Goal: Task Accomplishment & Management: Use online tool/utility

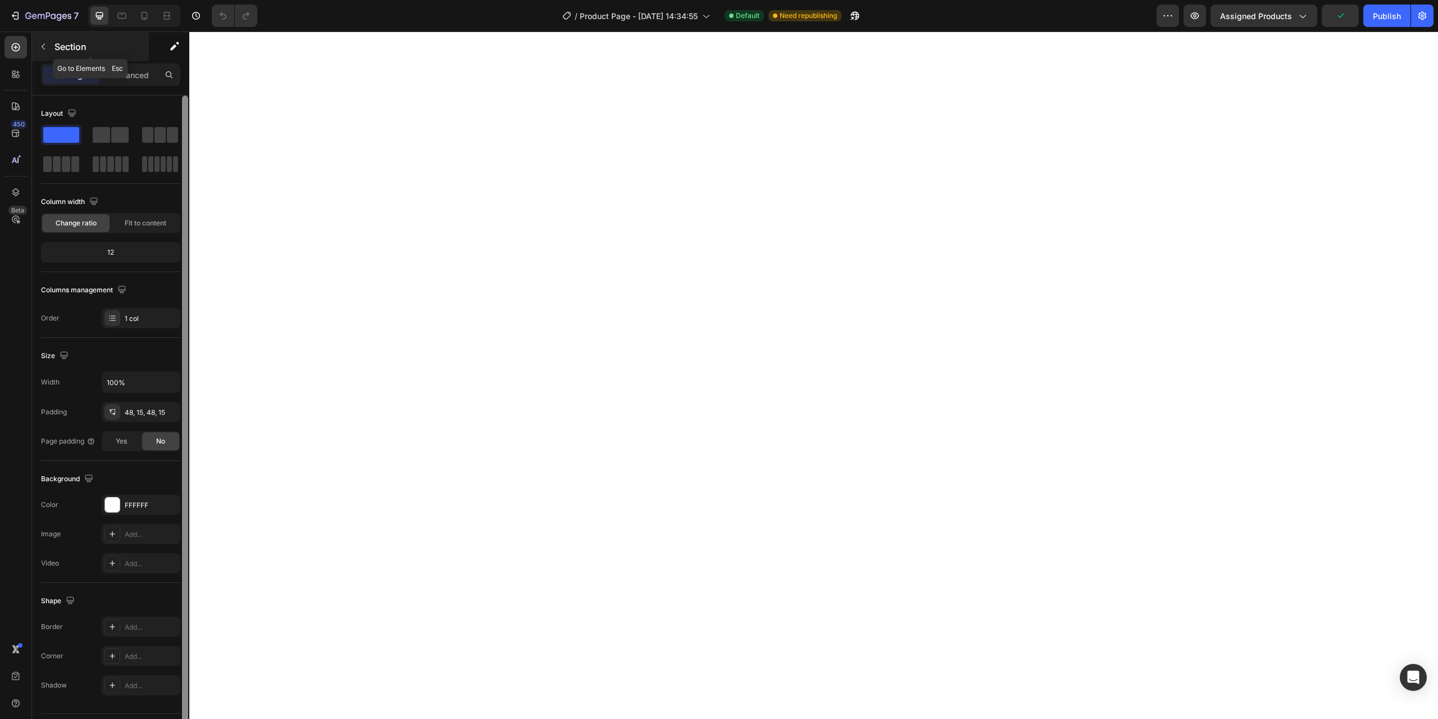
click at [55, 43] on p "Section" at bounding box center [100, 46] width 92 height 13
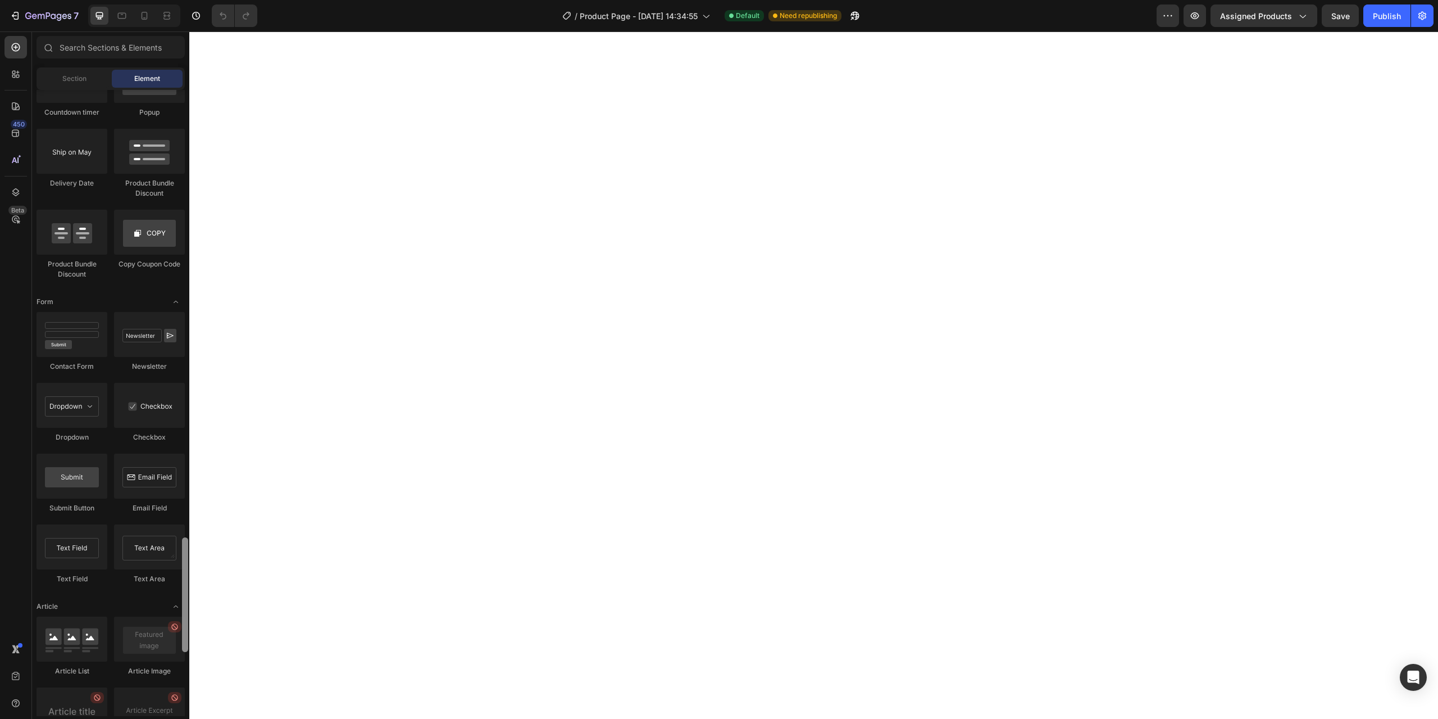
scroll to position [2426, 0]
click at [187, 577] on div at bounding box center [185, 593] width 6 height 115
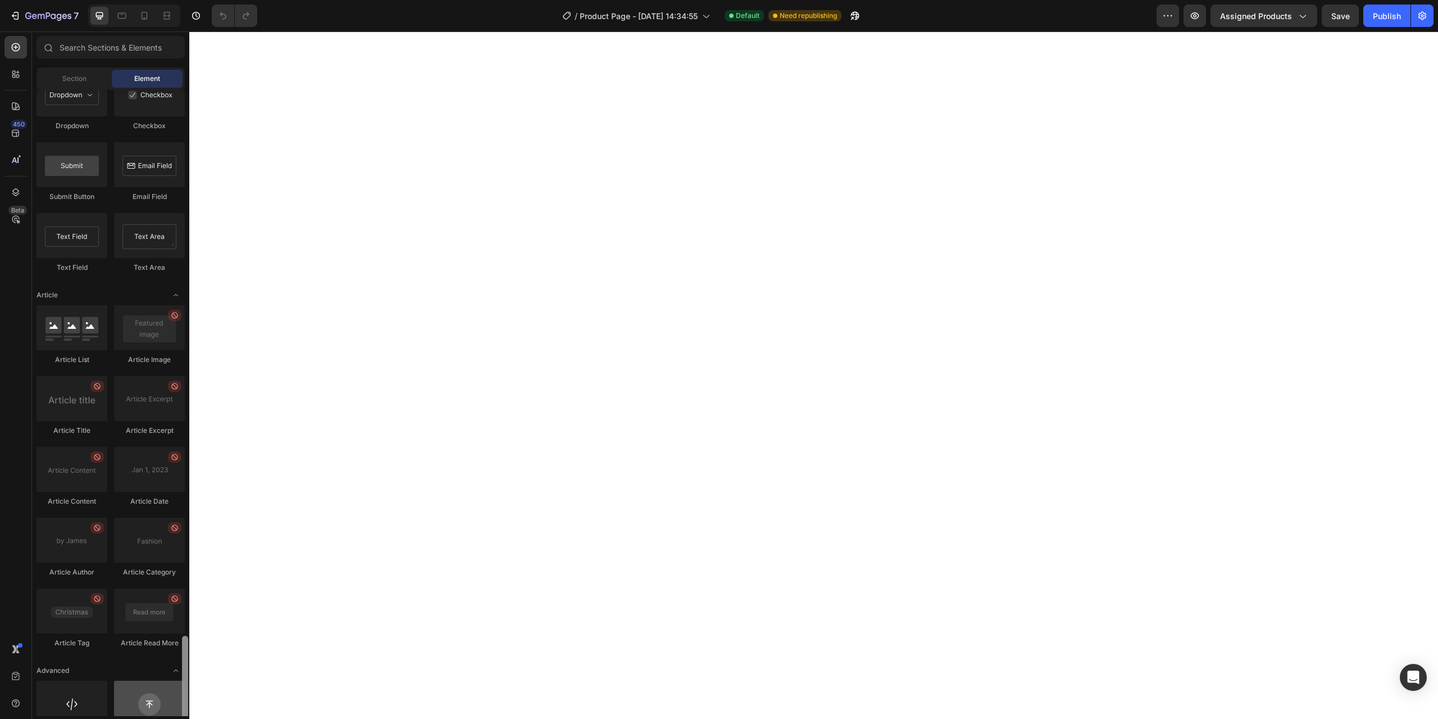
scroll to position [2778, 0]
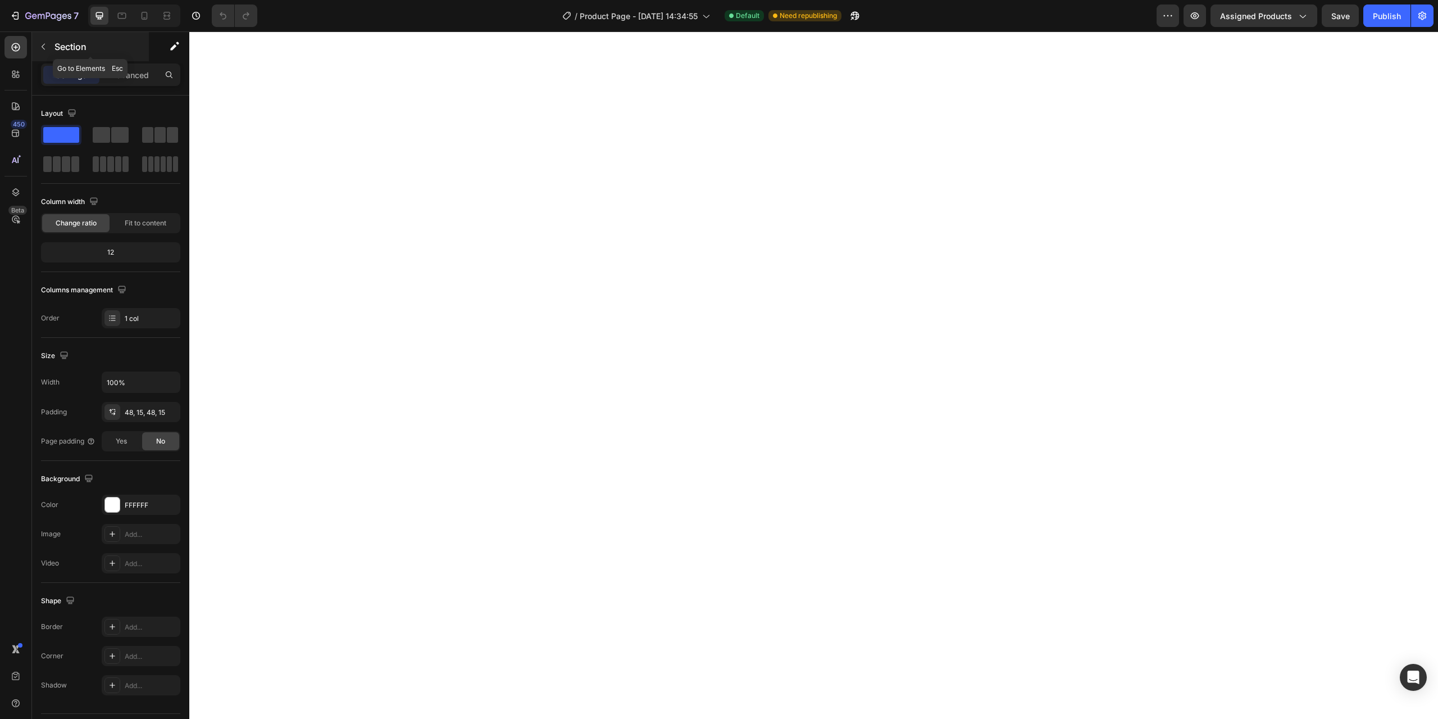
click at [69, 51] on p "Section" at bounding box center [100, 46] width 92 height 13
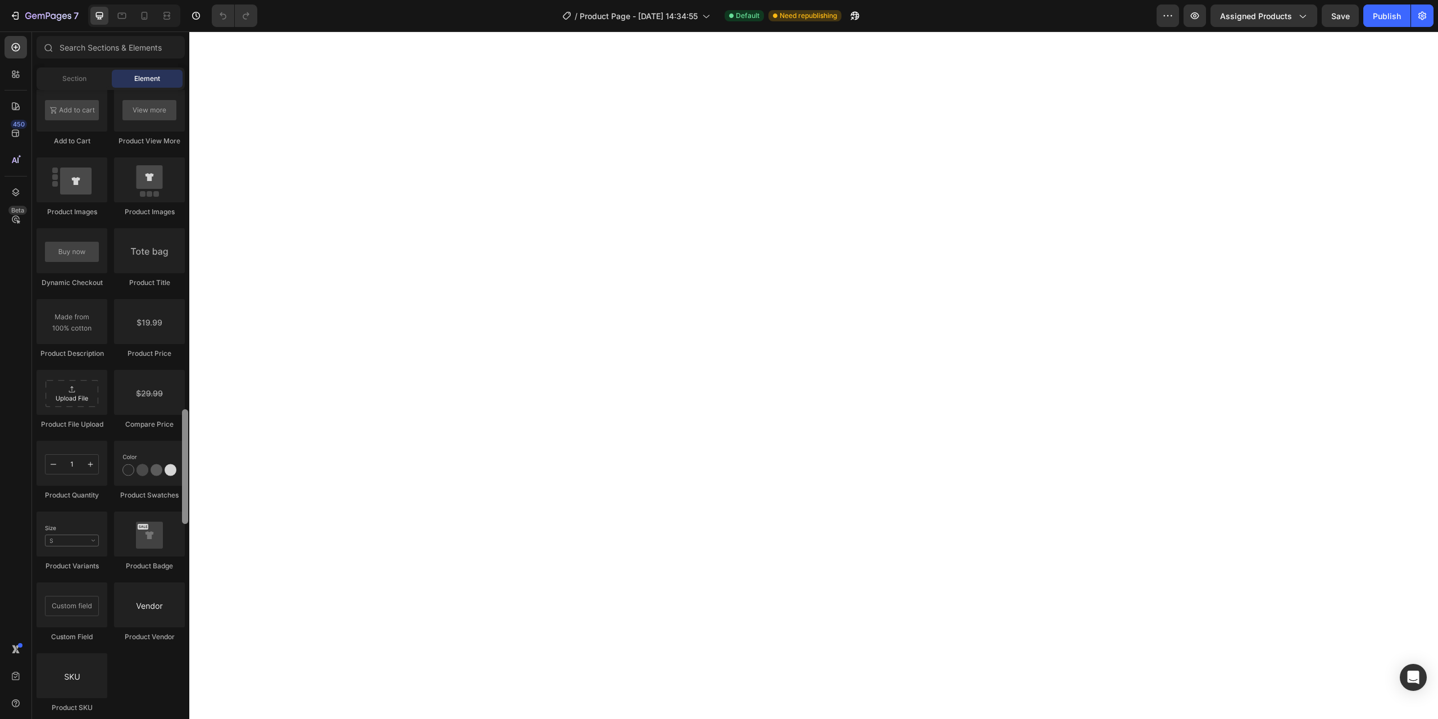
scroll to position [1693, 0]
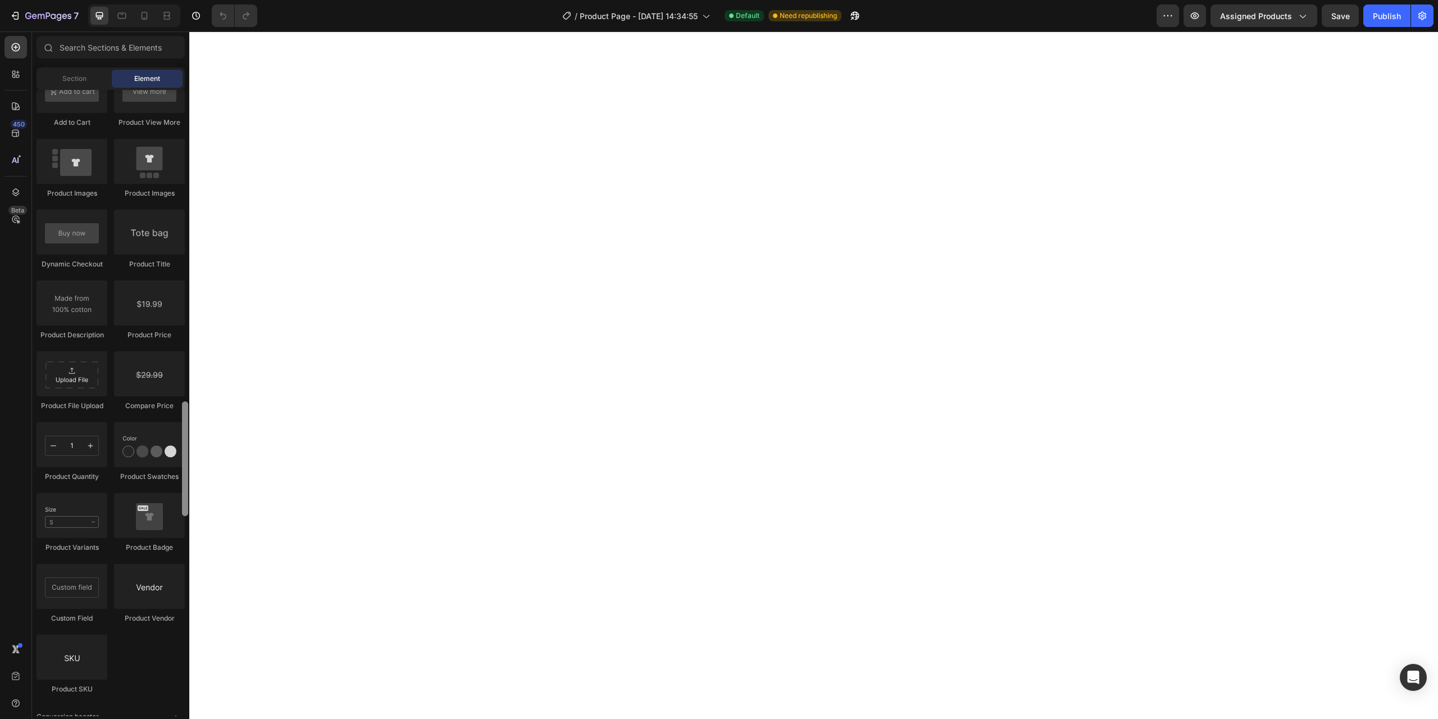
drag, startPoint x: 184, startPoint y: 611, endPoint x: 174, endPoint y: 421, distance: 189.6
click at [174, 421] on div "Layout Row Row Row Row Text Heading Text Block Button Button Button Media Image…" at bounding box center [110, 403] width 157 height 626
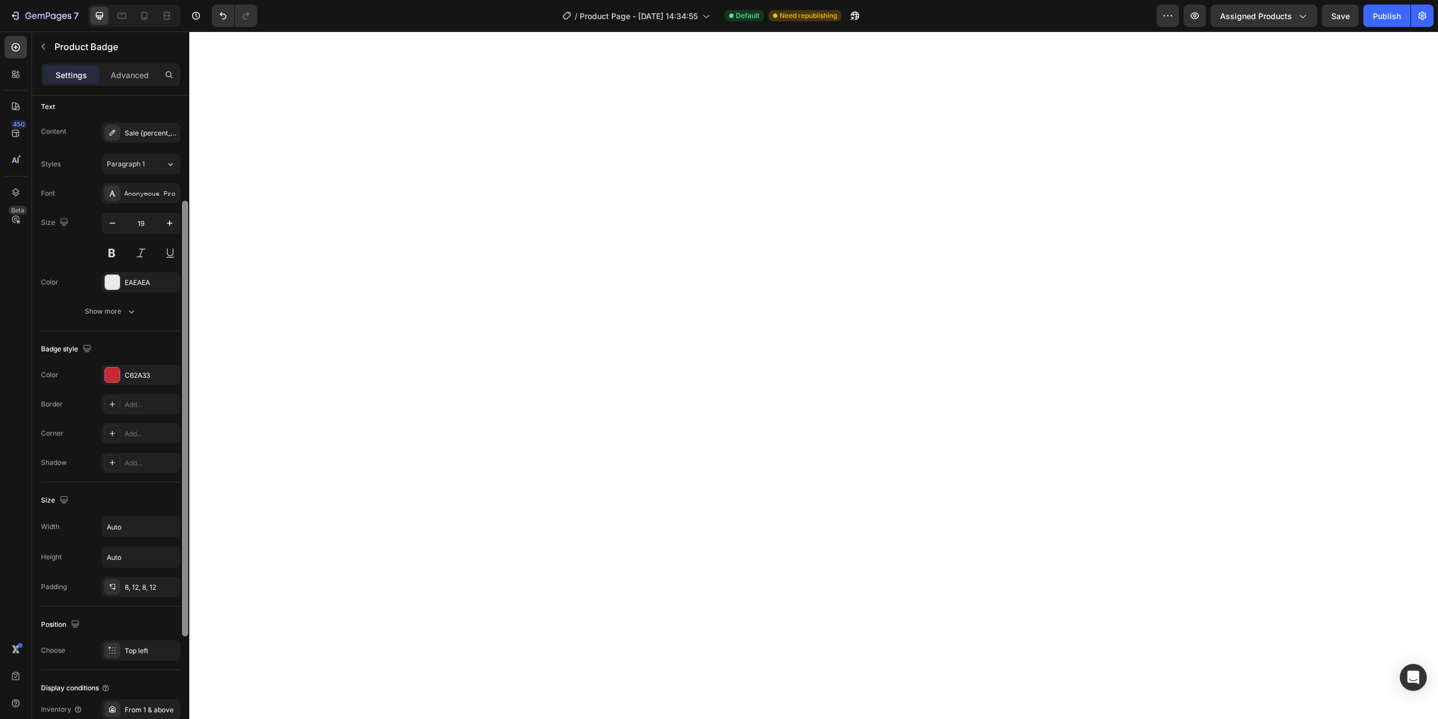
scroll to position [0, 0]
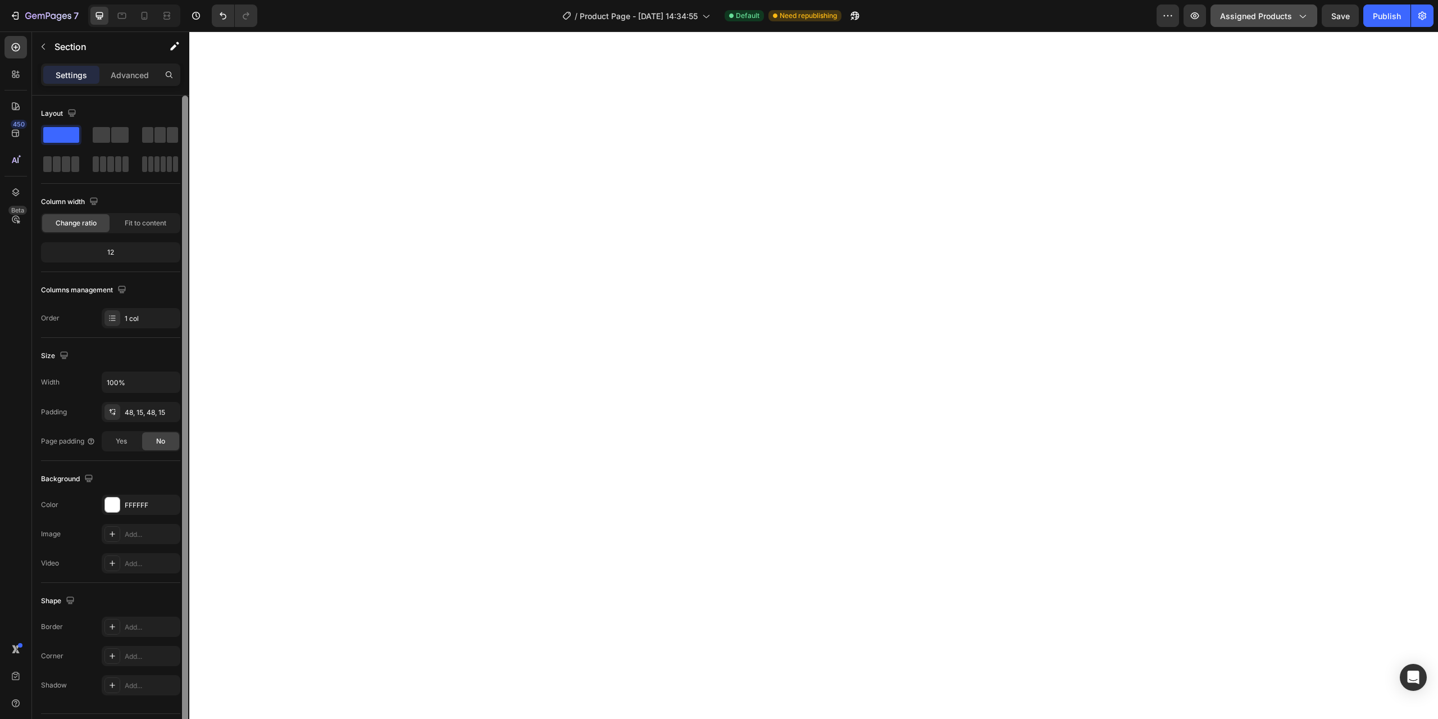
click at [1307, 14] on icon "button" at bounding box center [1302, 15] width 11 height 11
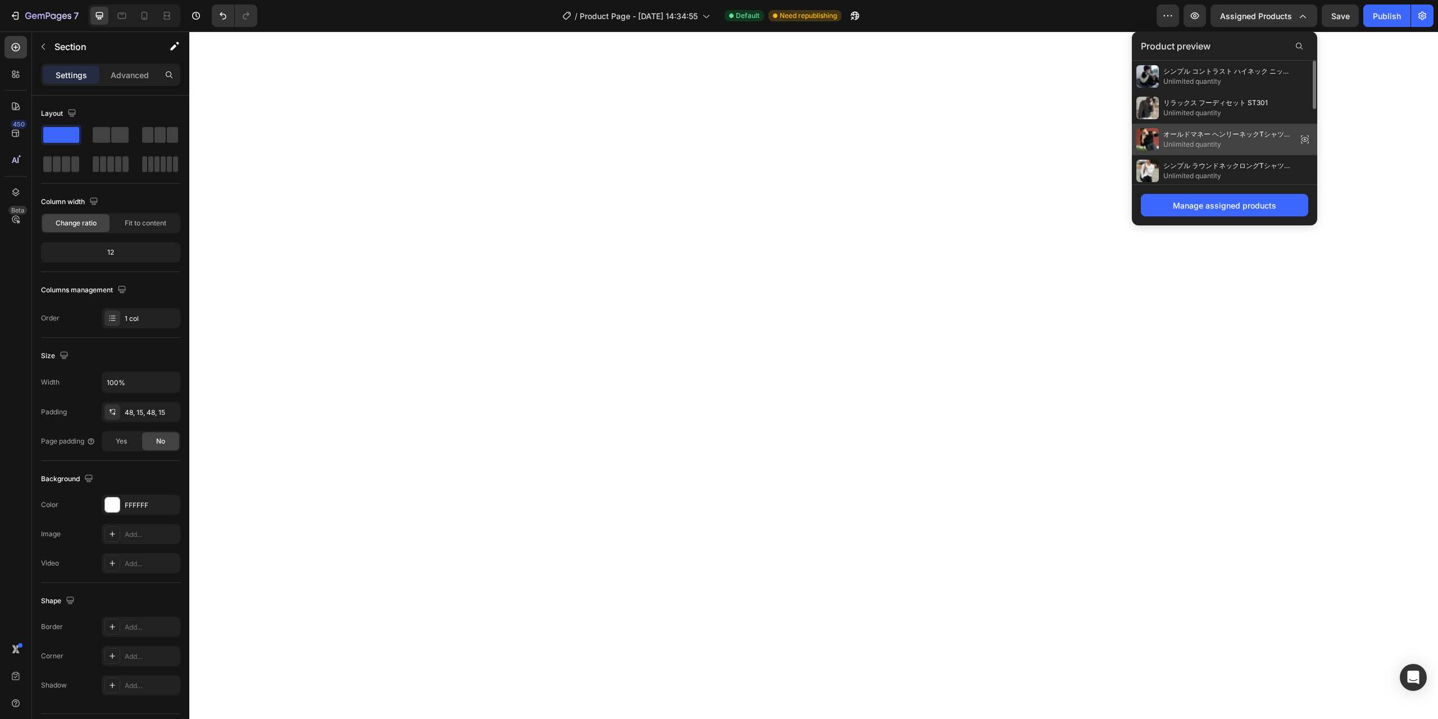
click at [1209, 136] on span "オールドマネー ヘンリーネックTシャツ S1001" at bounding box center [1227, 134] width 129 height 10
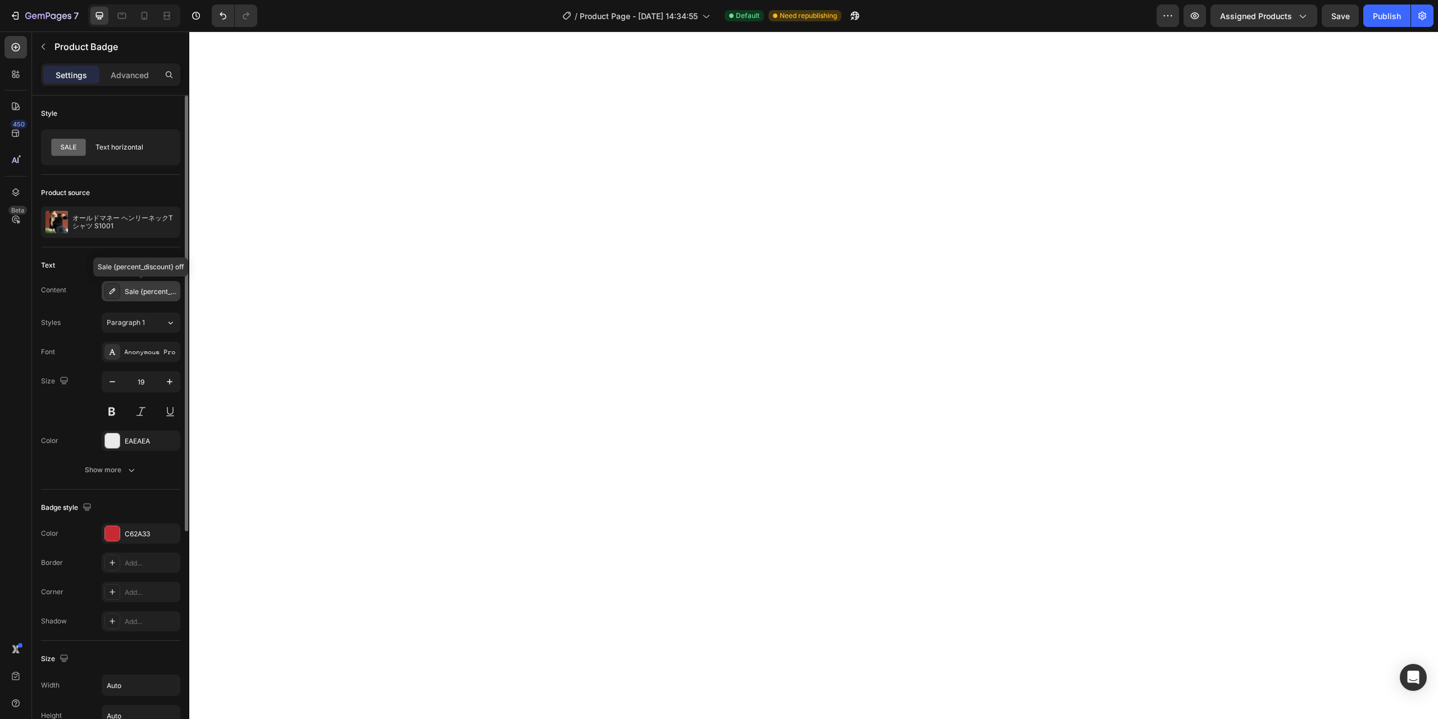
click at [142, 293] on div "Sale {percent_discount} off" at bounding box center [151, 292] width 53 height 10
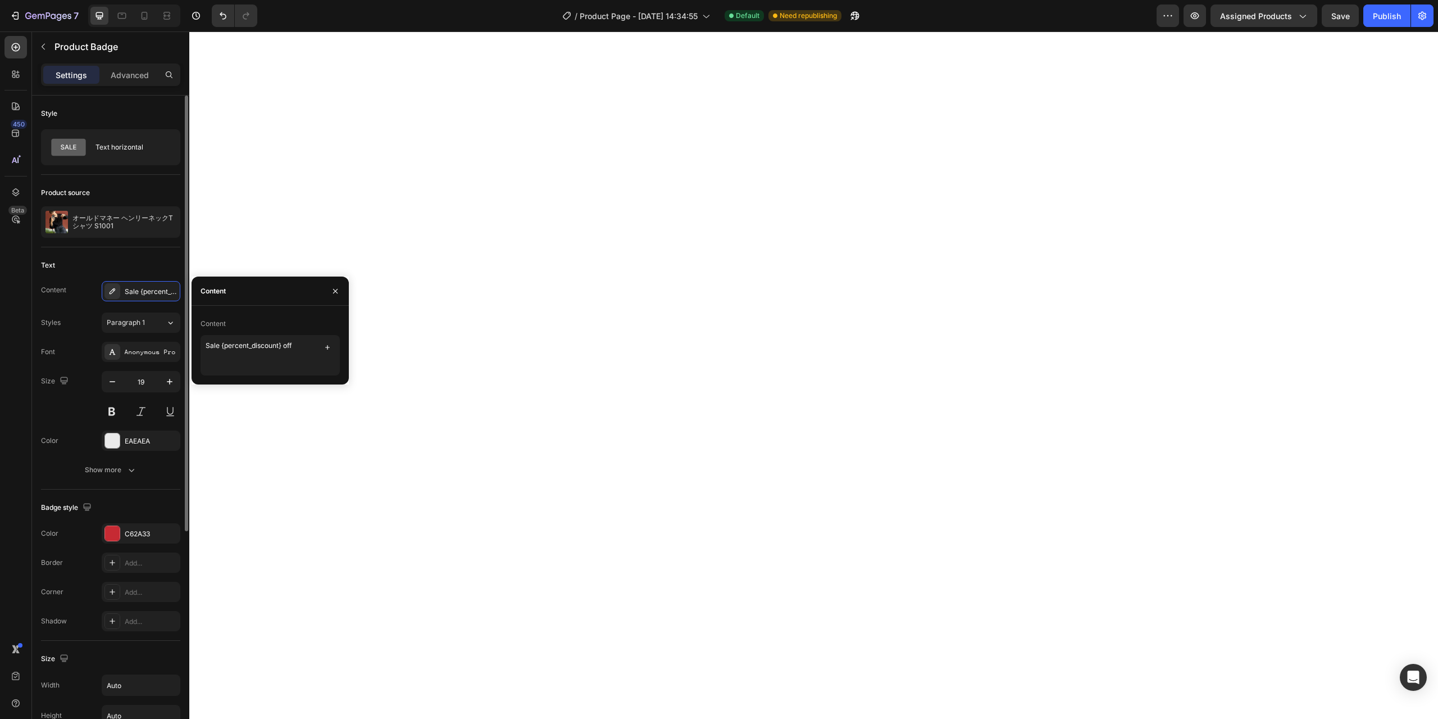
click at [146, 252] on div "Text Content Sale {percent_discount} off Styles Paragraph 1 Font Anonymous Pro …" at bounding box center [110, 368] width 139 height 242
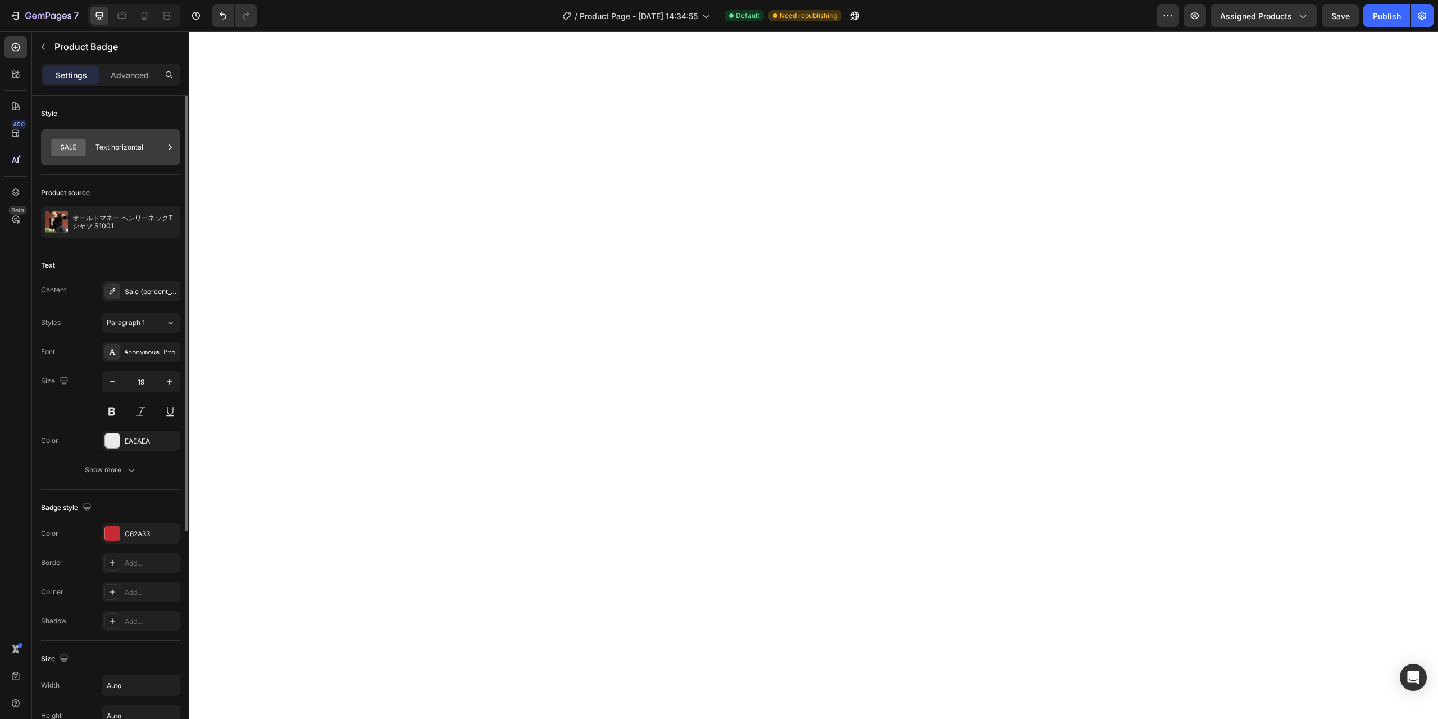
click at [128, 153] on div "Text horizontal" at bounding box center [130, 147] width 69 height 26
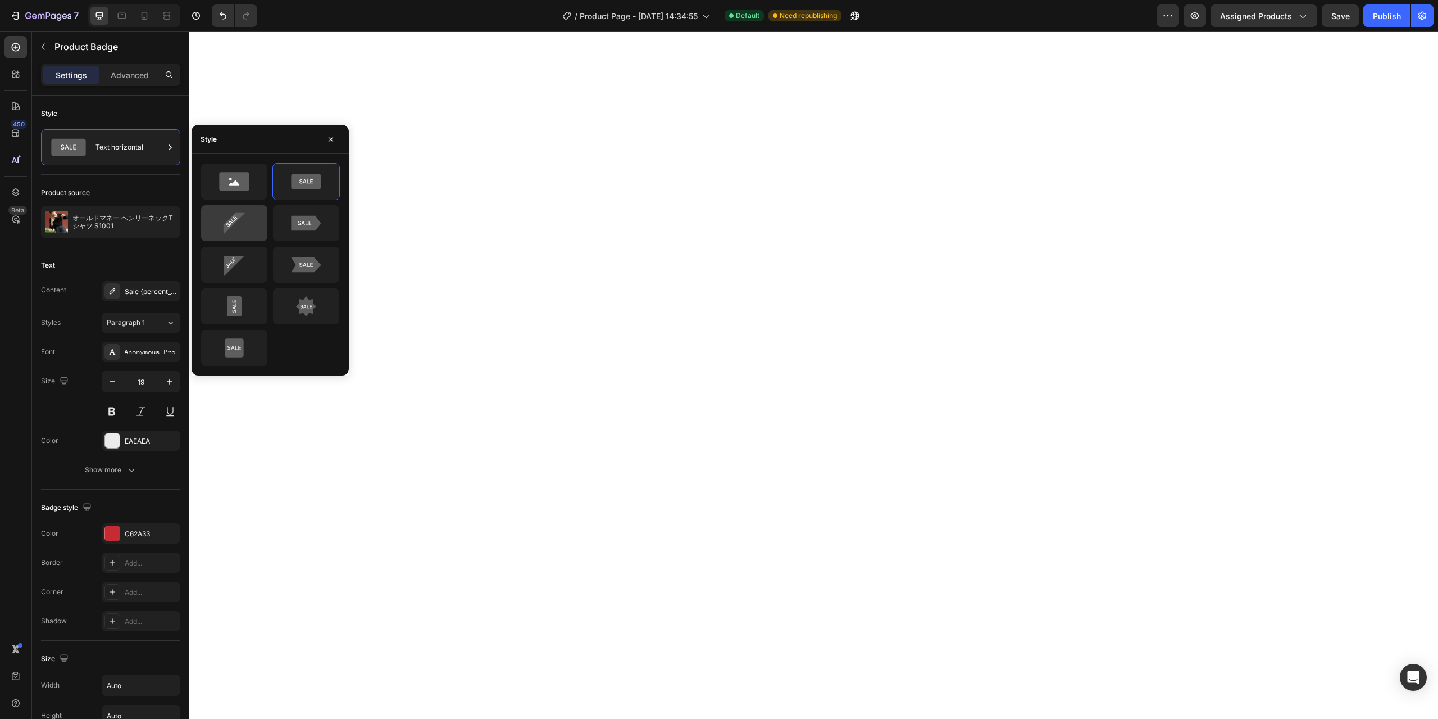
click at [248, 216] on icon at bounding box center [234, 223] width 53 height 22
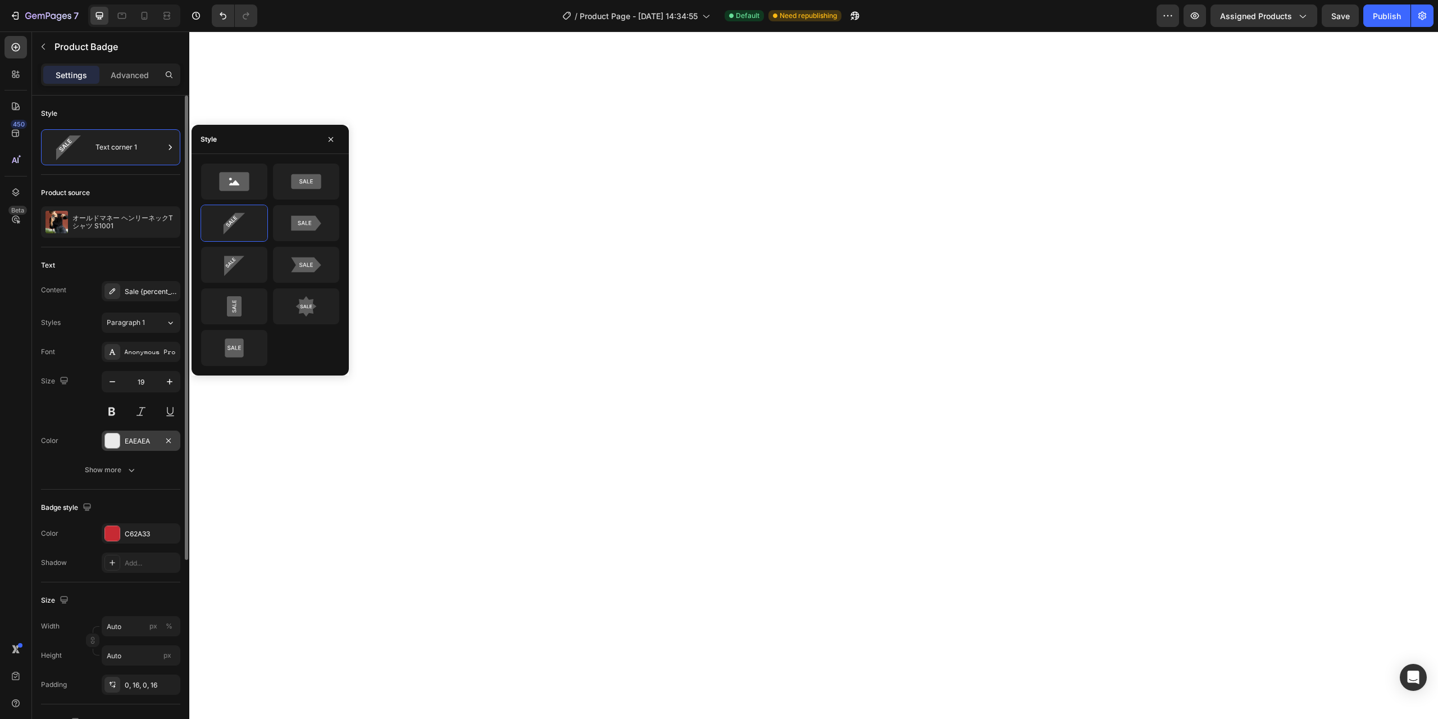
click at [134, 437] on div "EAEAEA" at bounding box center [141, 441] width 33 height 10
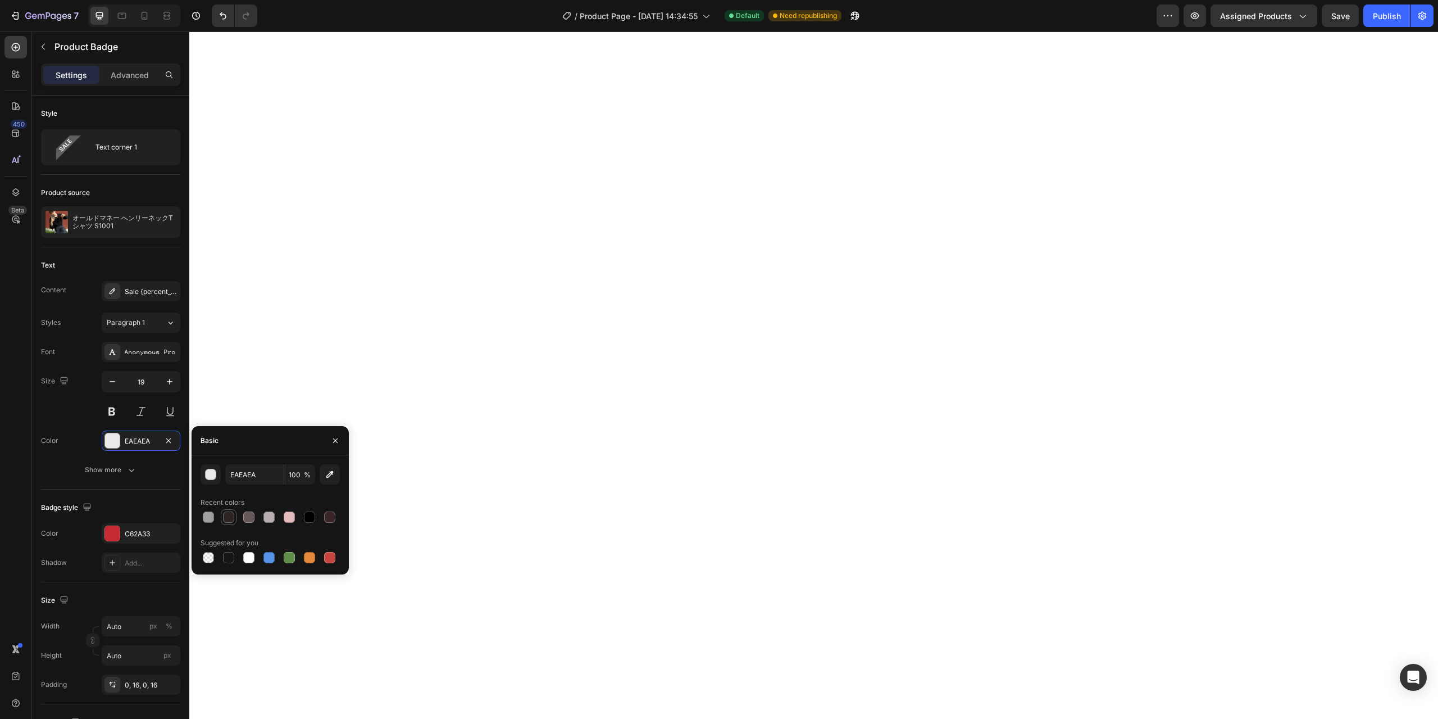
click at [228, 513] on div at bounding box center [228, 516] width 11 height 11
click at [208, 519] on div at bounding box center [208, 516] width 11 height 11
click at [247, 556] on div at bounding box center [248, 557] width 11 height 11
type input "FFFFFF"
click at [334, 434] on button "button" at bounding box center [335, 440] width 18 height 18
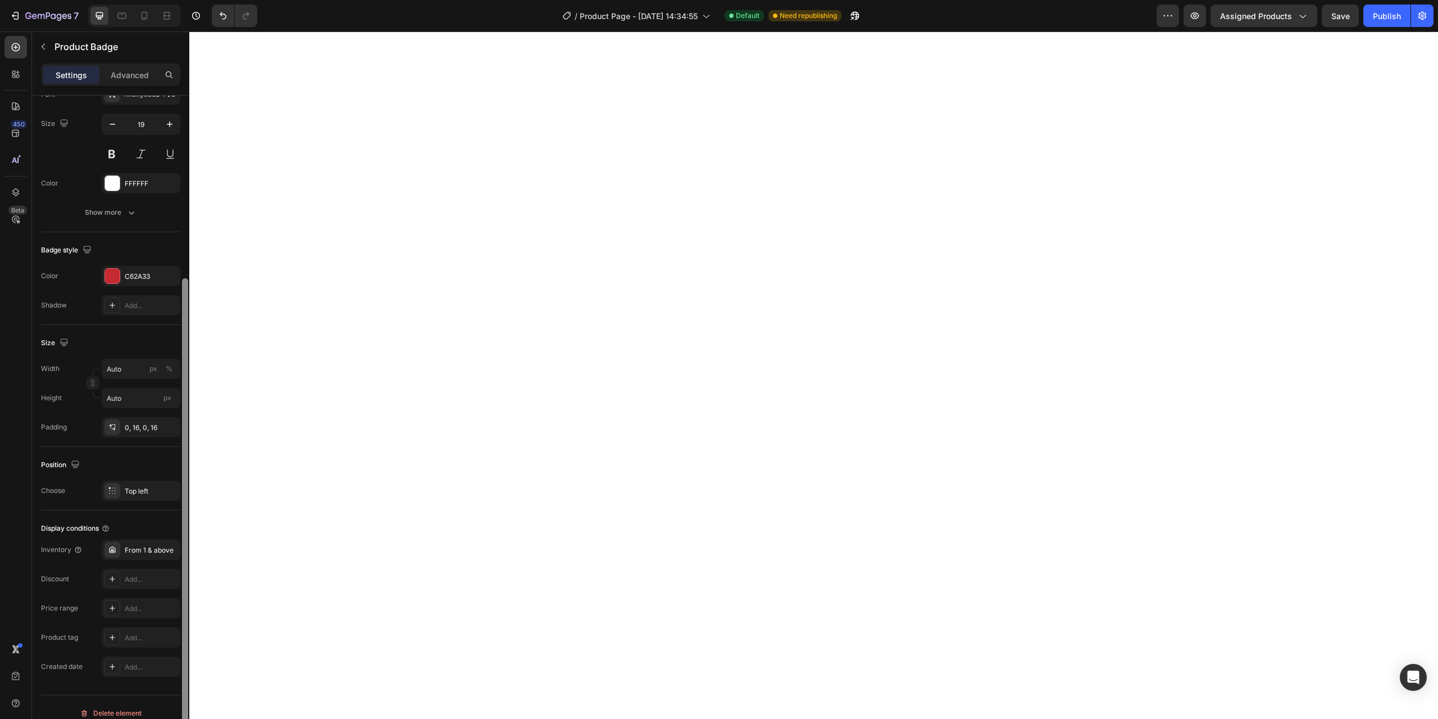
scroll to position [262, 0]
drag, startPoint x: 184, startPoint y: 530, endPoint x: 184, endPoint y: 676, distance: 146.1
click at [184, 676] on div at bounding box center [185, 513] width 6 height 464
click at [135, 542] on div "From 1 & above" at bounding box center [151, 545] width 53 height 10
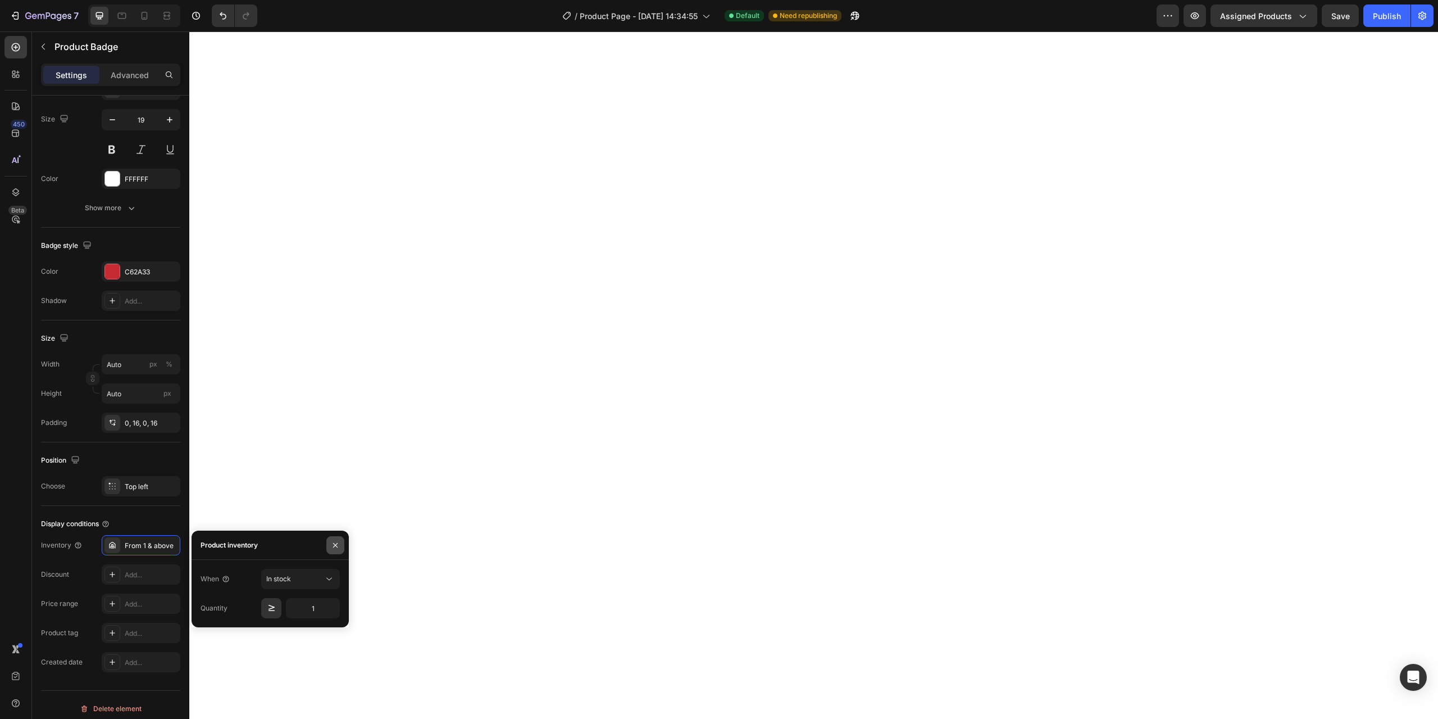
click at [333, 551] on button "button" at bounding box center [335, 545] width 18 height 18
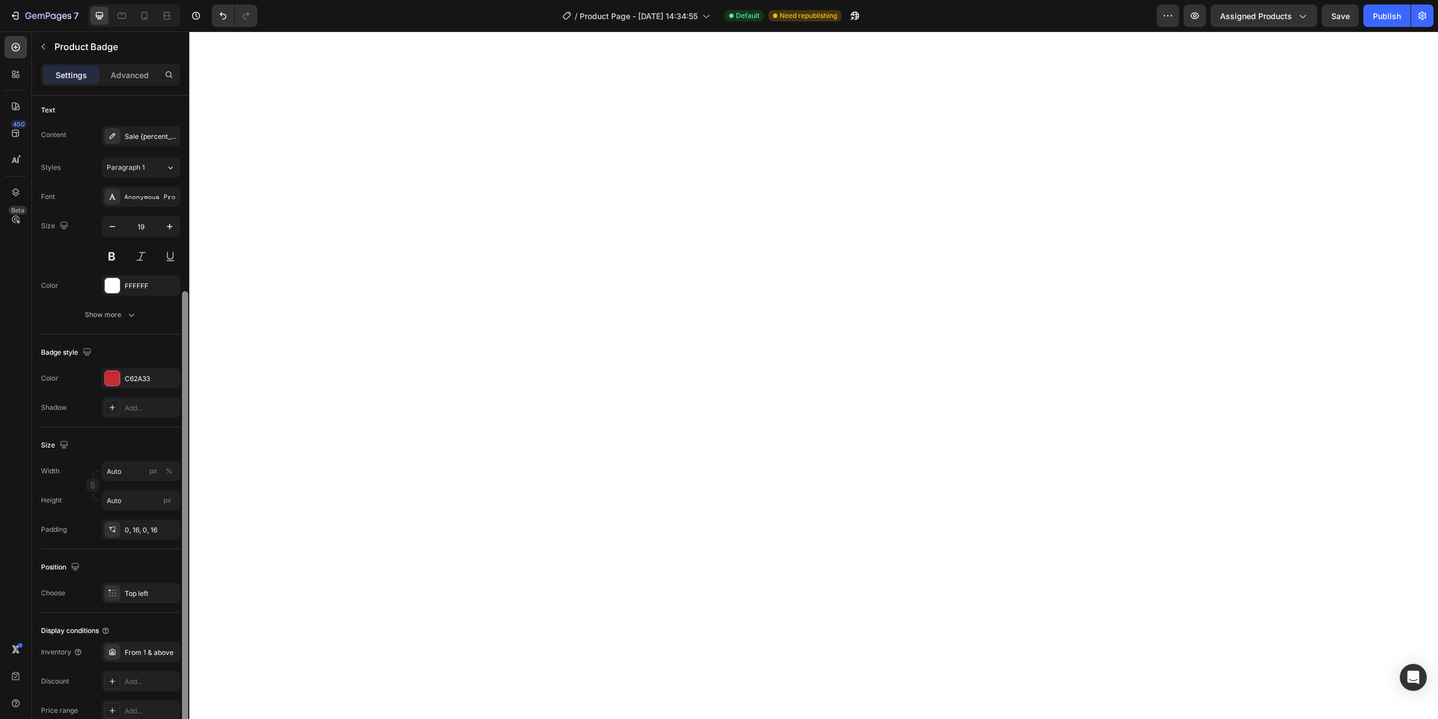
scroll to position [269, 0]
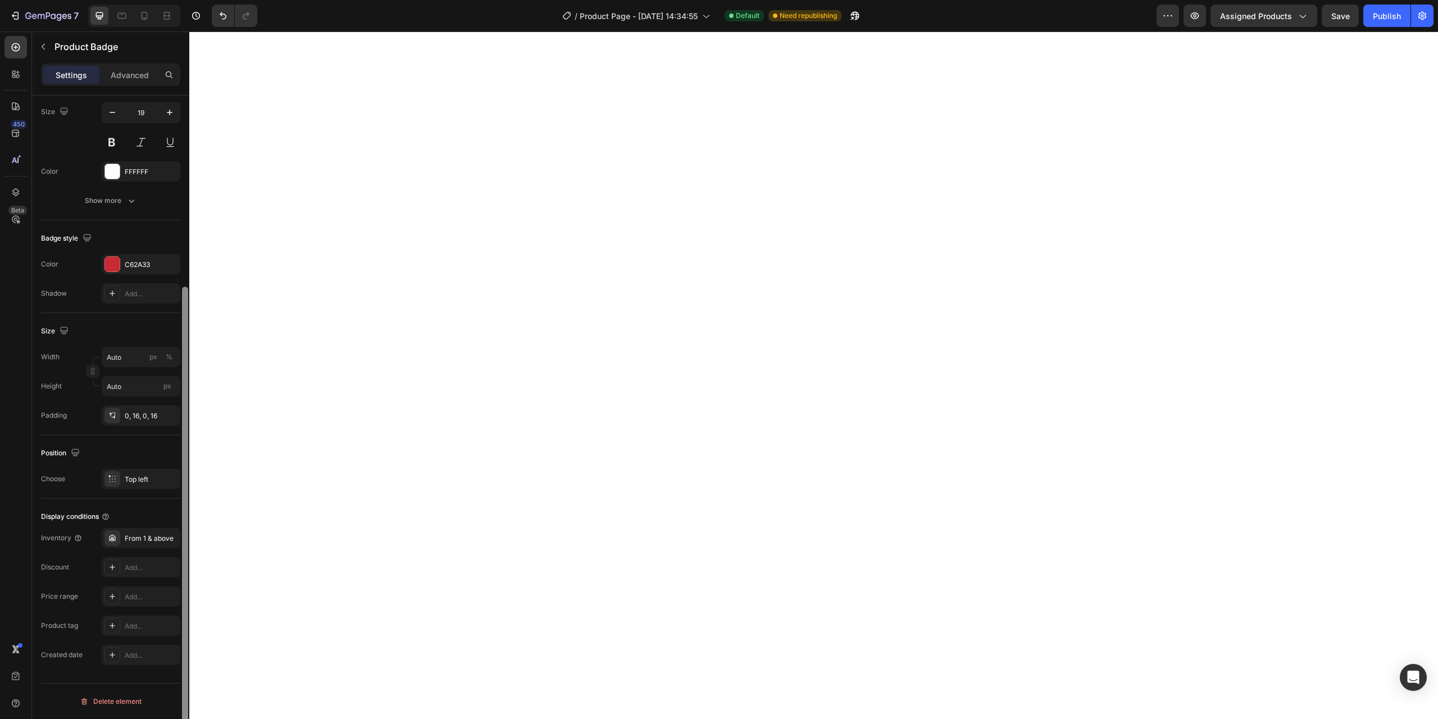
drag, startPoint x: 183, startPoint y: 629, endPoint x: 168, endPoint y: 687, distance: 59.3
click at [168, 687] on div "Style Text corner 1 Product source オールドマネー ヘンリーネックTシャツ S1001 Text Content Sale …" at bounding box center [110, 423] width 157 height 655
click at [147, 565] on div "Add..." at bounding box center [151, 567] width 53 height 10
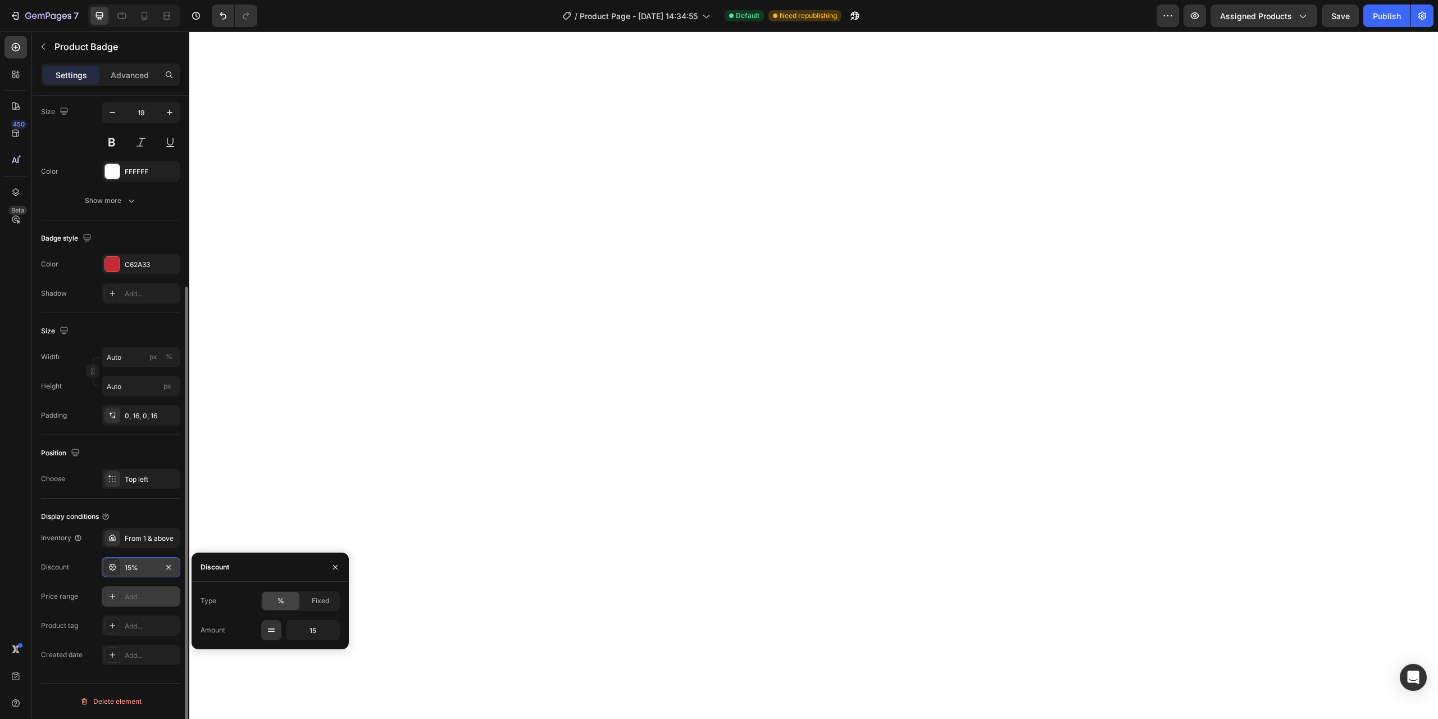
click at [154, 598] on div "Add..." at bounding box center [151, 597] width 53 height 10
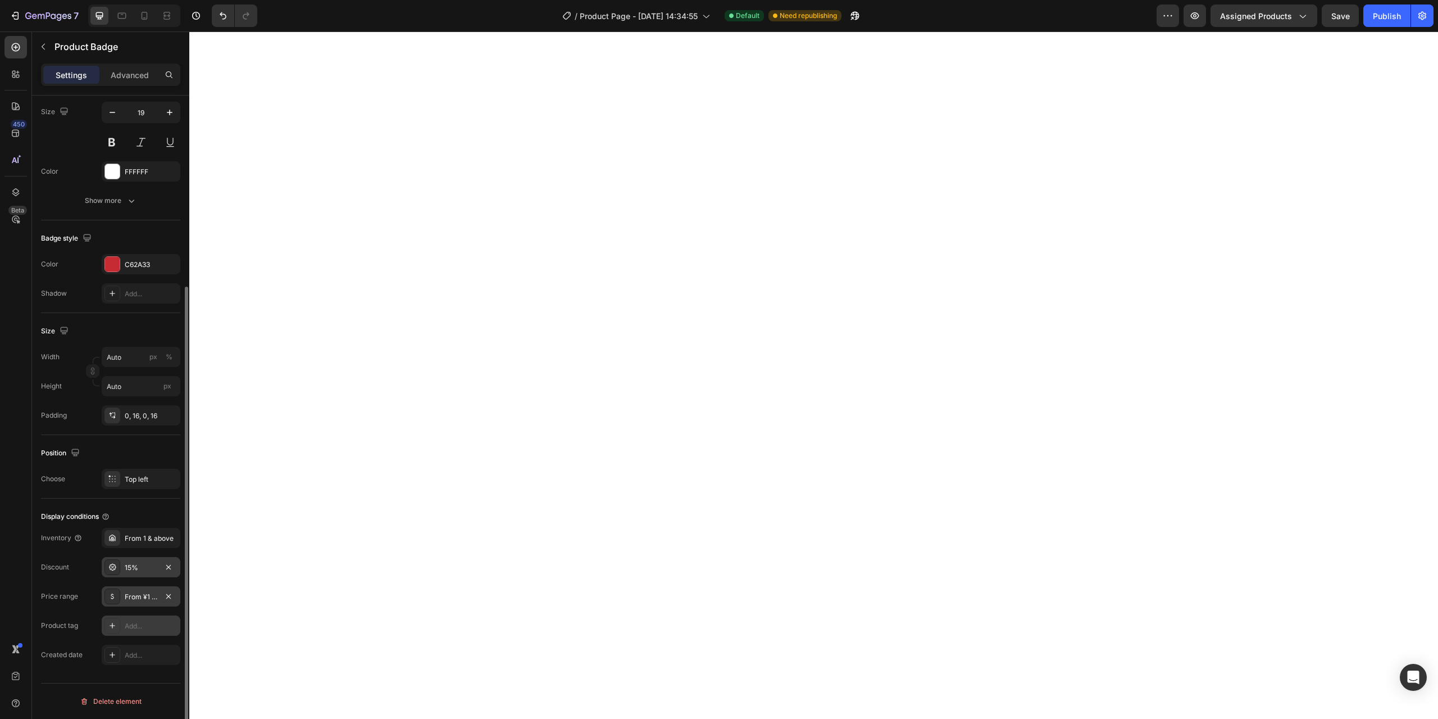
click at [133, 630] on div "Add..." at bounding box center [151, 626] width 53 height 10
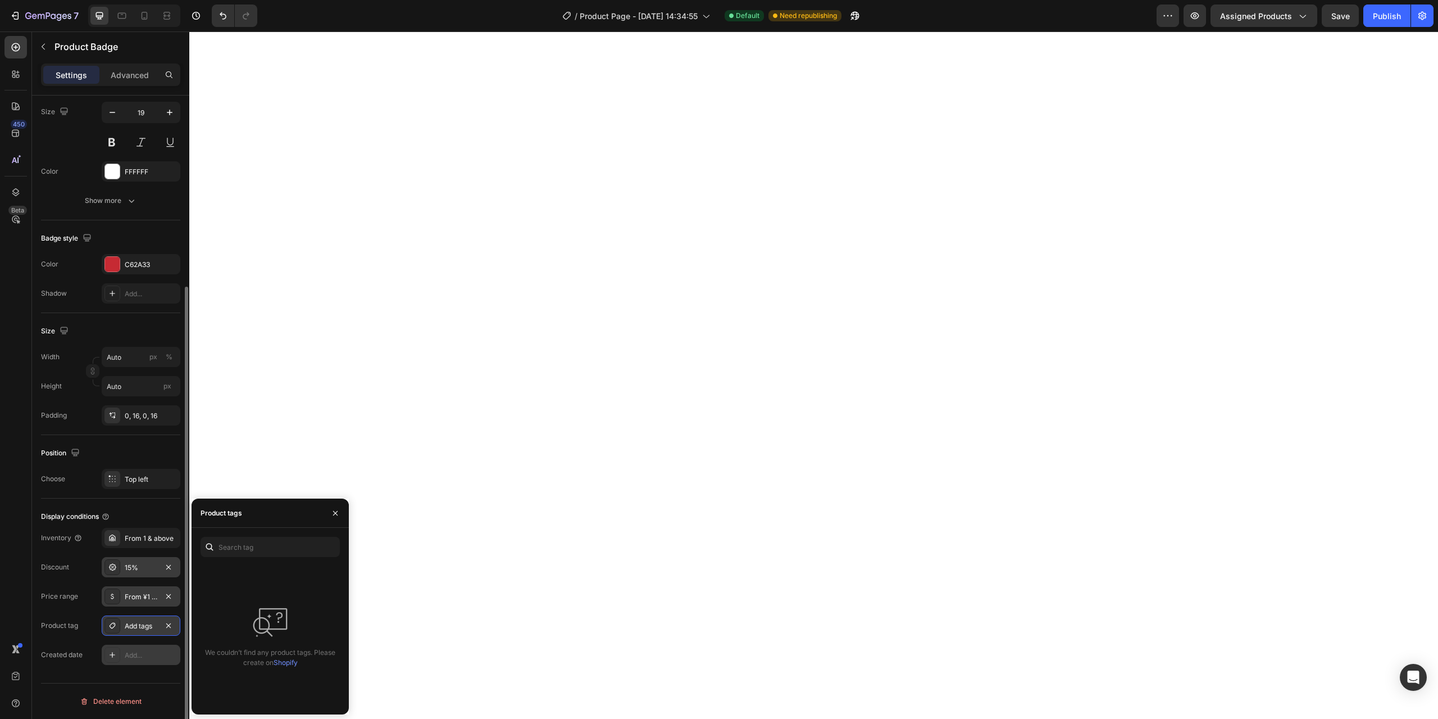
click at [129, 651] on div "Add..." at bounding box center [151, 655] width 53 height 10
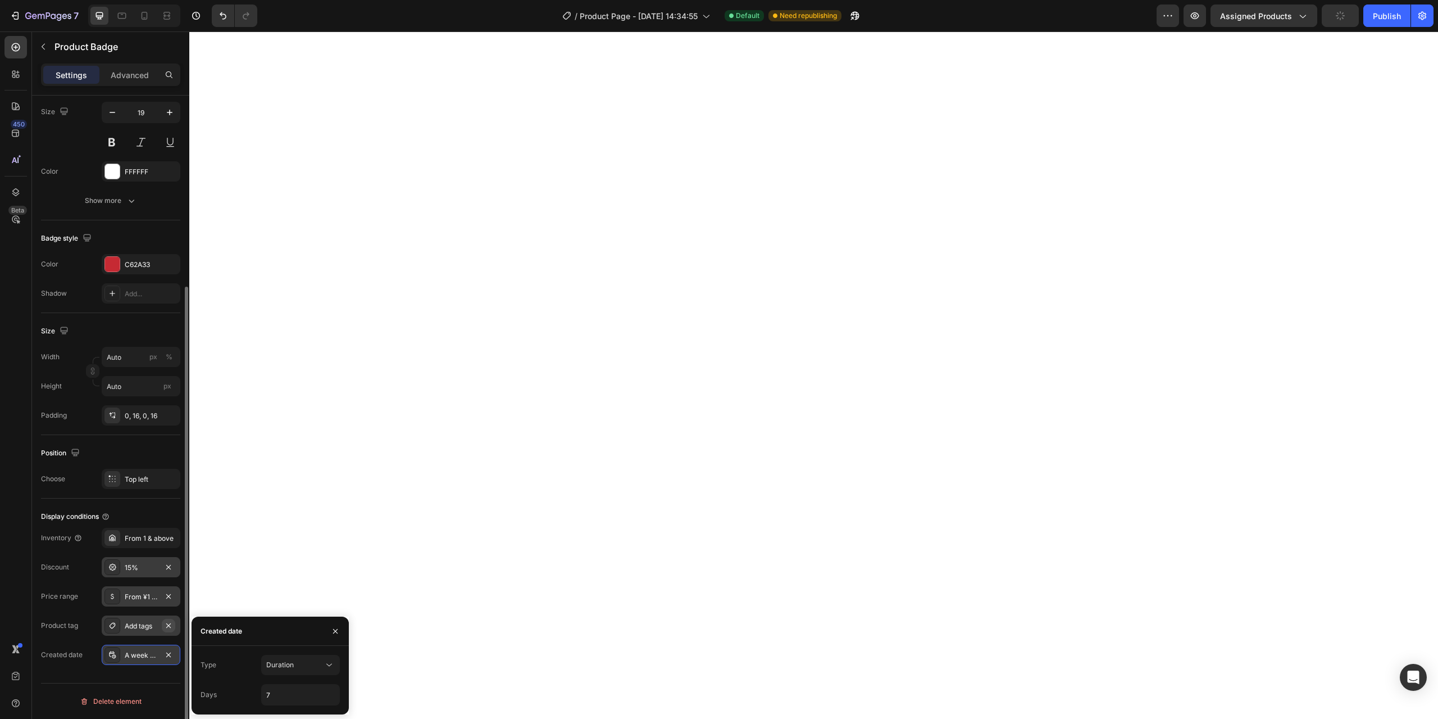
click at [170, 623] on icon "button" at bounding box center [168, 625] width 9 height 9
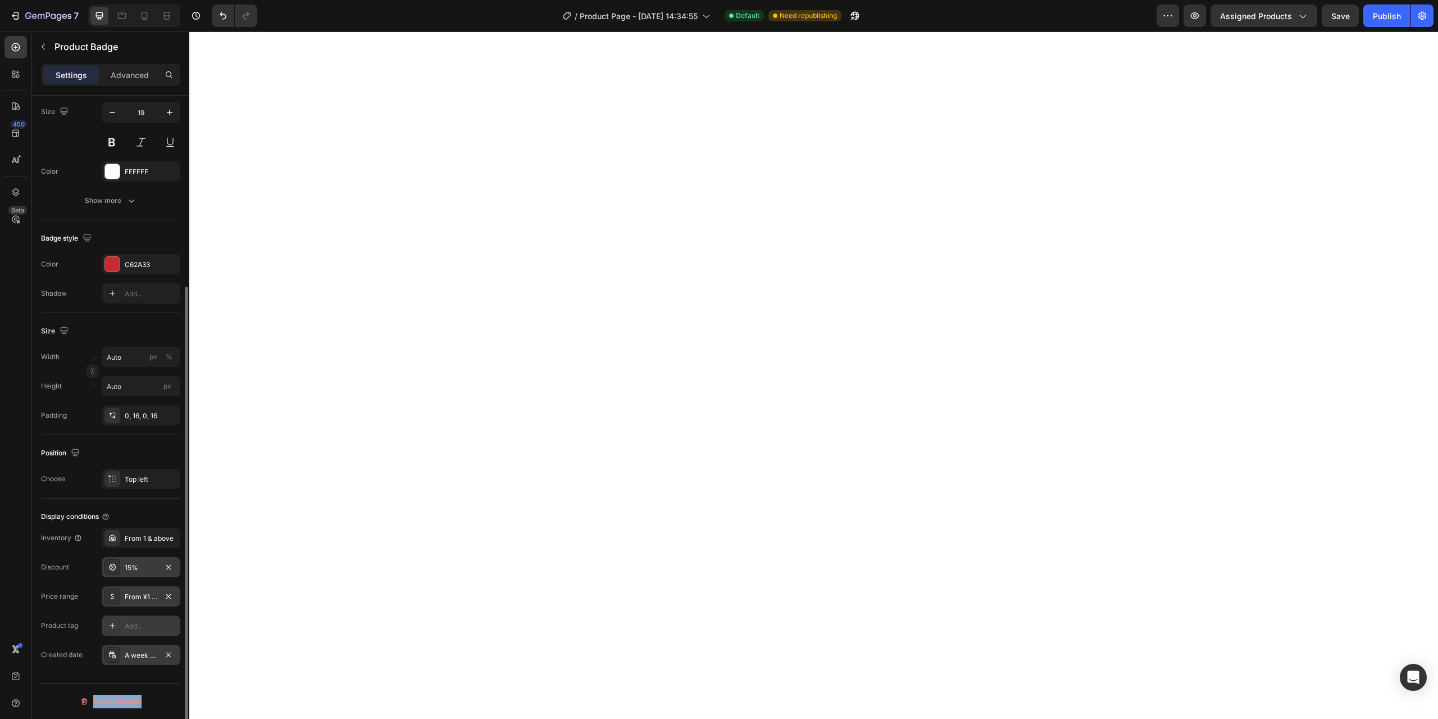
drag, startPoint x: 181, startPoint y: 633, endPoint x: 178, endPoint y: 665, distance: 32.1
click at [178, 665] on div "Style Text corner 1 Product source オールドマネー ヘンリーネックTシャツ S1001 Text Content Sale …" at bounding box center [110, 423] width 157 height 655
click at [158, 683] on div at bounding box center [110, 683] width 139 height 1
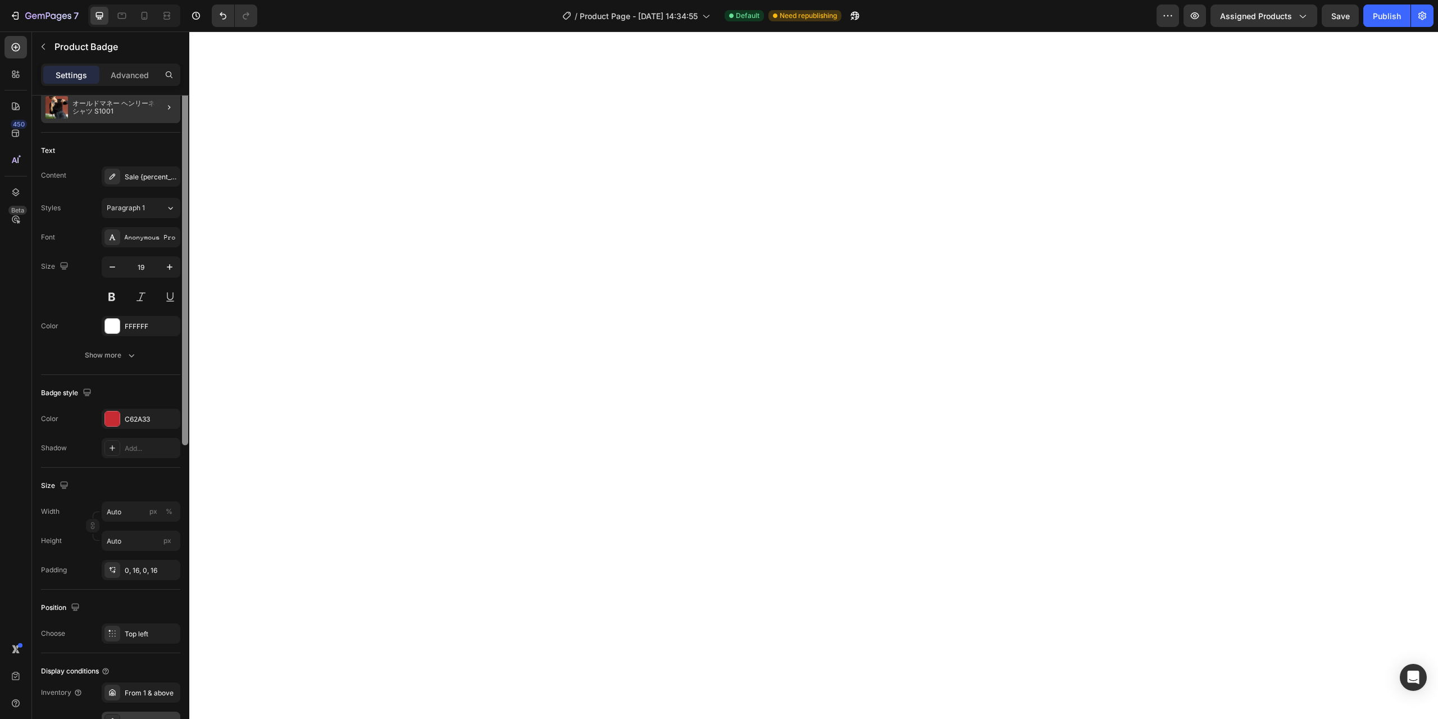
scroll to position [0, 0]
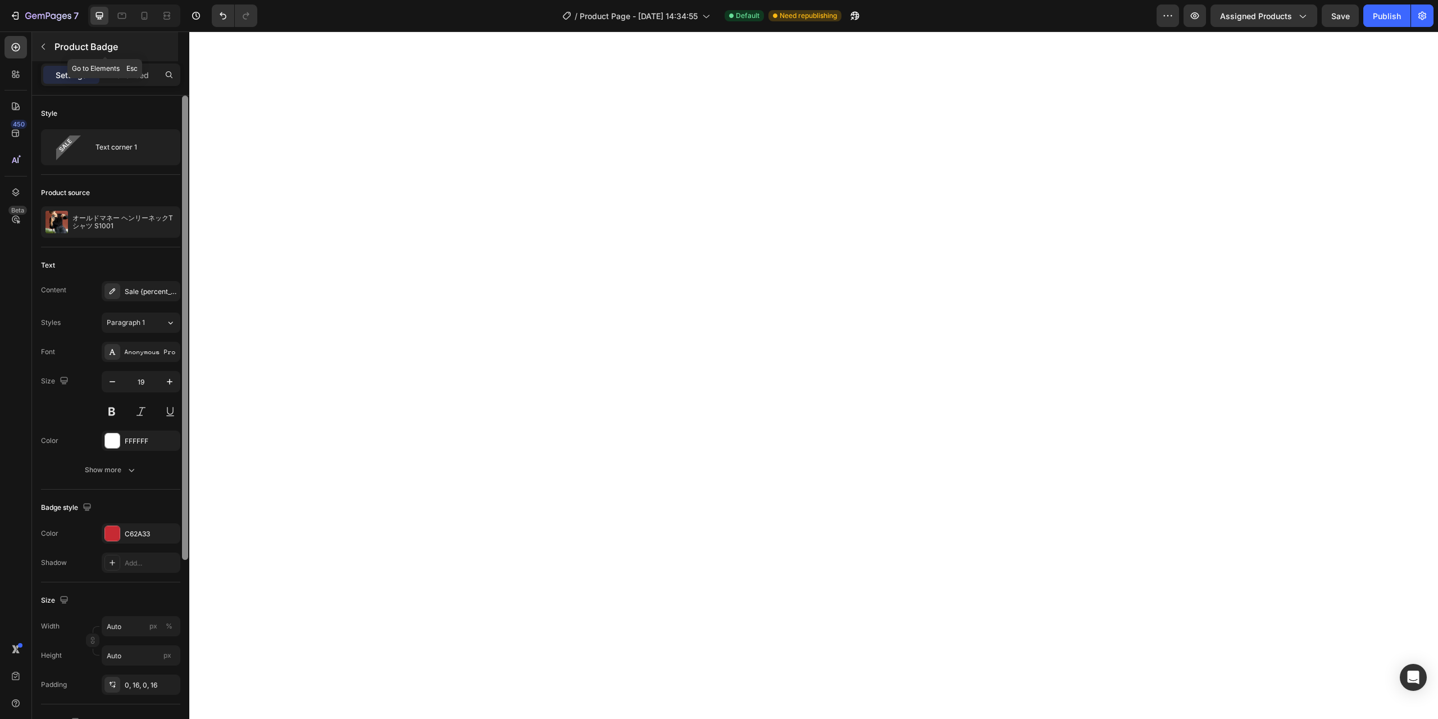
click at [57, 48] on p "Product Badge" at bounding box center [114, 46] width 121 height 13
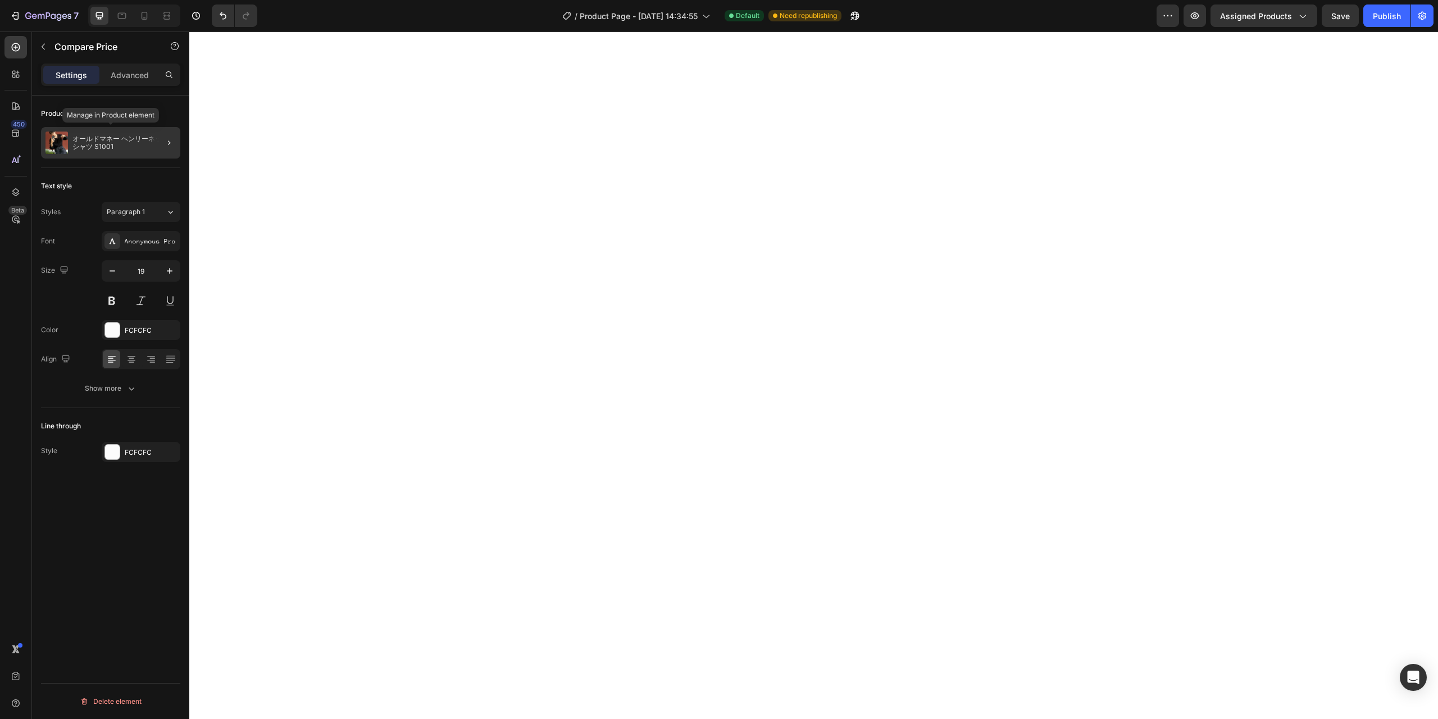
click at [128, 149] on p "オールドマネー ヘンリーネックTシャツ S1001" at bounding box center [123, 143] width 103 height 16
click at [140, 241] on div "Anonymous Pro" at bounding box center [151, 242] width 53 height 10
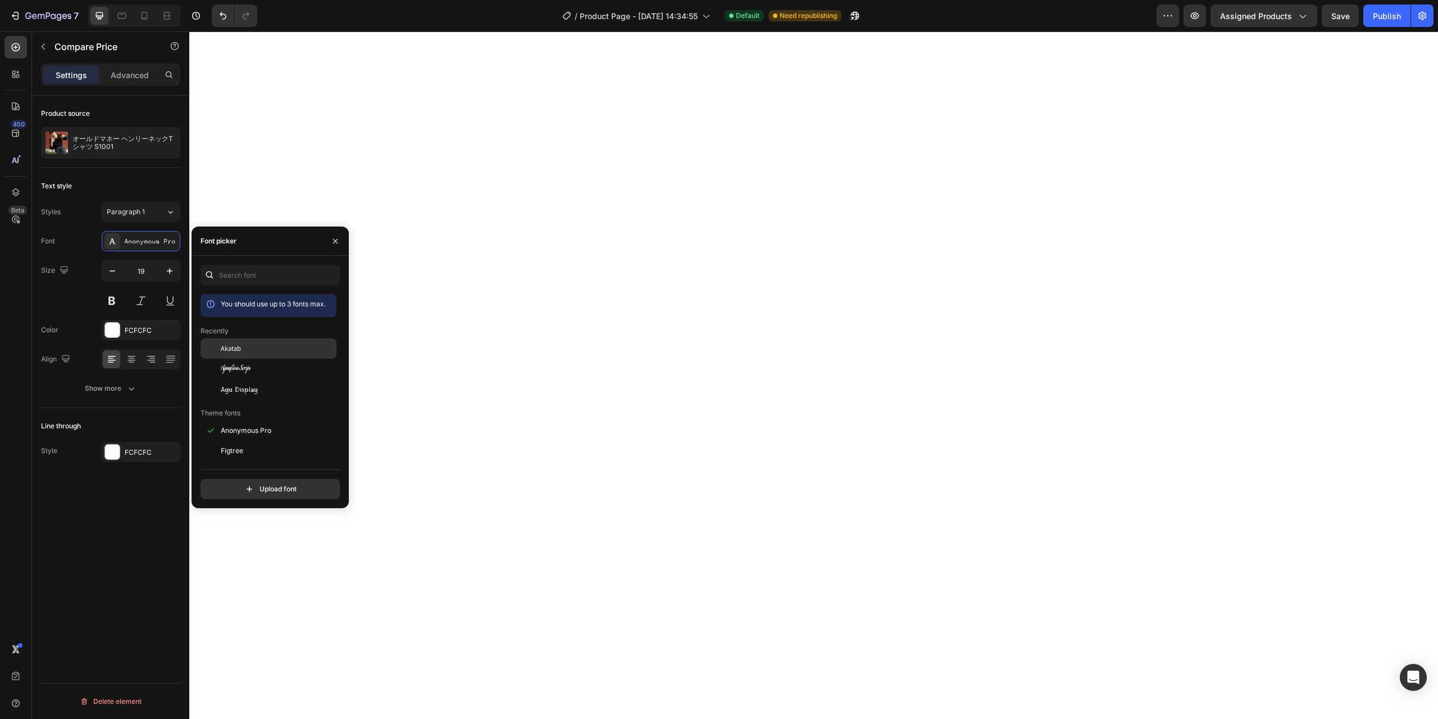
click at [259, 348] on div "Akatab" at bounding box center [277, 348] width 113 height 10
click at [335, 239] on icon "button" at bounding box center [335, 241] width 9 height 9
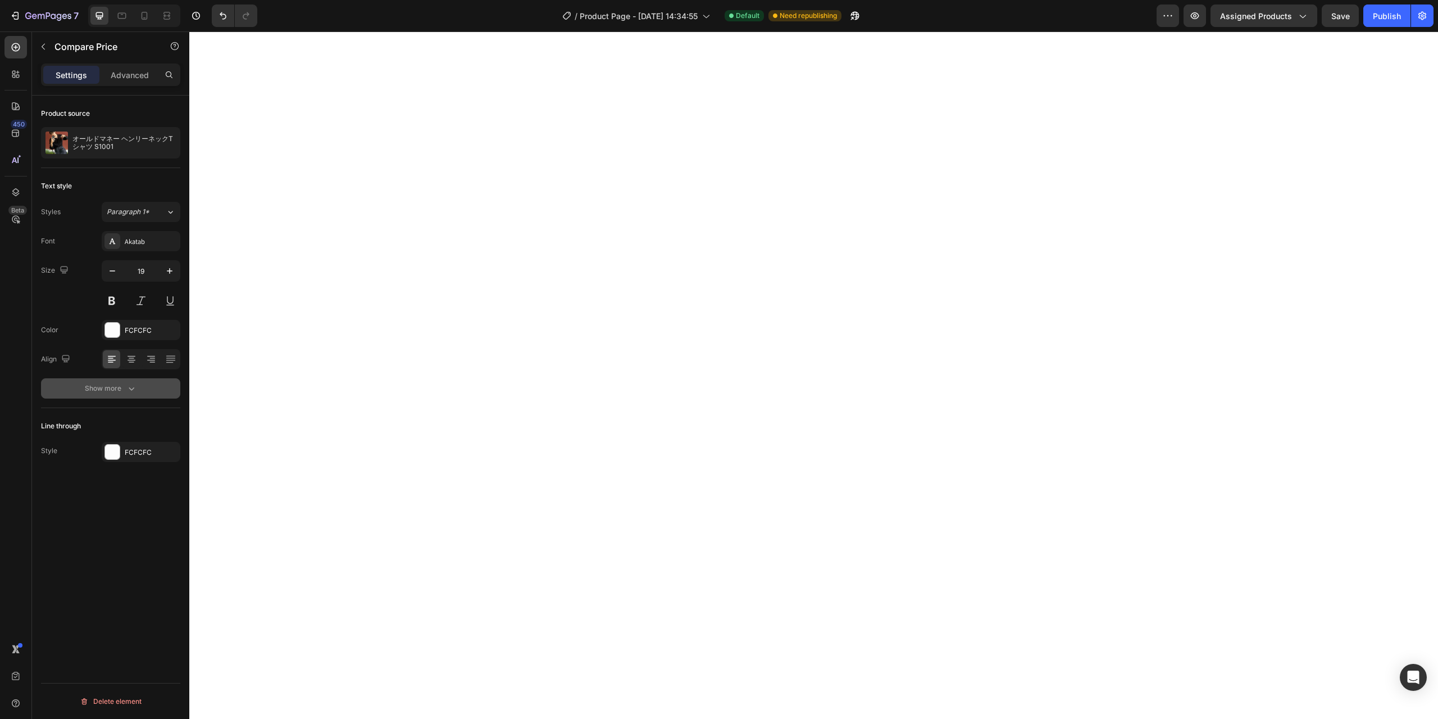
click at [129, 391] on icon "button" at bounding box center [131, 388] width 11 height 11
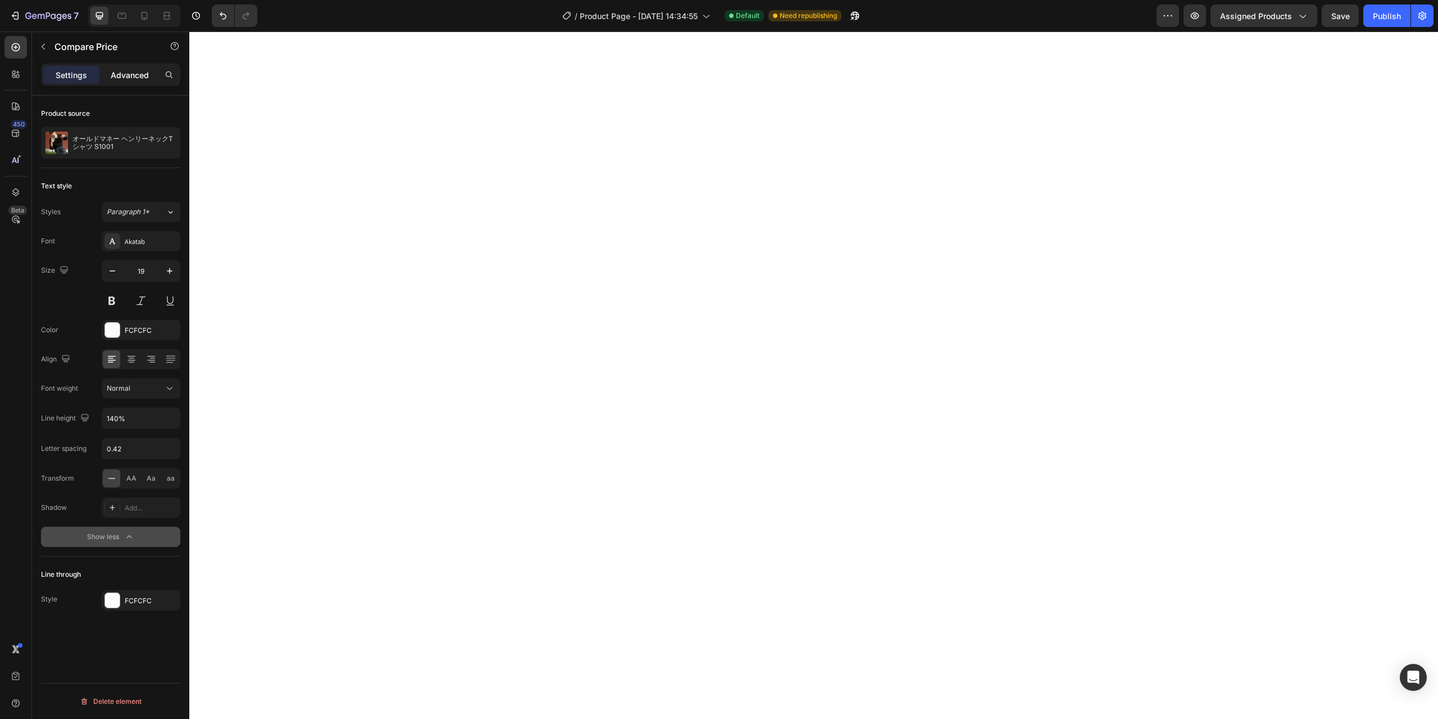
click at [137, 78] on p "Advanced" at bounding box center [130, 75] width 38 height 12
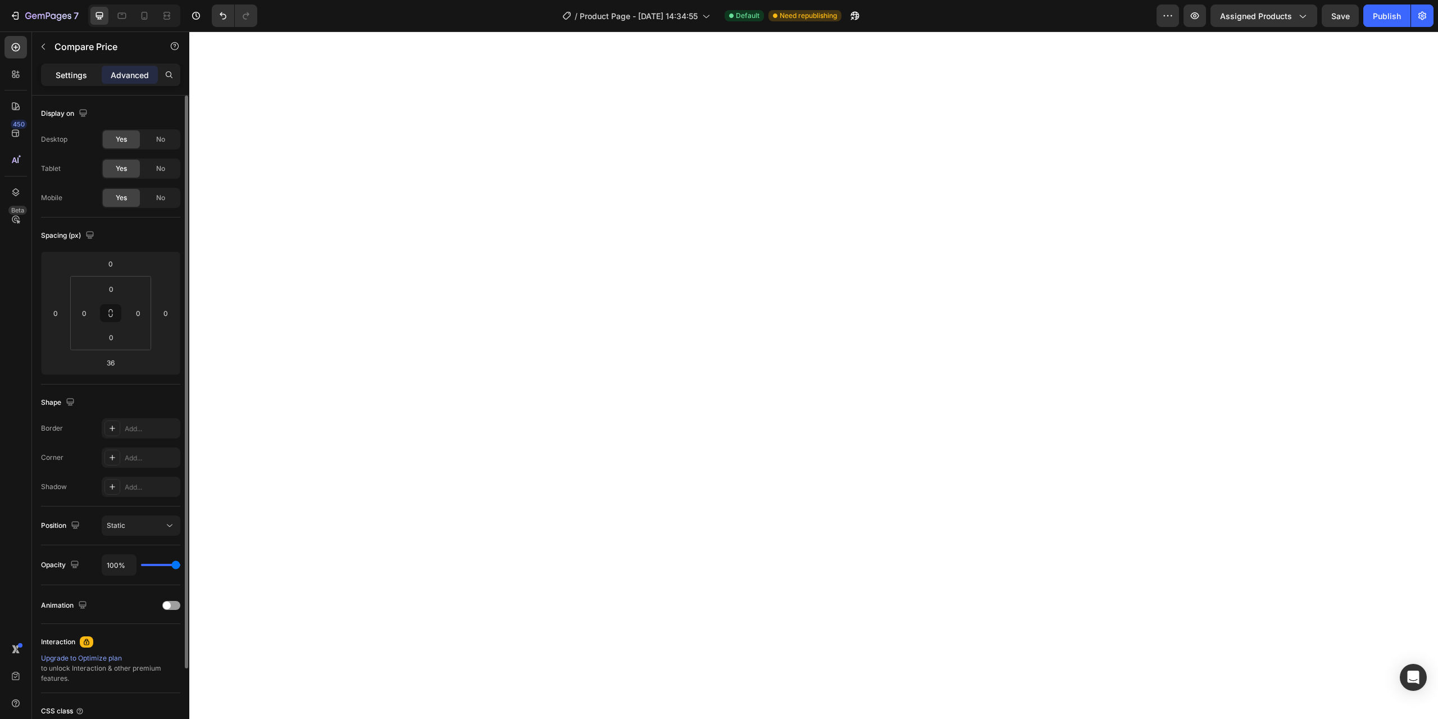
click at [83, 75] on p "Settings" at bounding box center [71, 75] width 31 height 12
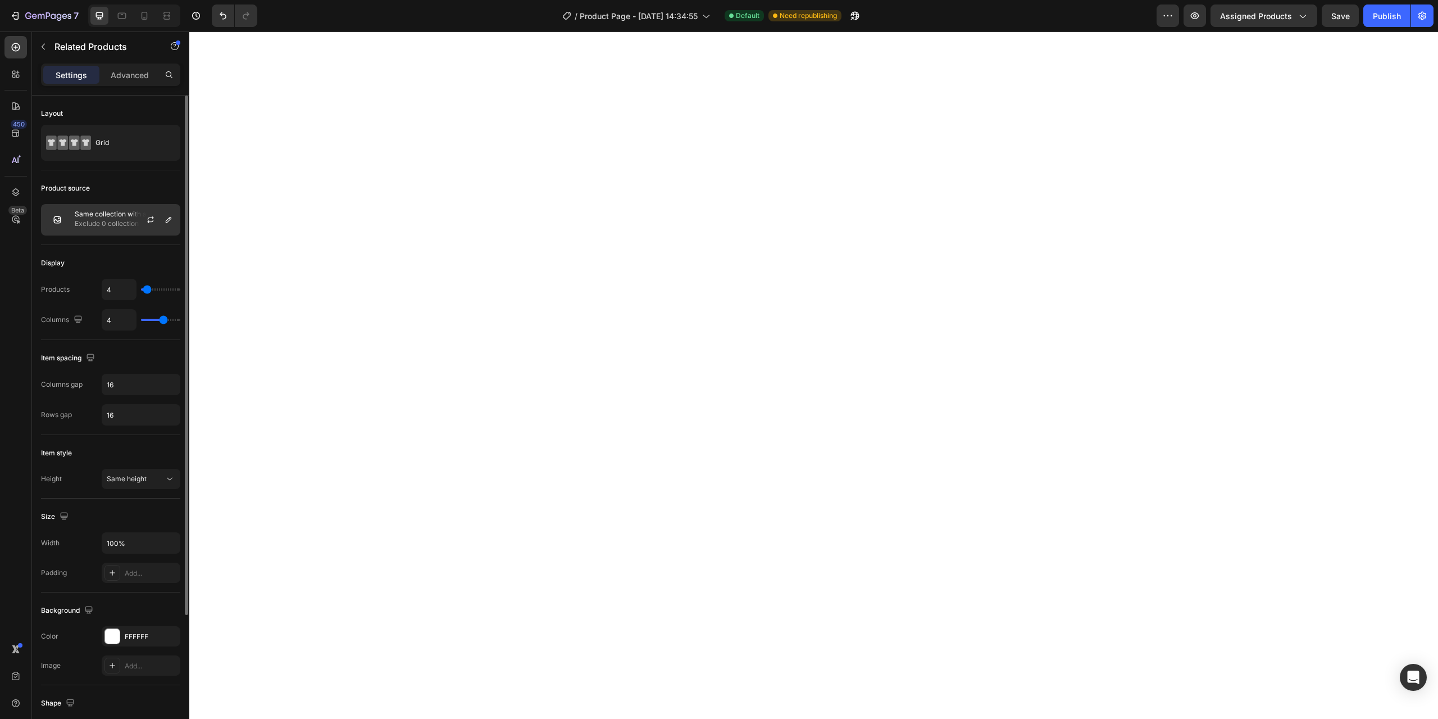
click at [107, 221] on p "Exclude 0 collection" at bounding box center [125, 223] width 101 height 11
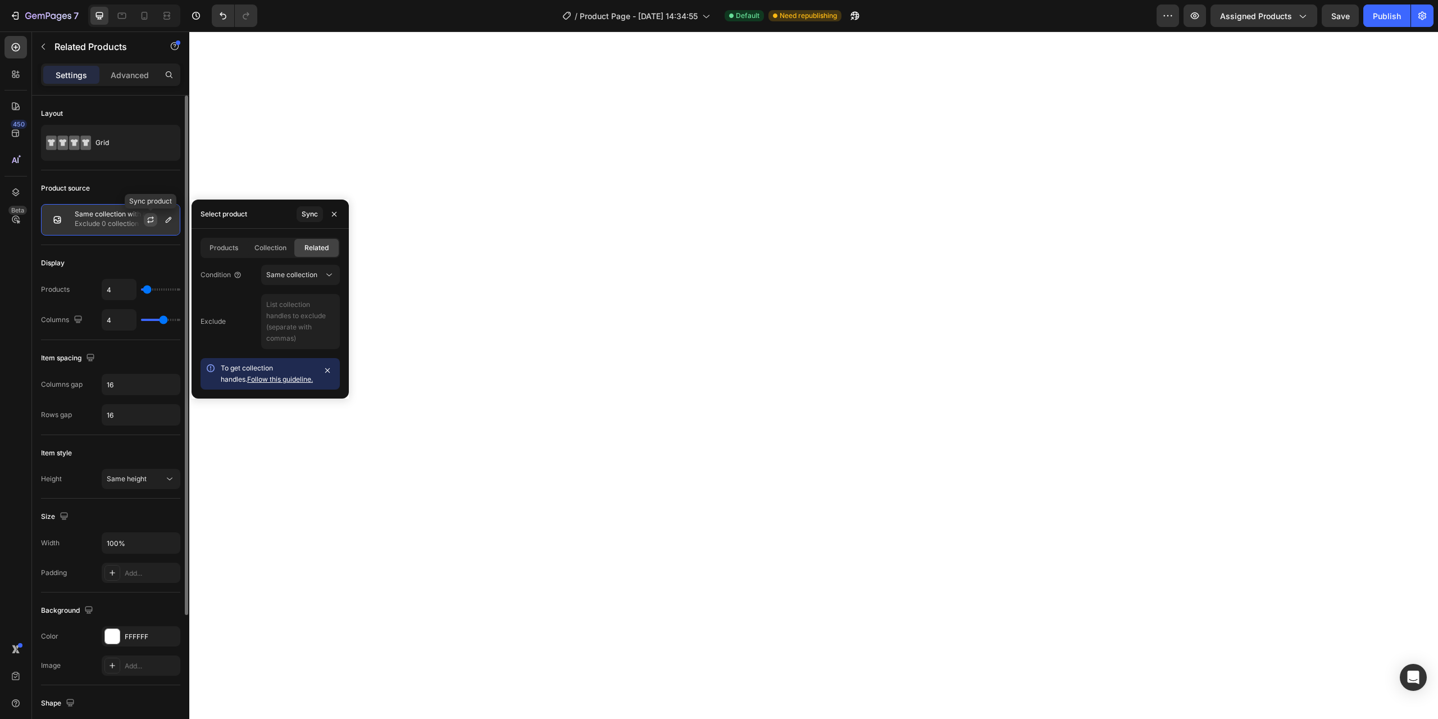
click at [145, 221] on button "button" at bounding box center [150, 219] width 13 height 13
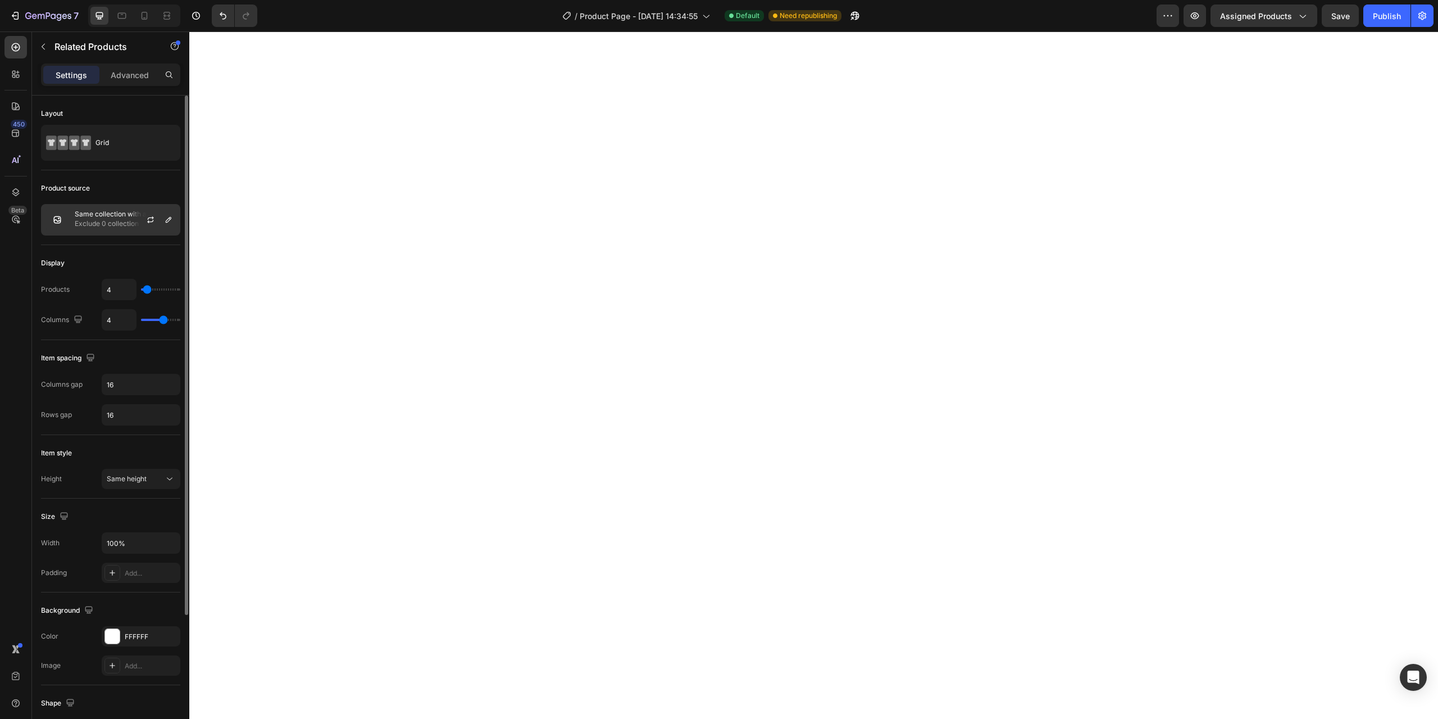
click at [105, 225] on p "Exclude 0 collection" at bounding box center [125, 223] width 101 height 11
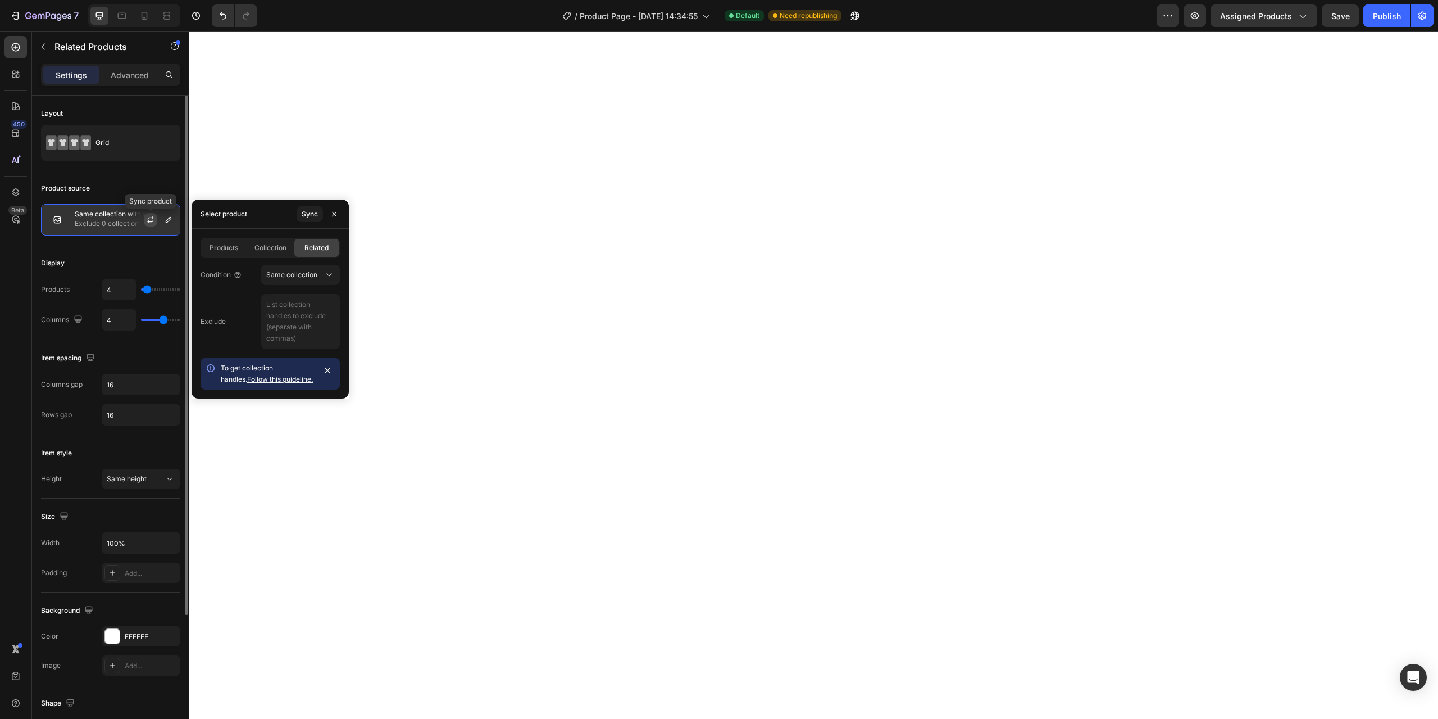
click at [148, 219] on icon "button" at bounding box center [150, 219] width 9 height 9
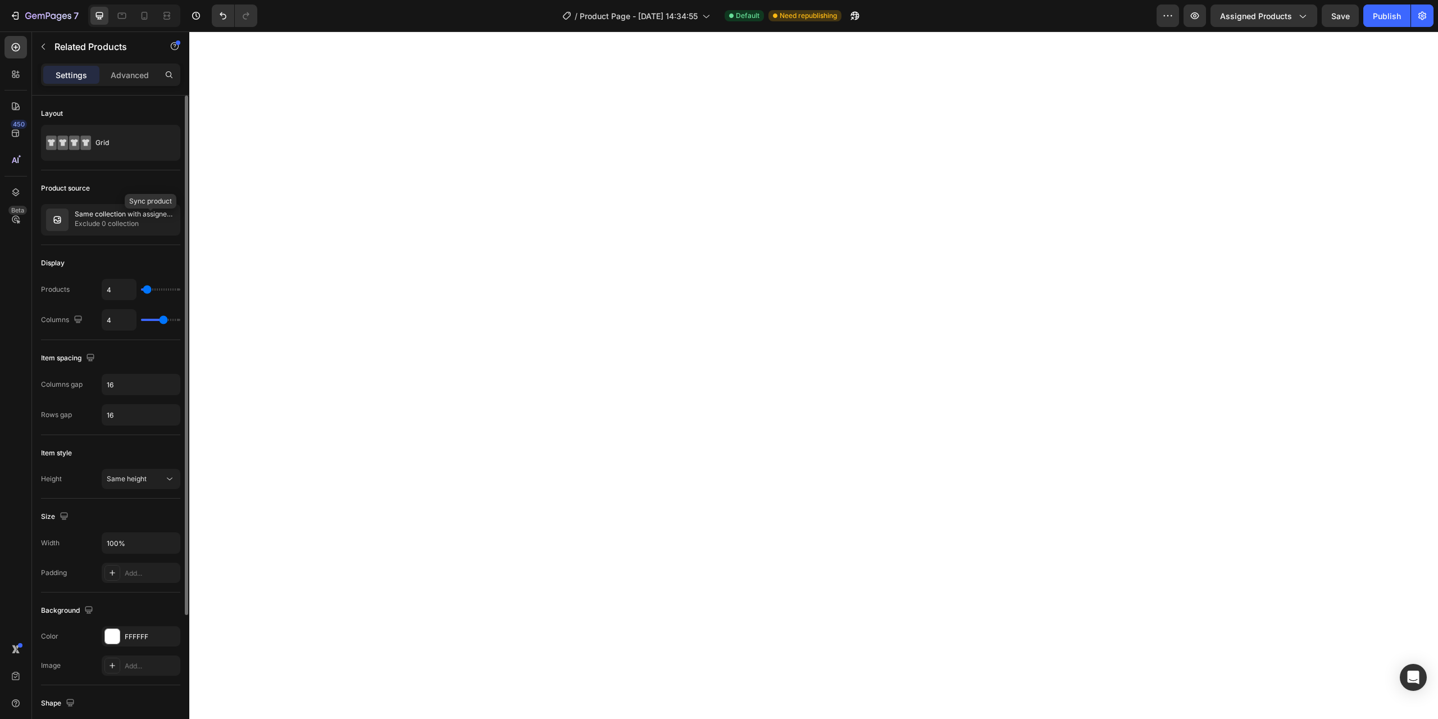
click at [0, 0] on icon "button" at bounding box center [0, 0] width 0 height 0
click at [111, 228] on p "Exclude 0 collection" at bounding box center [125, 223] width 101 height 11
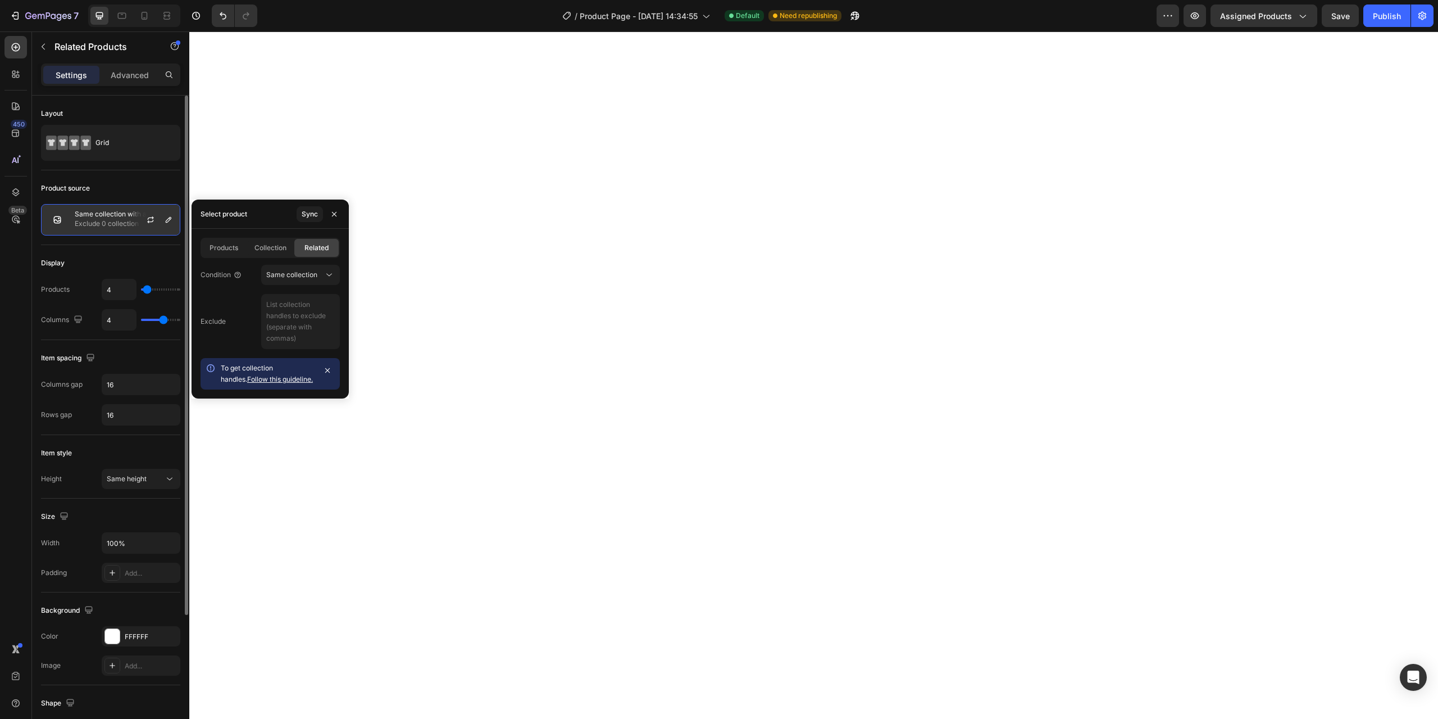
click at [142, 221] on div at bounding box center [154, 219] width 49 height 30
click at [149, 219] on icon "button" at bounding box center [150, 219] width 9 height 9
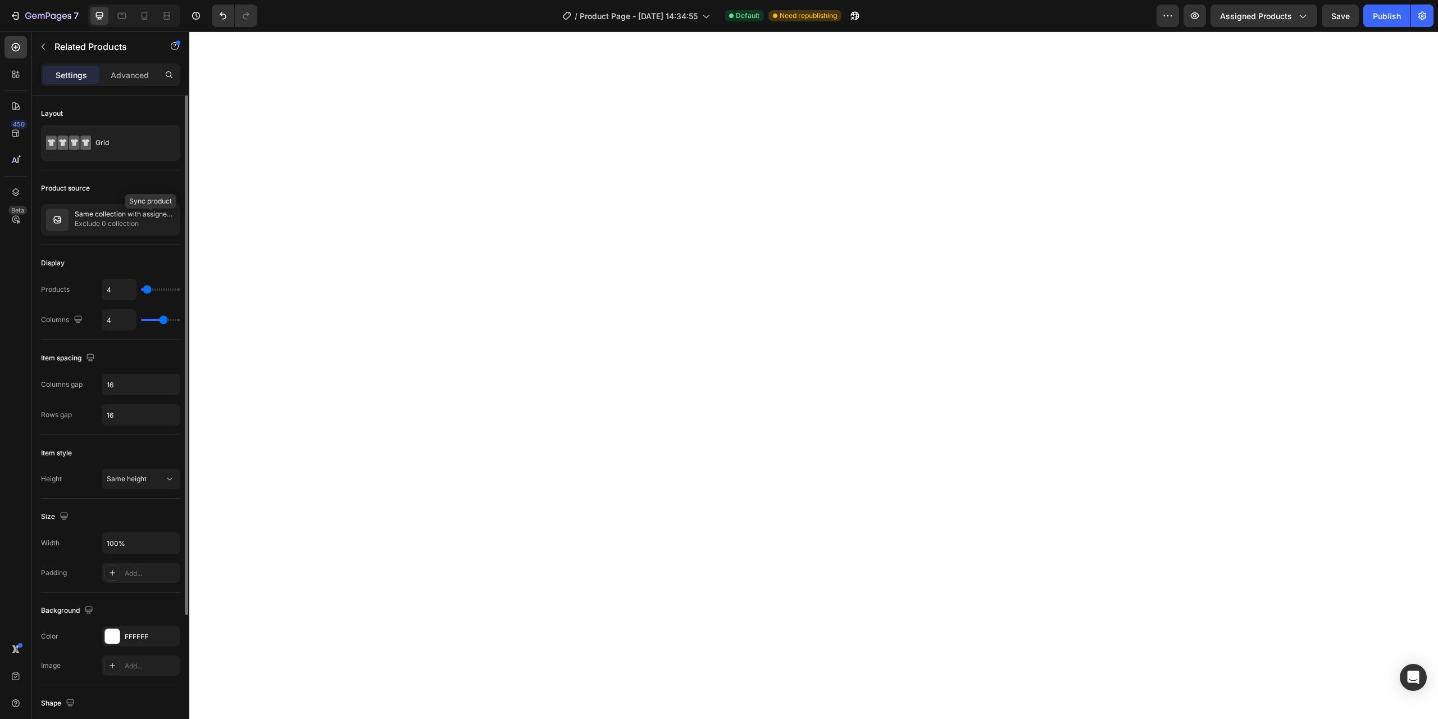
click at [0, 0] on icon "button" at bounding box center [0, 0] width 0 height 0
click at [1396, 15] on div "Publish" at bounding box center [1387, 16] width 28 height 12
click at [1331, 16] on button "Save" at bounding box center [1340, 15] width 37 height 22
click at [1390, 11] on div "Publish" at bounding box center [1387, 16] width 28 height 12
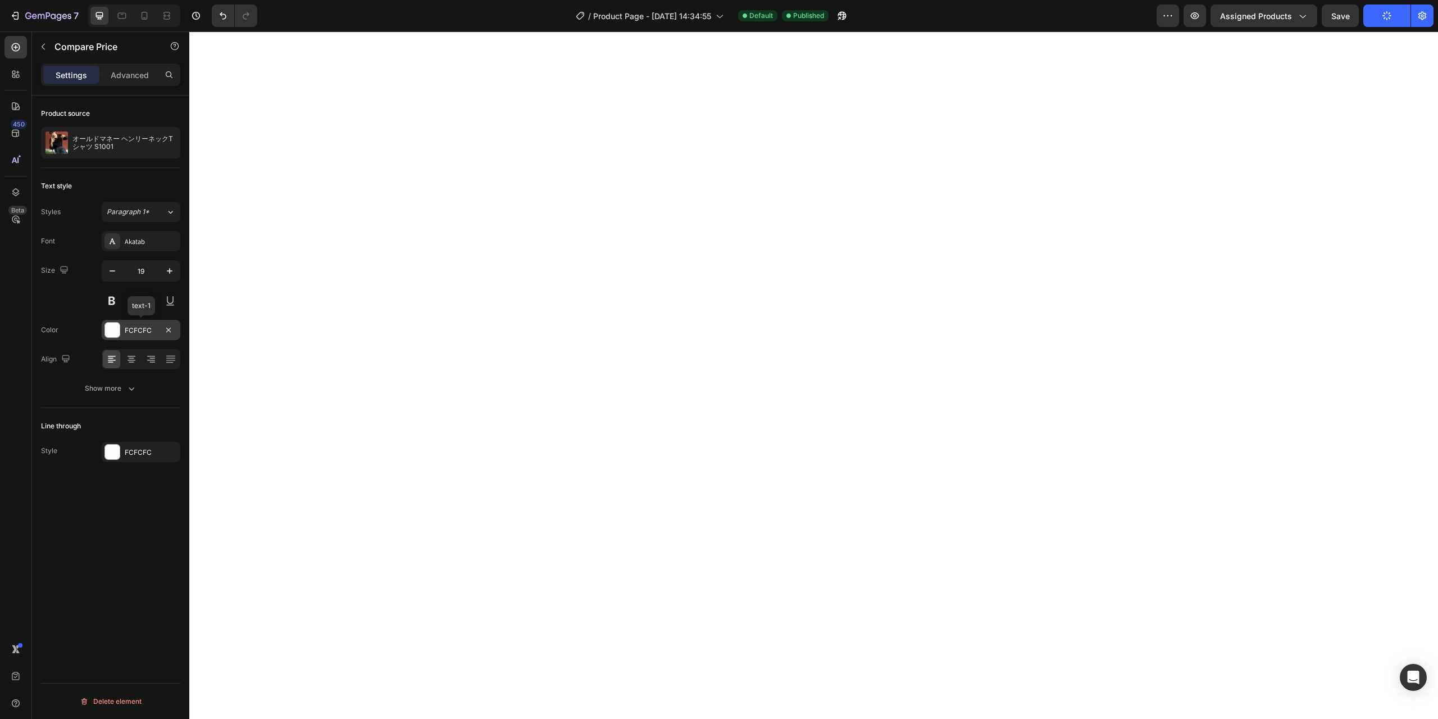
click at [128, 329] on div "FCFCFC" at bounding box center [141, 330] width 33 height 10
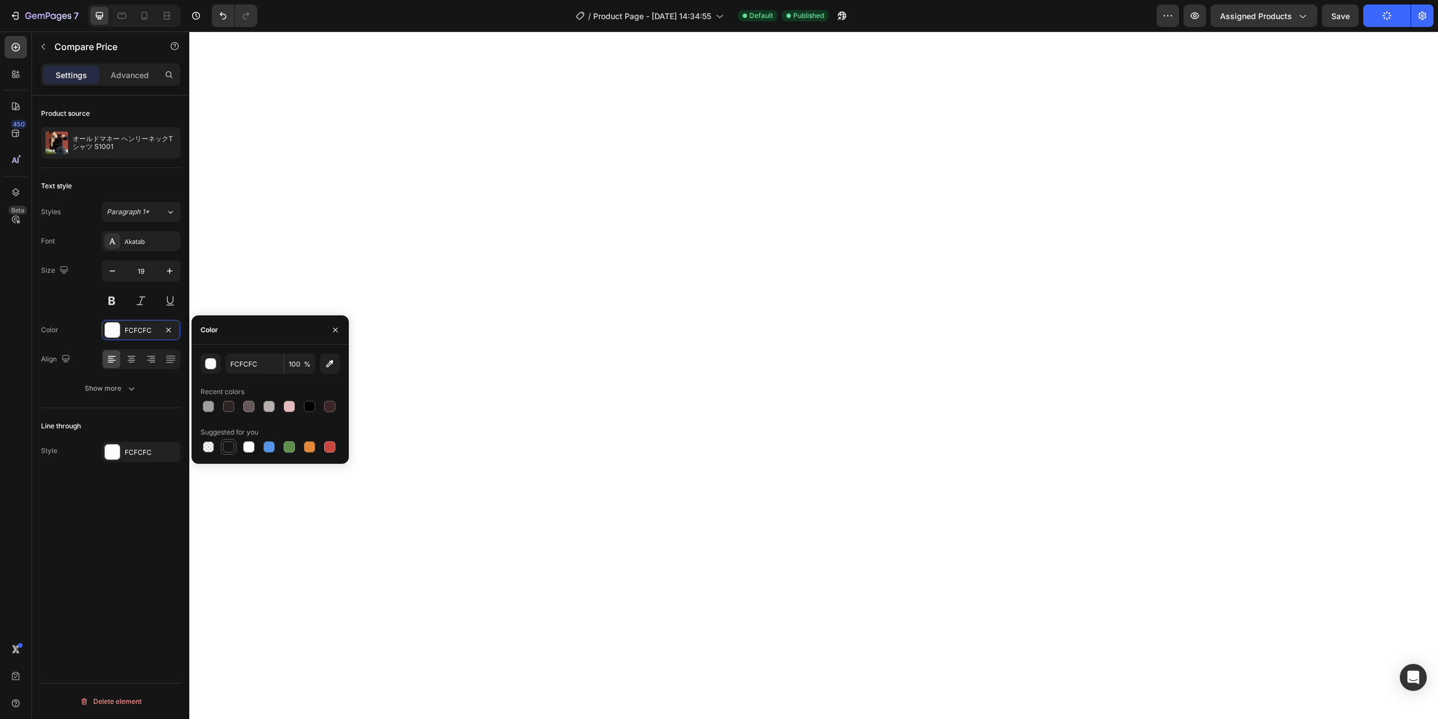
click at [229, 447] on div at bounding box center [228, 446] width 11 height 11
type input "151515"
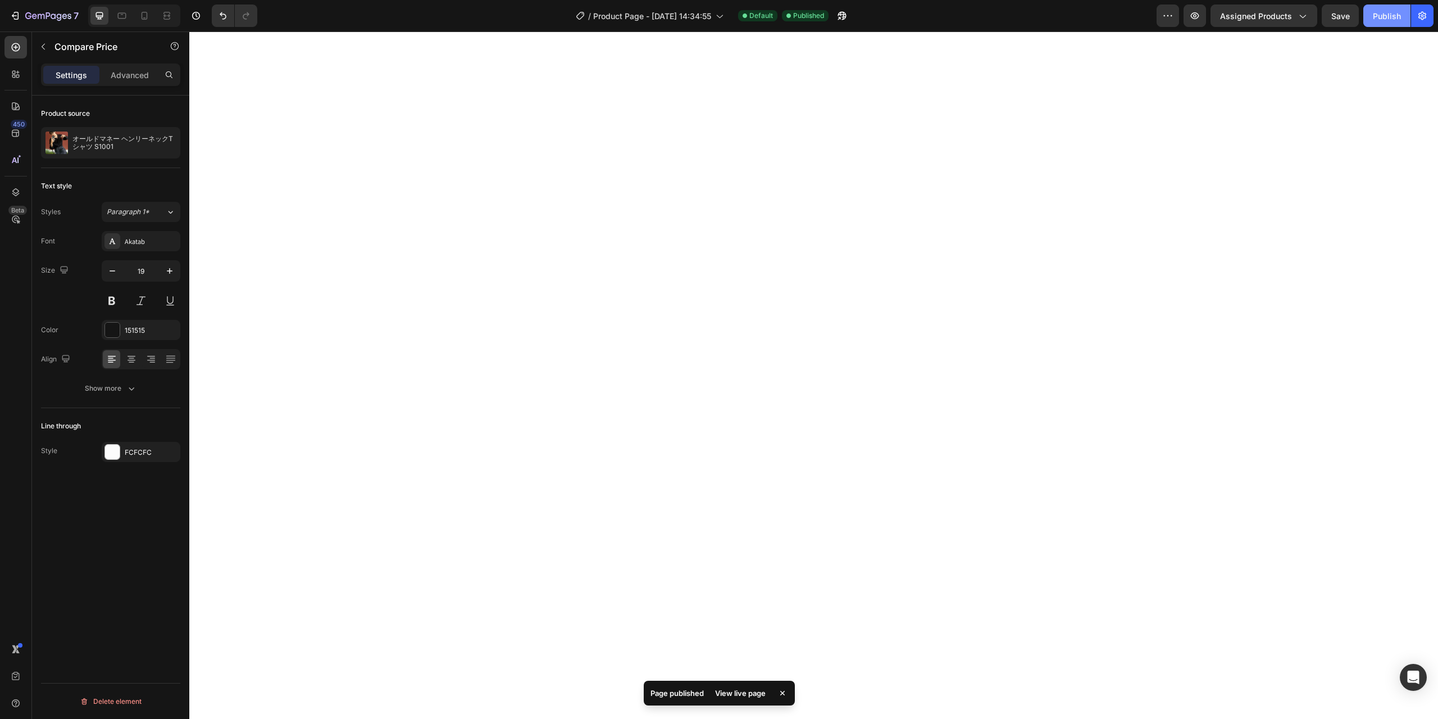
click at [1388, 12] on div "Publish" at bounding box center [1387, 16] width 28 height 12
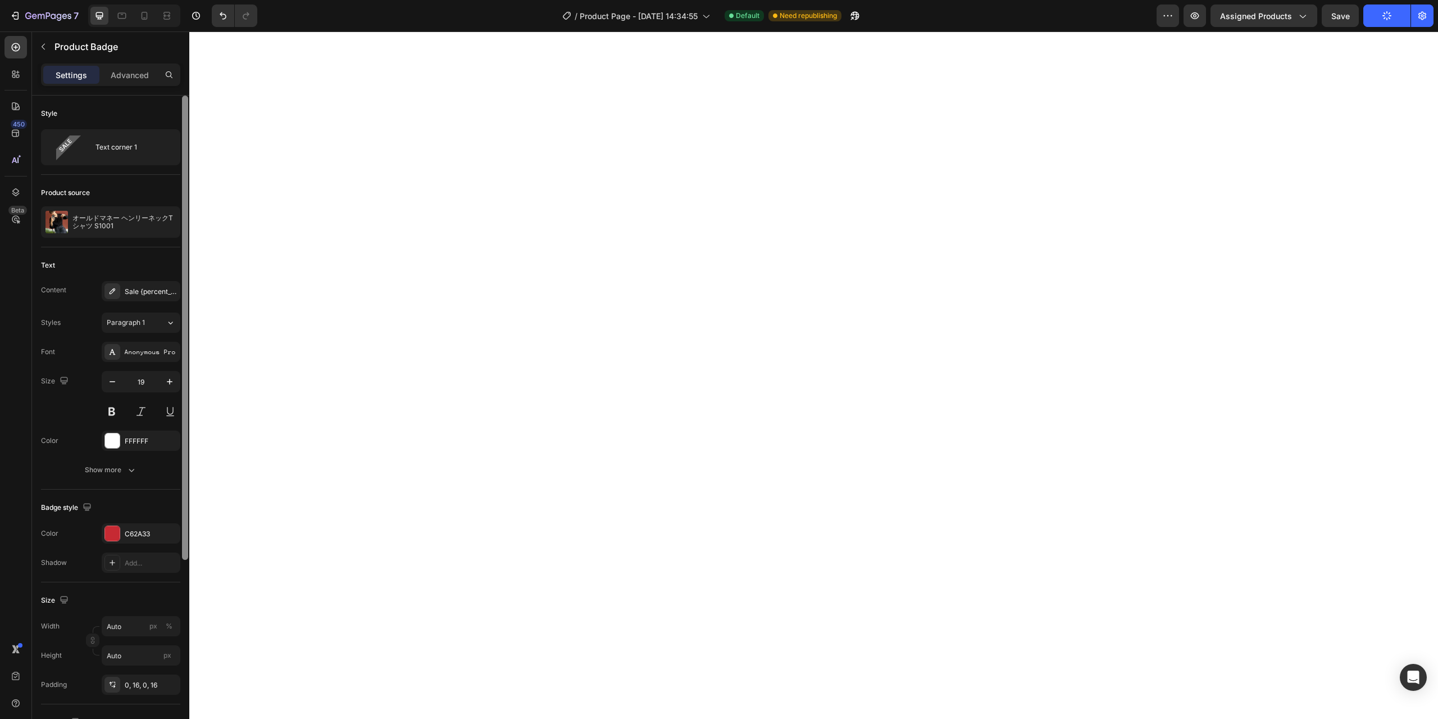
click at [183, 271] on div at bounding box center [185, 328] width 6 height 464
click at [110, 385] on icon "button" at bounding box center [112, 381] width 11 height 11
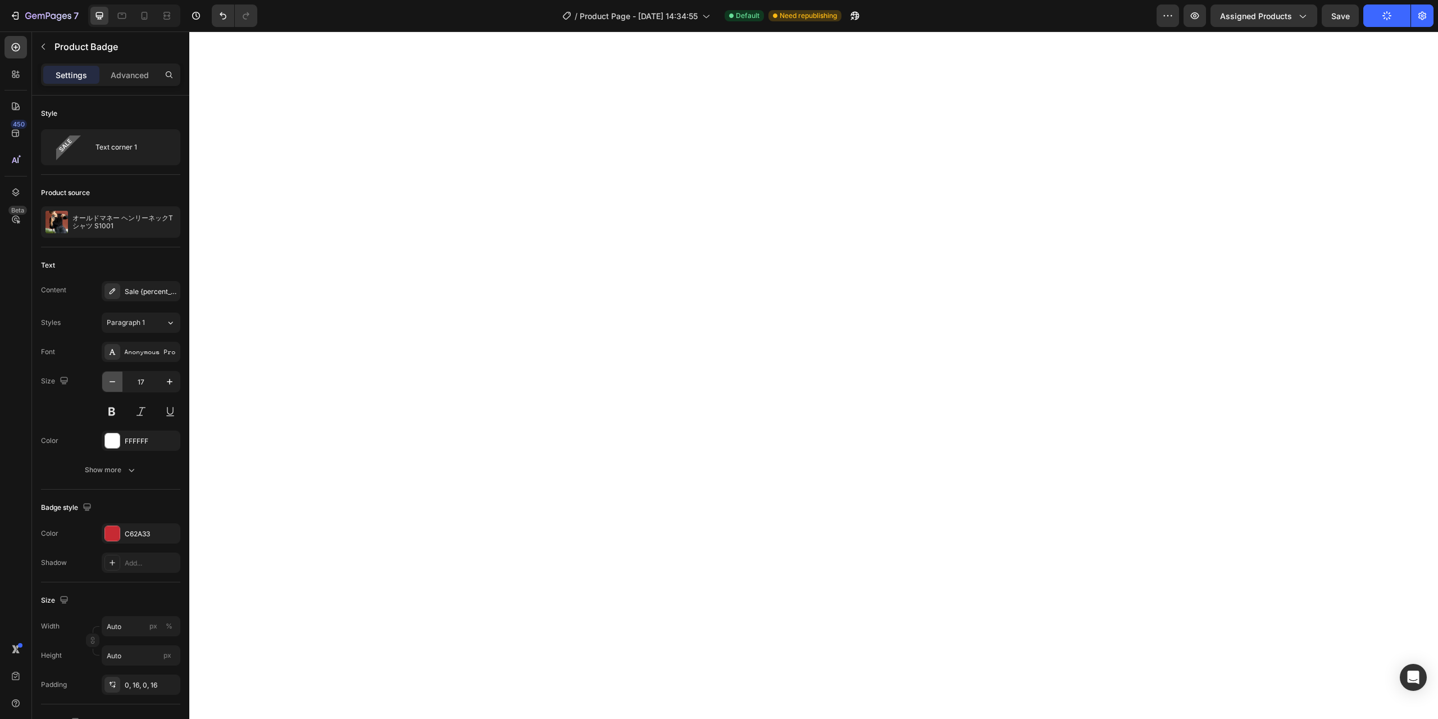
click at [110, 385] on icon "button" at bounding box center [112, 381] width 11 height 11
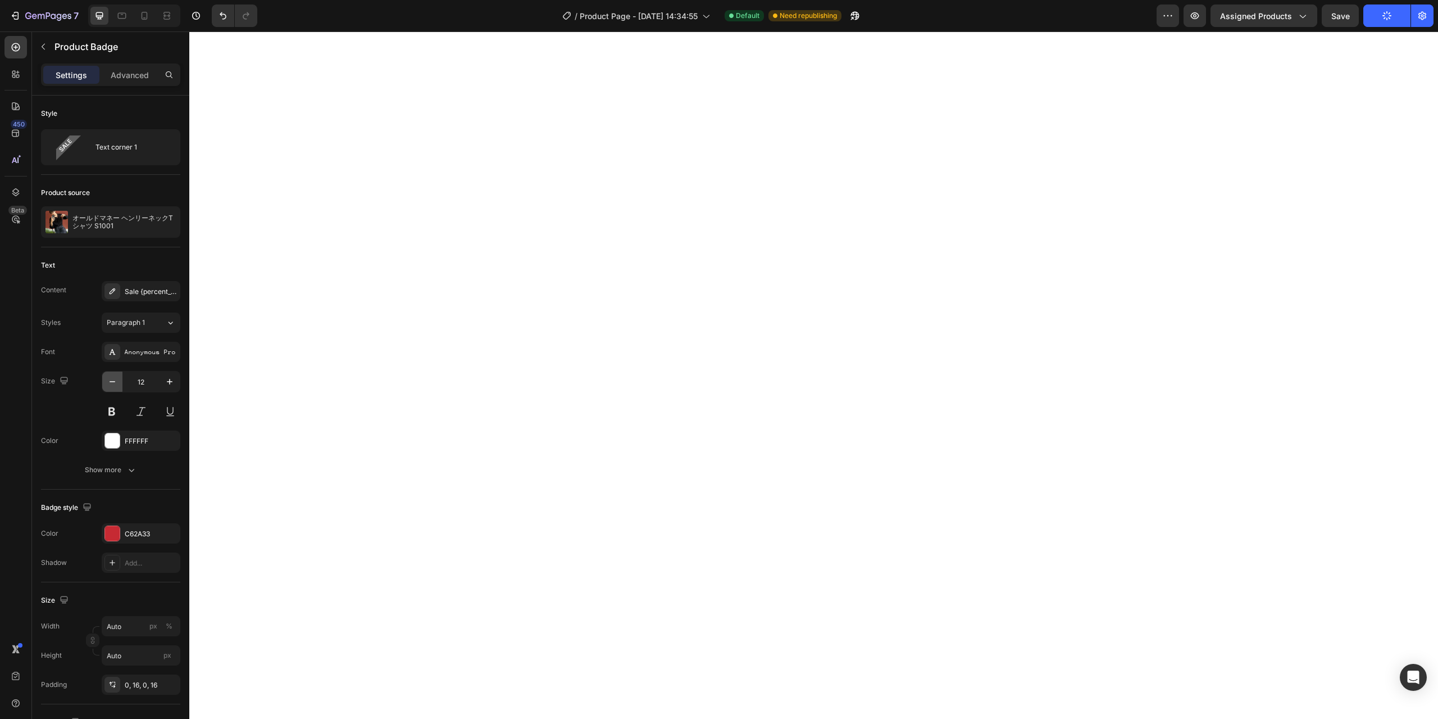
click at [110, 385] on icon "button" at bounding box center [112, 381] width 11 height 11
type input "10"
click at [147, 354] on div "Anonymous Pro" at bounding box center [151, 352] width 53 height 10
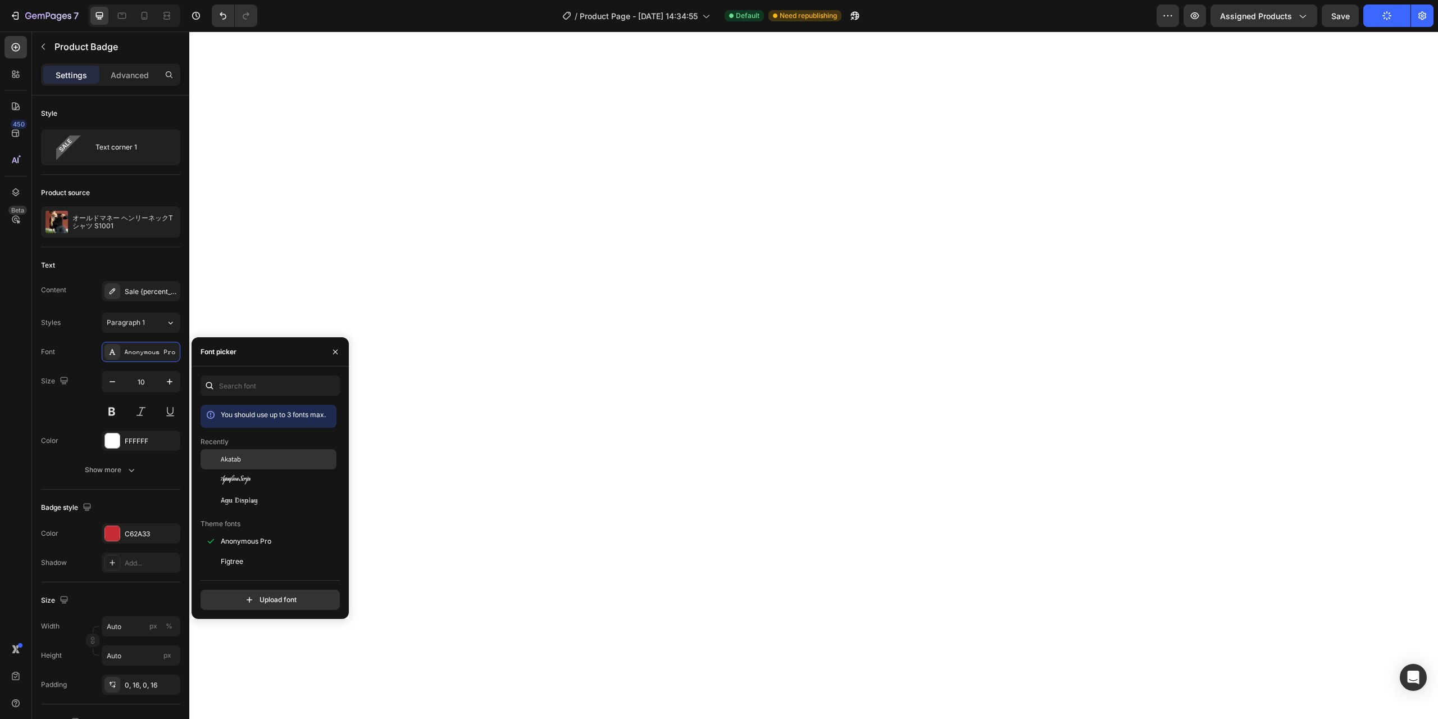
click at [249, 461] on div "Akatab" at bounding box center [277, 459] width 113 height 10
click at [334, 352] on icon "button" at bounding box center [335, 351] width 4 height 4
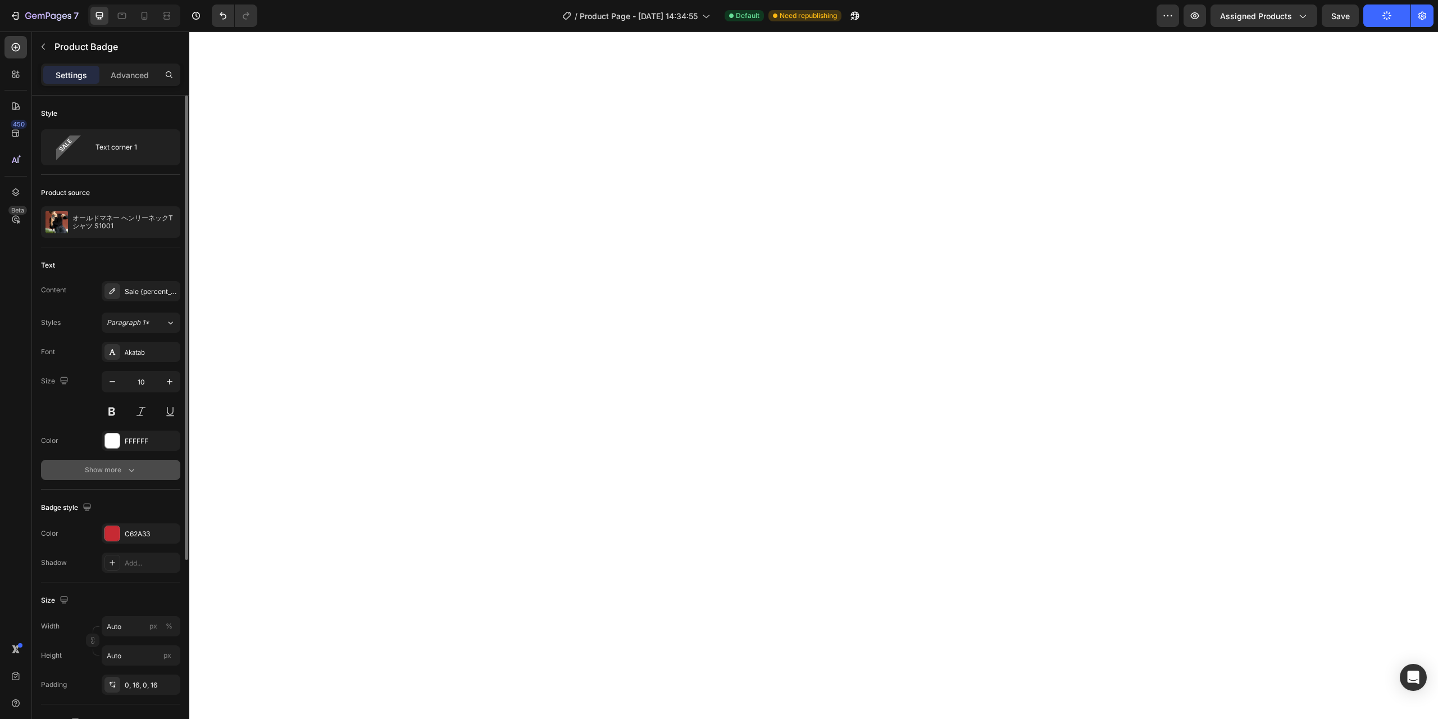
click at [127, 470] on icon "button" at bounding box center [131, 469] width 11 height 11
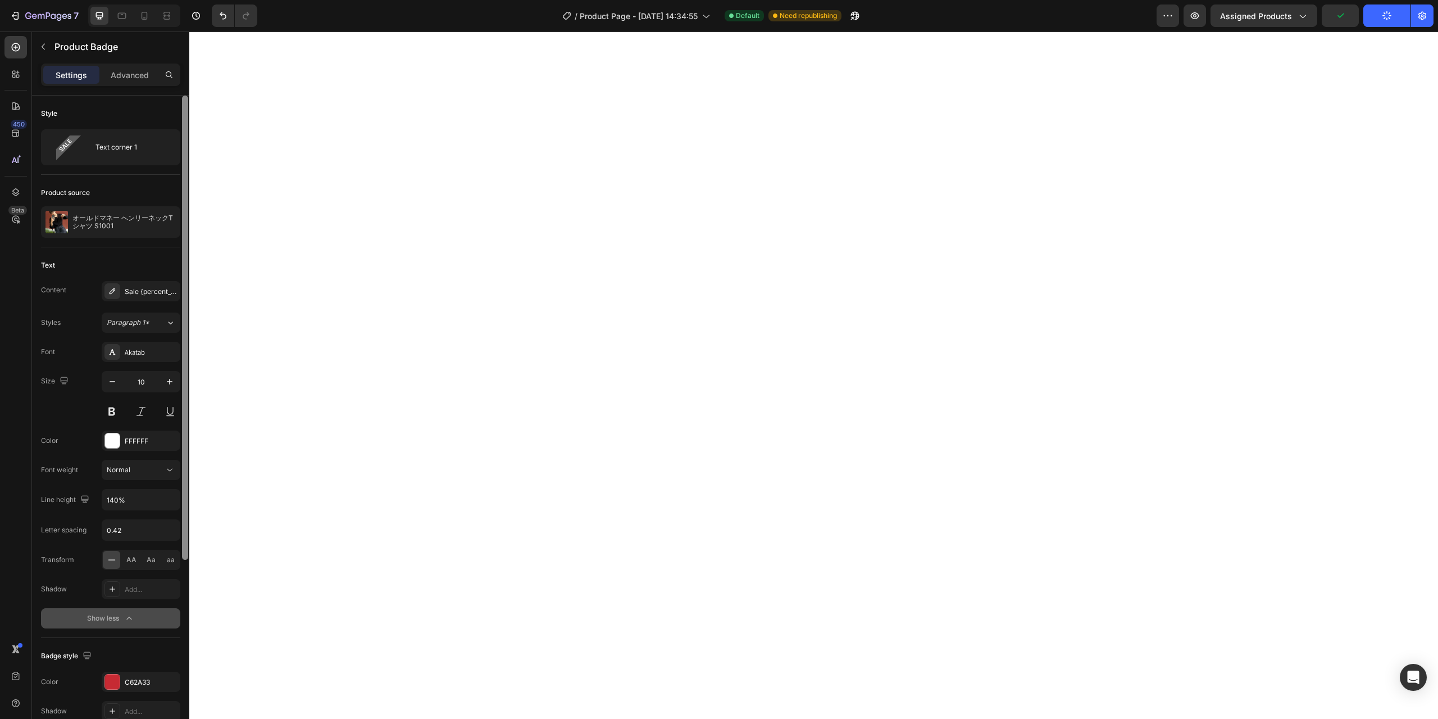
click at [183, 523] on div at bounding box center [185, 328] width 6 height 464
click at [120, 77] on p "Advanced" at bounding box center [130, 75] width 38 height 12
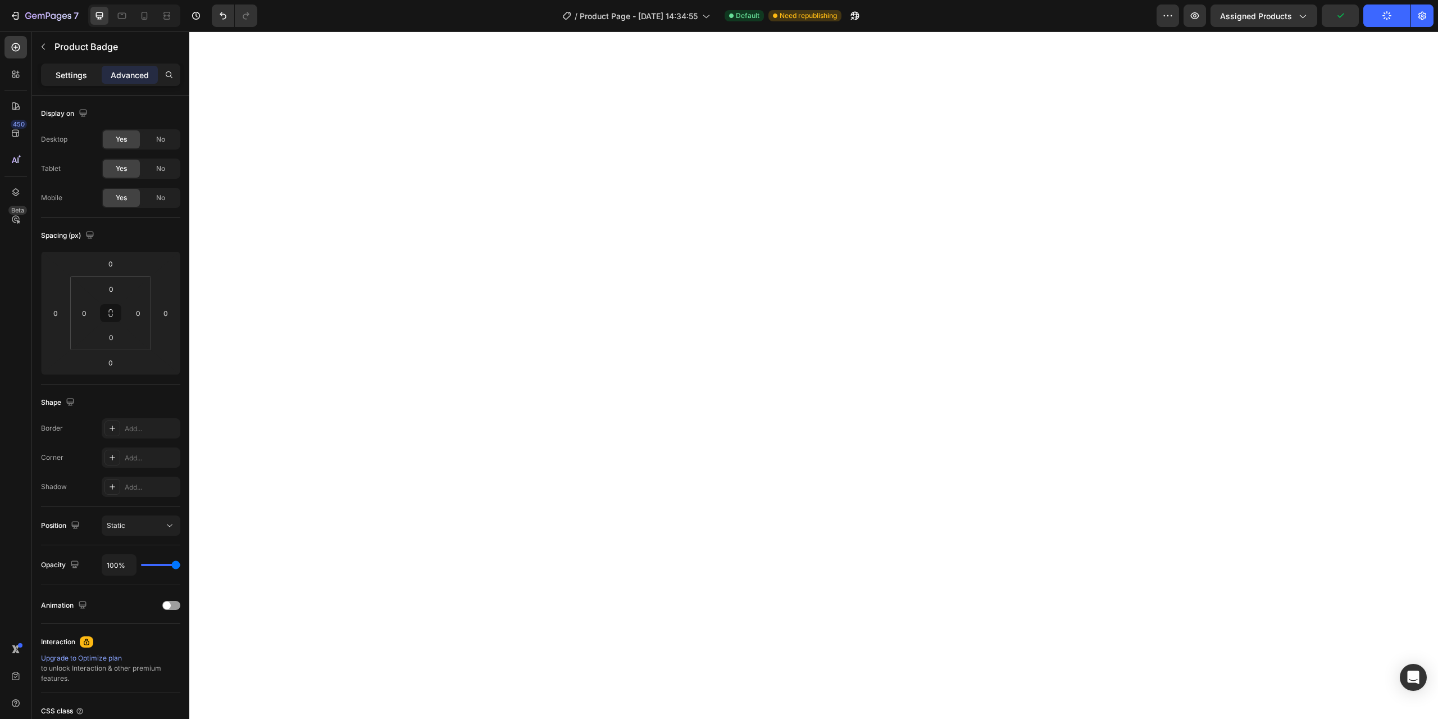
click at [71, 74] on p "Settings" at bounding box center [71, 75] width 31 height 12
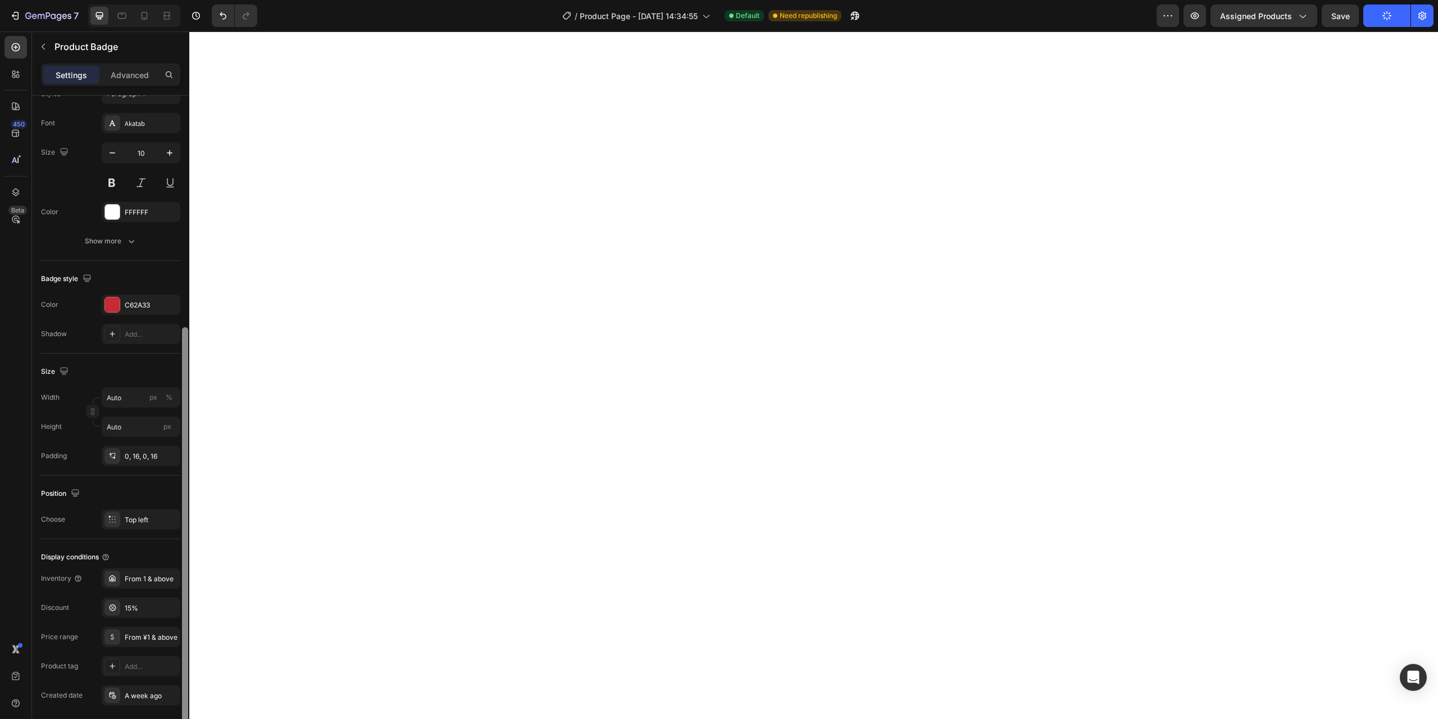
scroll to position [269, 0]
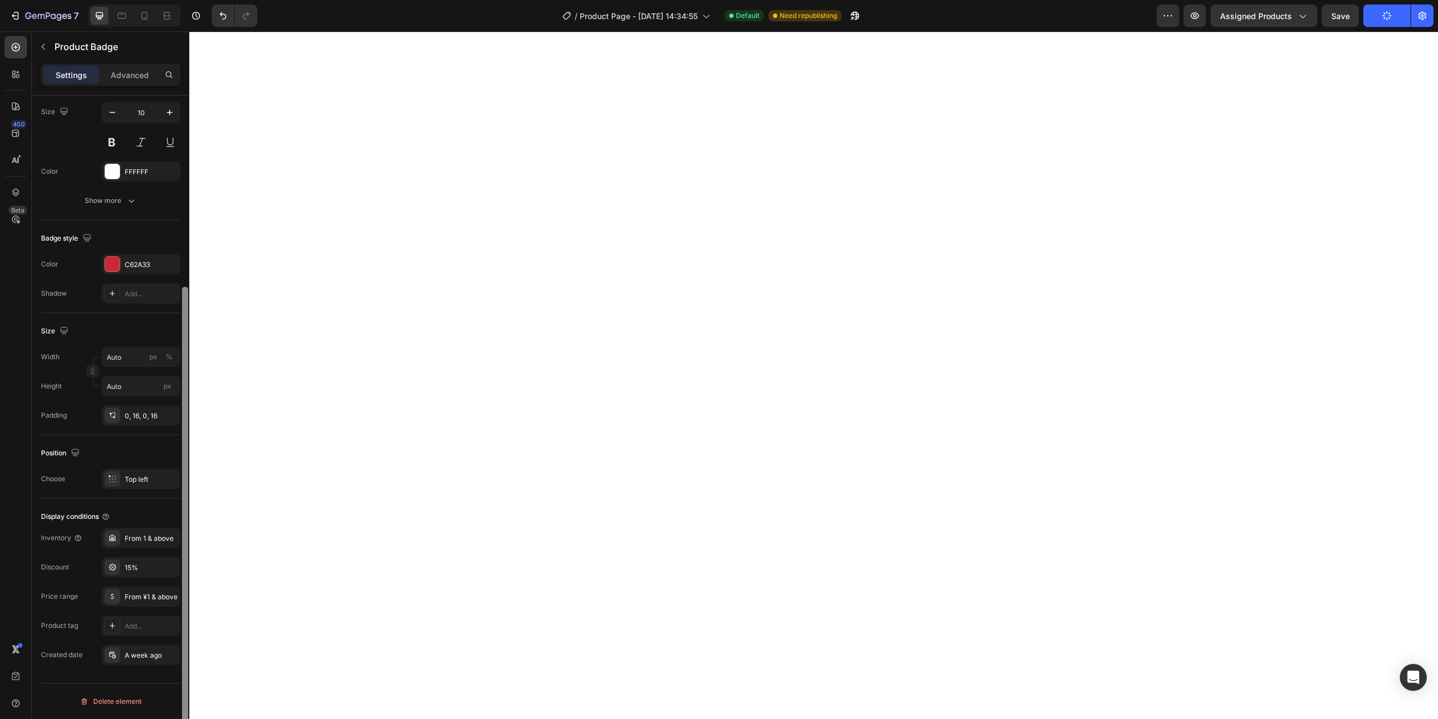
drag, startPoint x: 186, startPoint y: 262, endPoint x: 183, endPoint y: 469, distance: 207.3
click at [183, 469] on div at bounding box center [185, 519] width 6 height 464
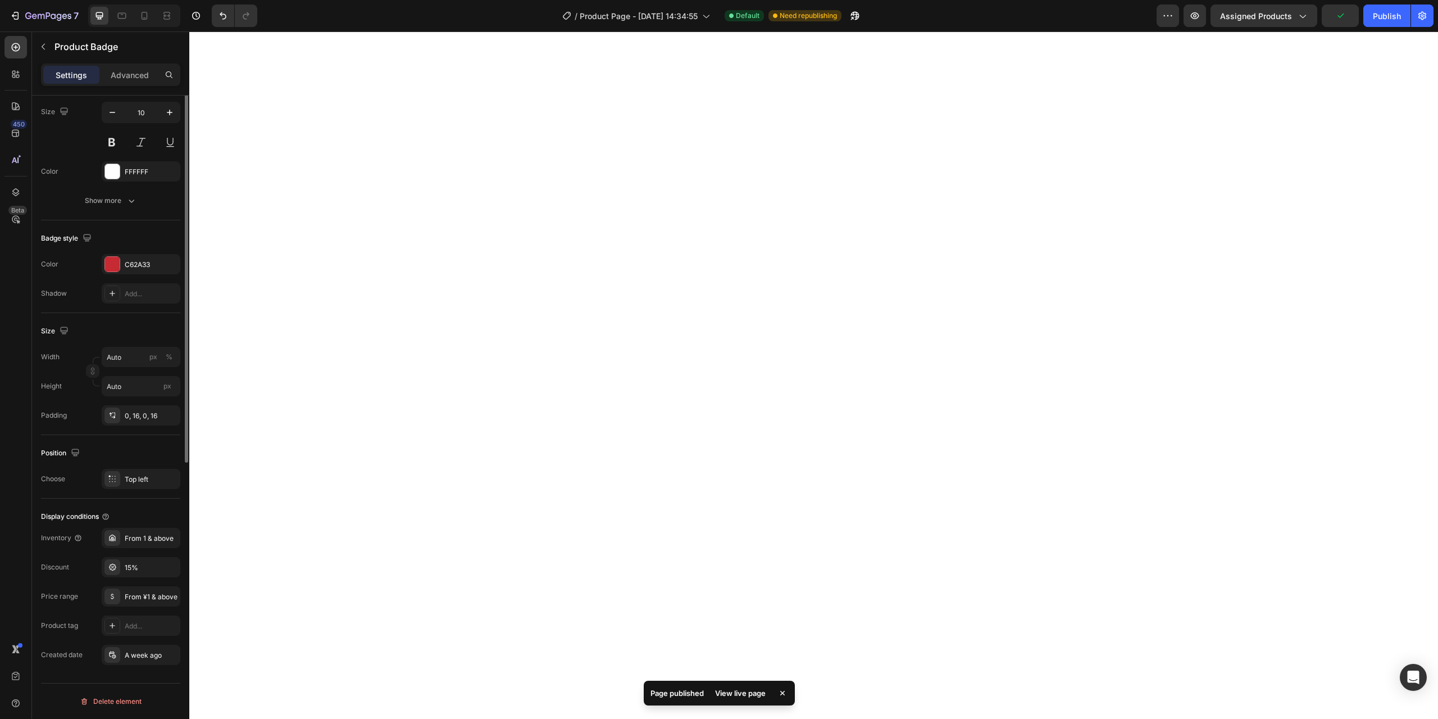
scroll to position [0, 0]
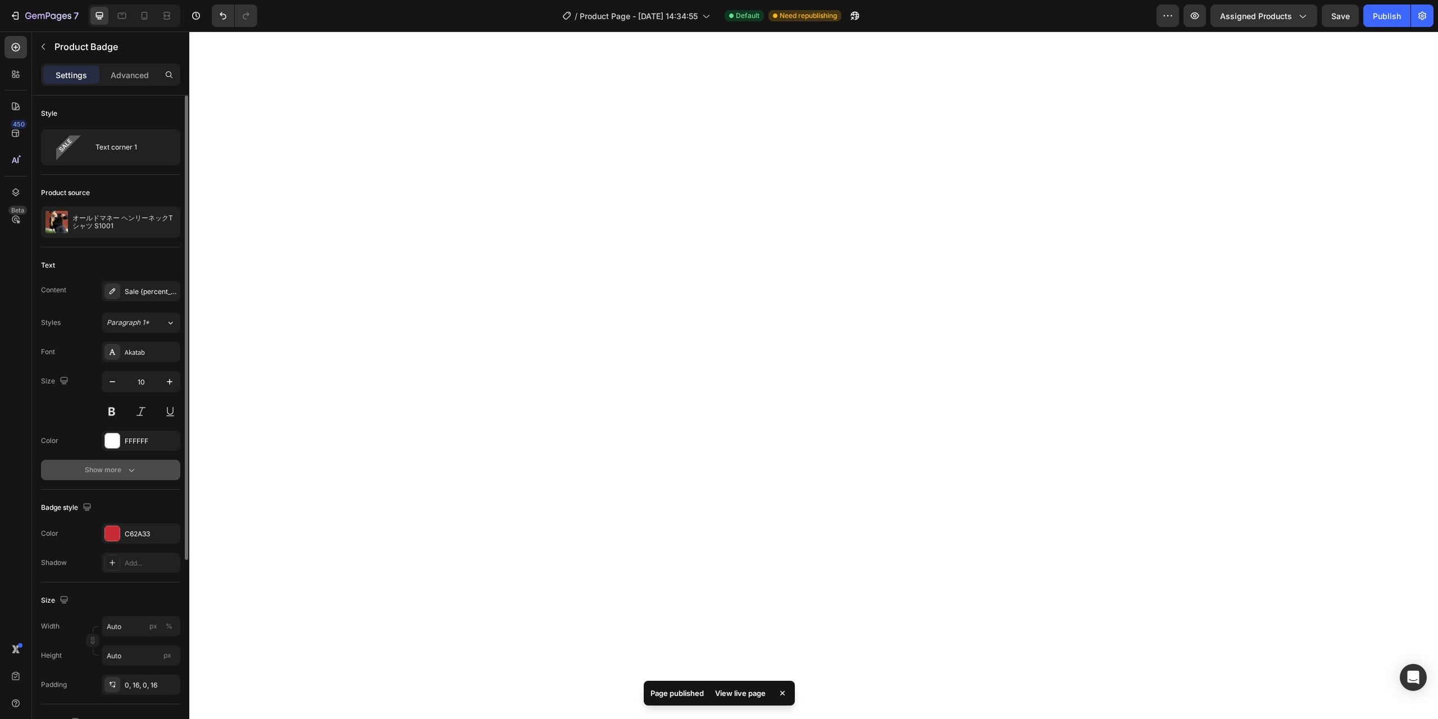
click at [121, 469] on div "Show more" at bounding box center [111, 469] width 52 height 11
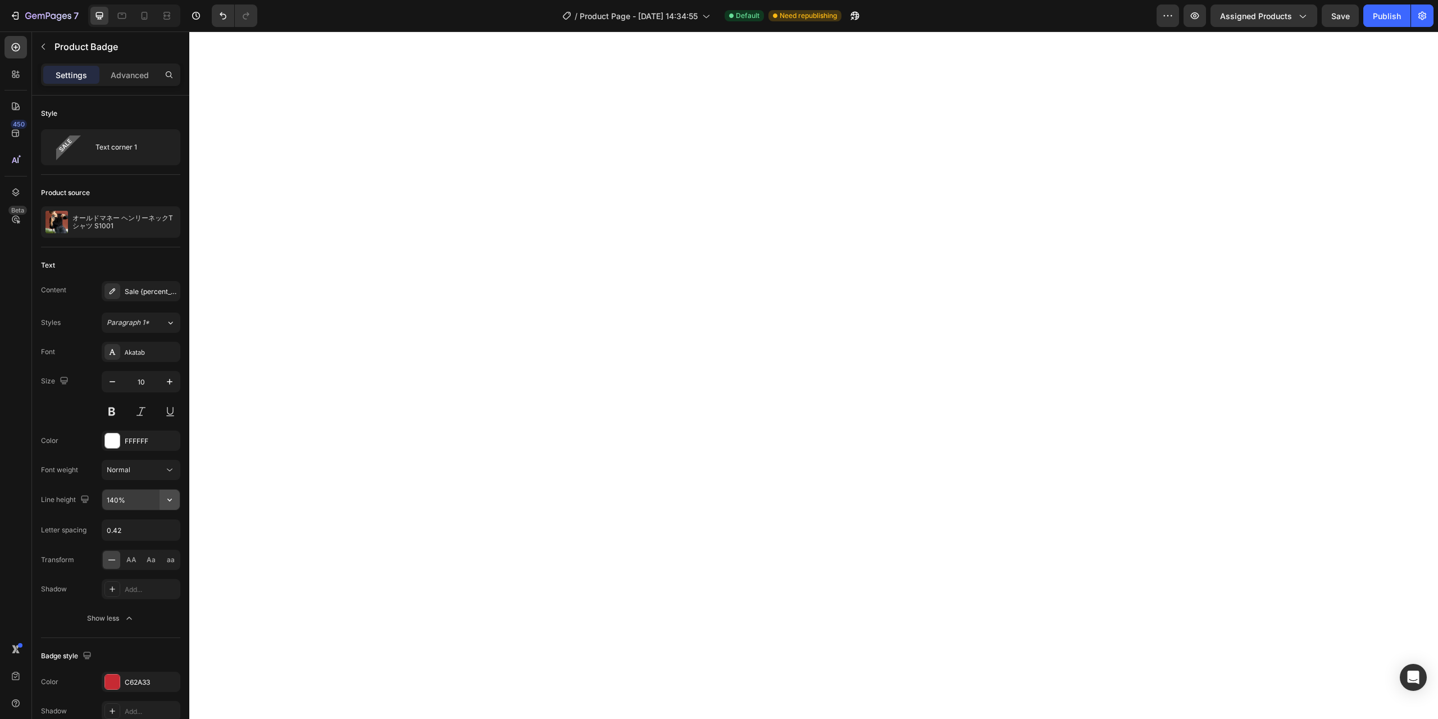
click at [162, 496] on button "button" at bounding box center [170, 499] width 20 height 20
click at [146, 539] on div "100%" at bounding box center [129, 549] width 92 height 21
type input "100%"
click at [135, 434] on div "FFFFFF" at bounding box center [141, 440] width 79 height 20
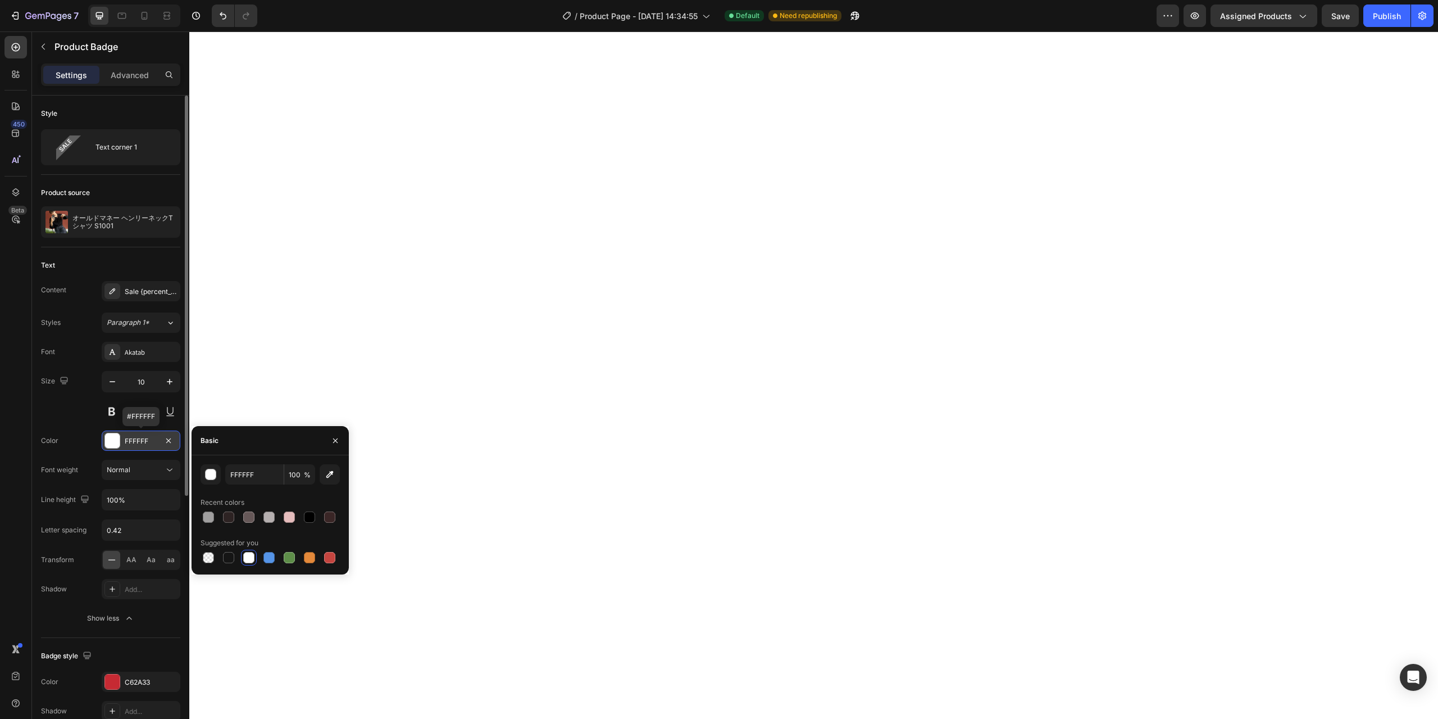
click at [135, 440] on div "FFFFFF" at bounding box center [141, 441] width 33 height 10
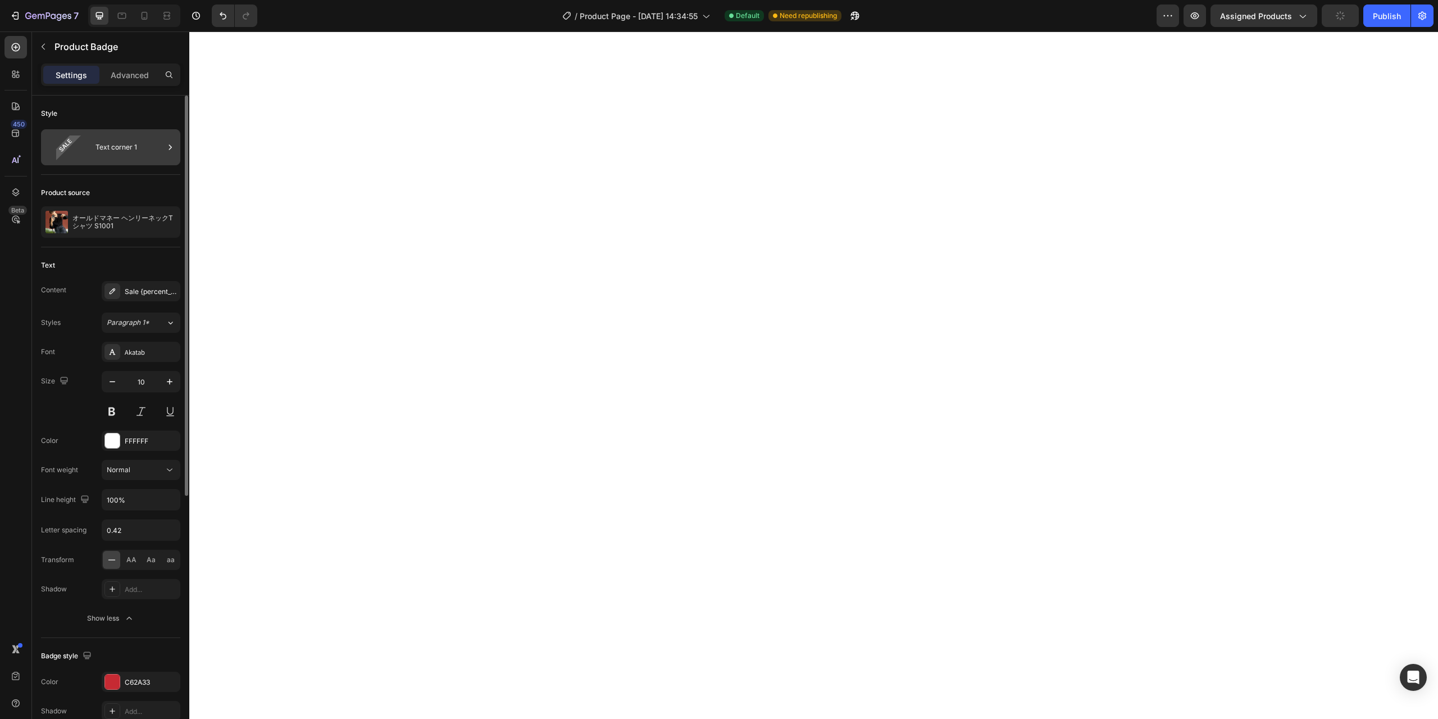
click at [151, 157] on div "Text corner 1" at bounding box center [130, 147] width 69 height 26
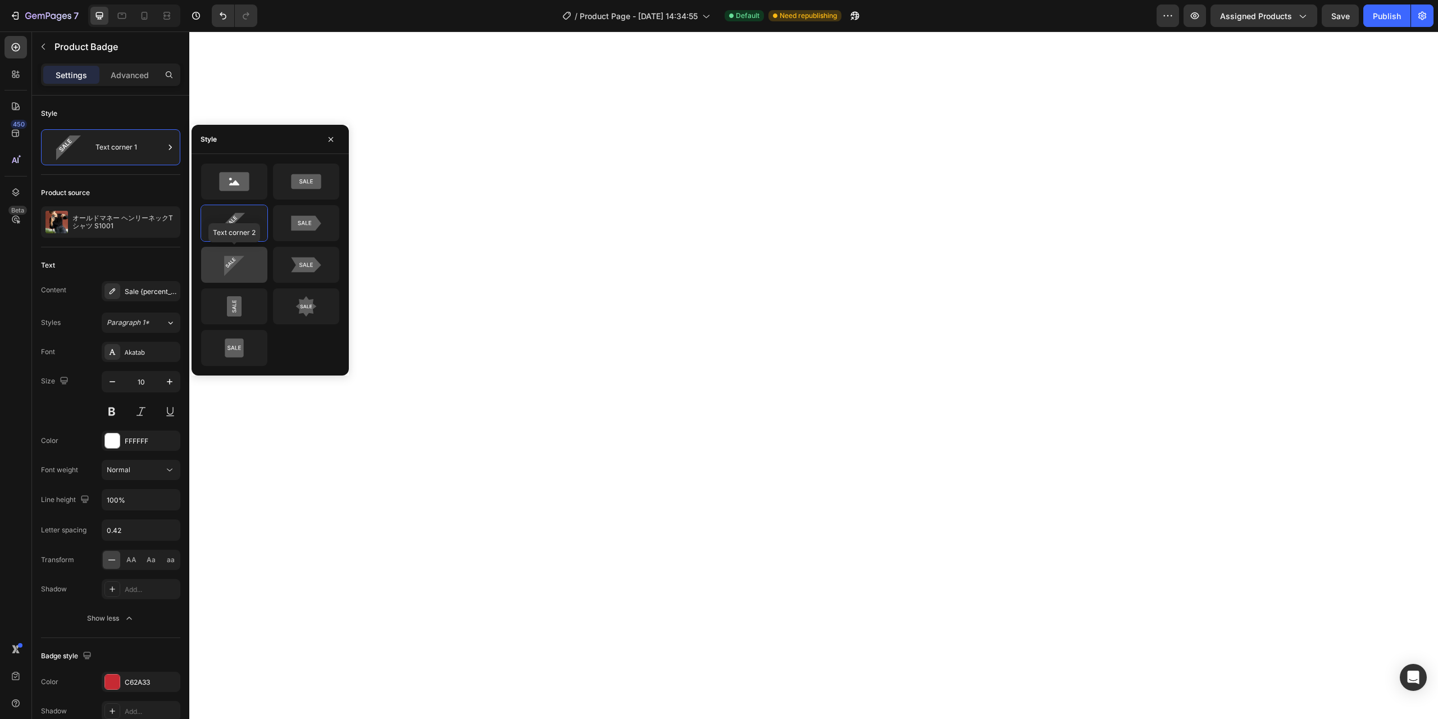
click at [256, 263] on icon at bounding box center [234, 264] width 53 height 22
click at [153, 182] on div "Product source オールドマネー [PERSON_NAME]Tシャツ S1001" at bounding box center [110, 211] width 139 height 72
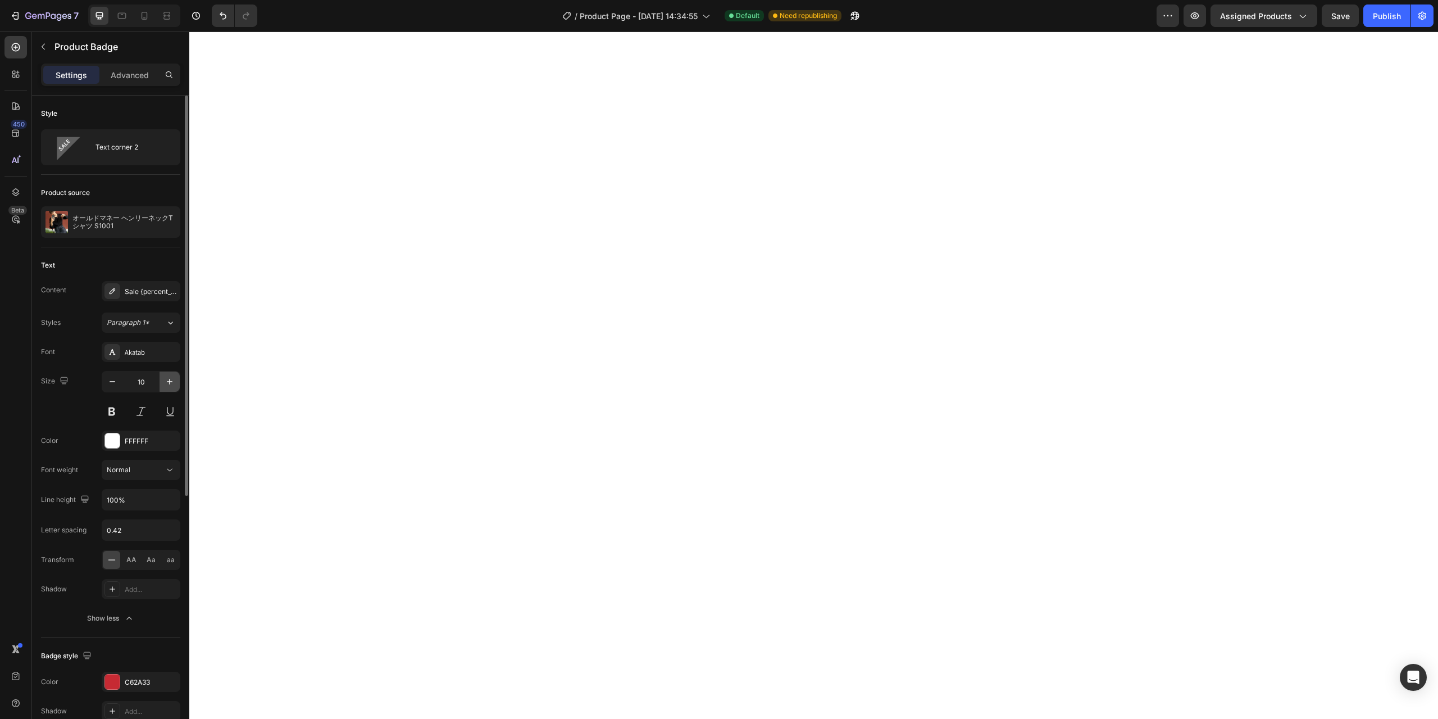
click at [167, 387] on icon "button" at bounding box center [169, 381] width 11 height 11
type input "11"
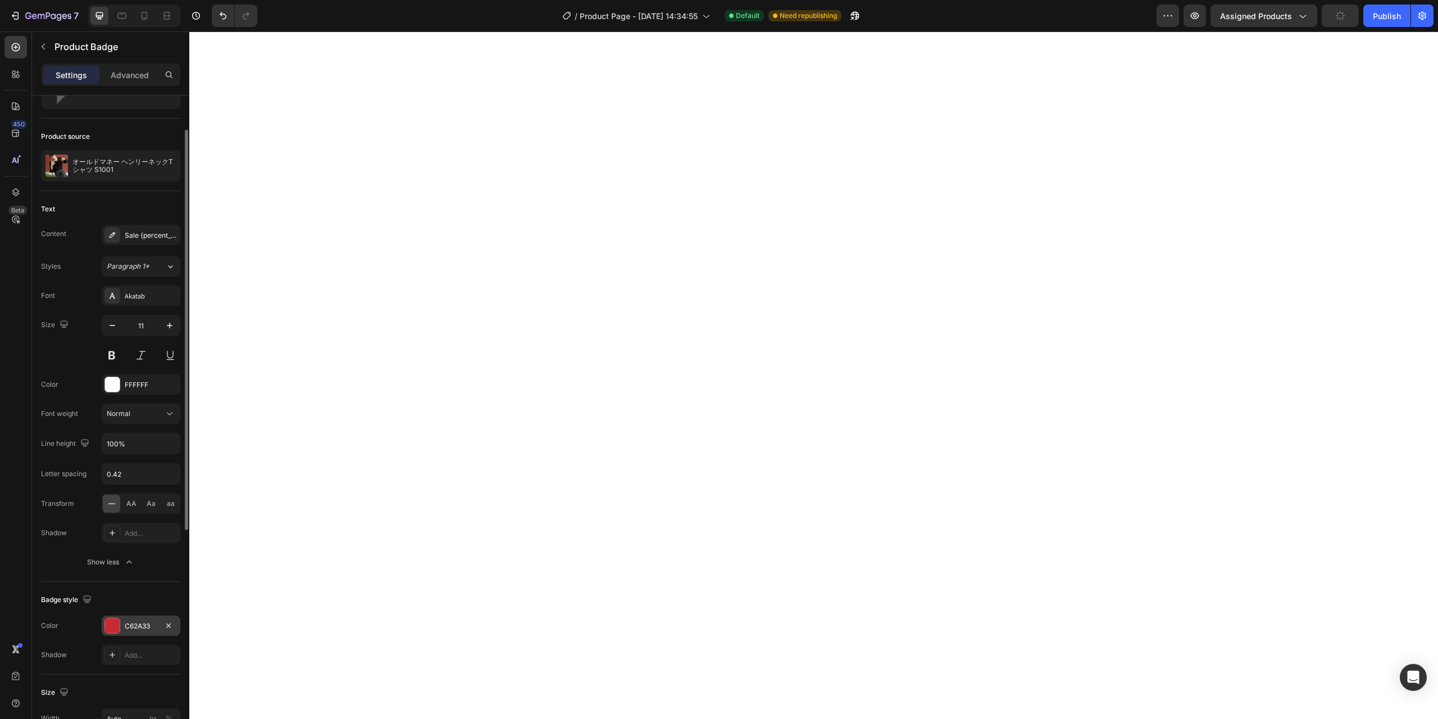
click at [134, 623] on div "C62A33" at bounding box center [141, 626] width 33 height 10
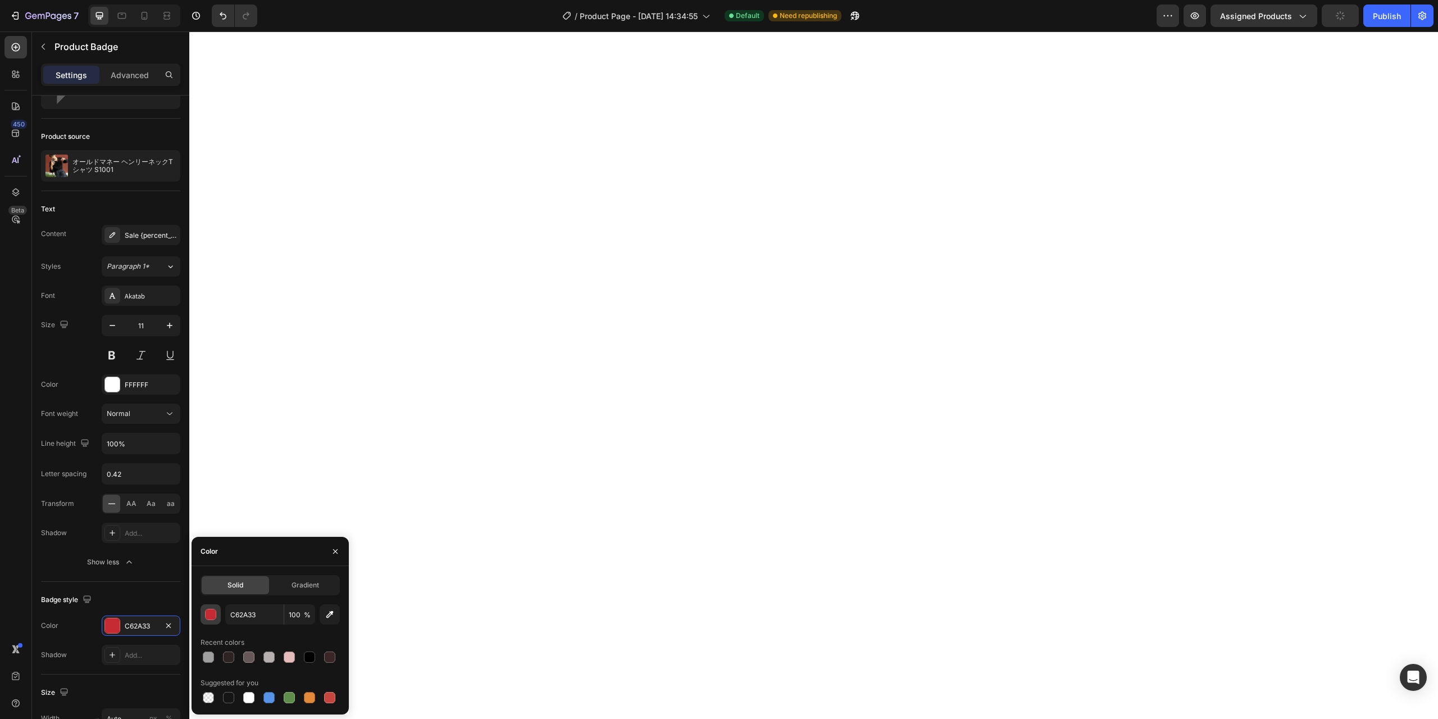
click at [212, 616] on div "button" at bounding box center [211, 614] width 11 height 11
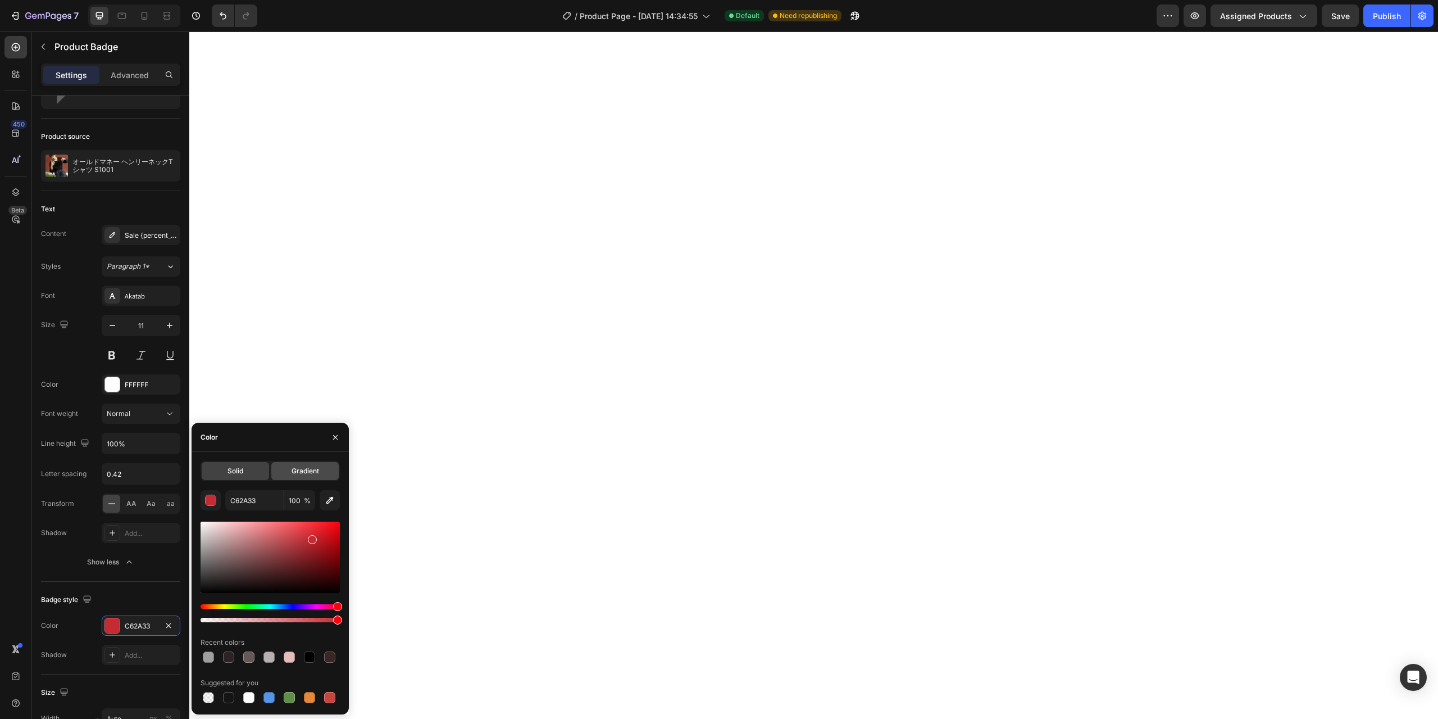
click at [308, 465] on div "Gradient" at bounding box center [304, 471] width 67 height 18
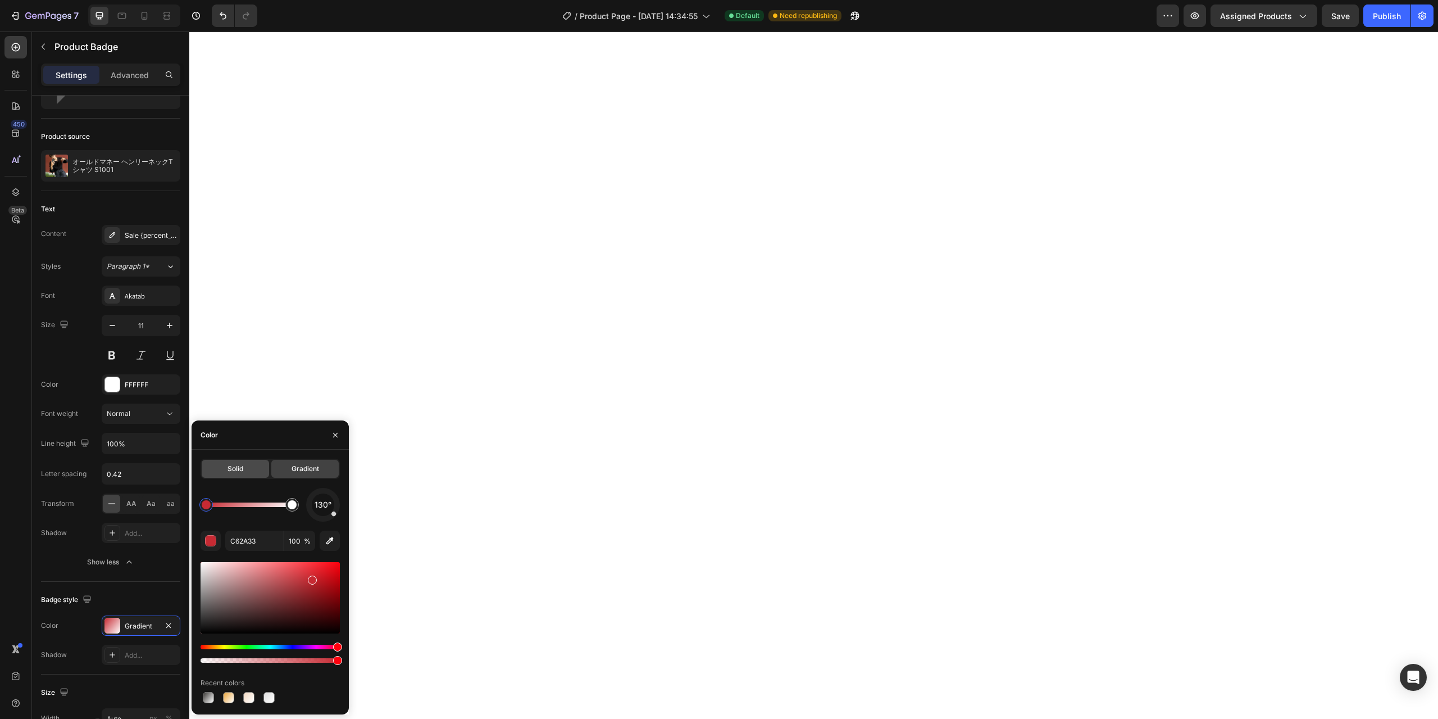
click at [254, 473] on div "Solid" at bounding box center [235, 469] width 67 height 18
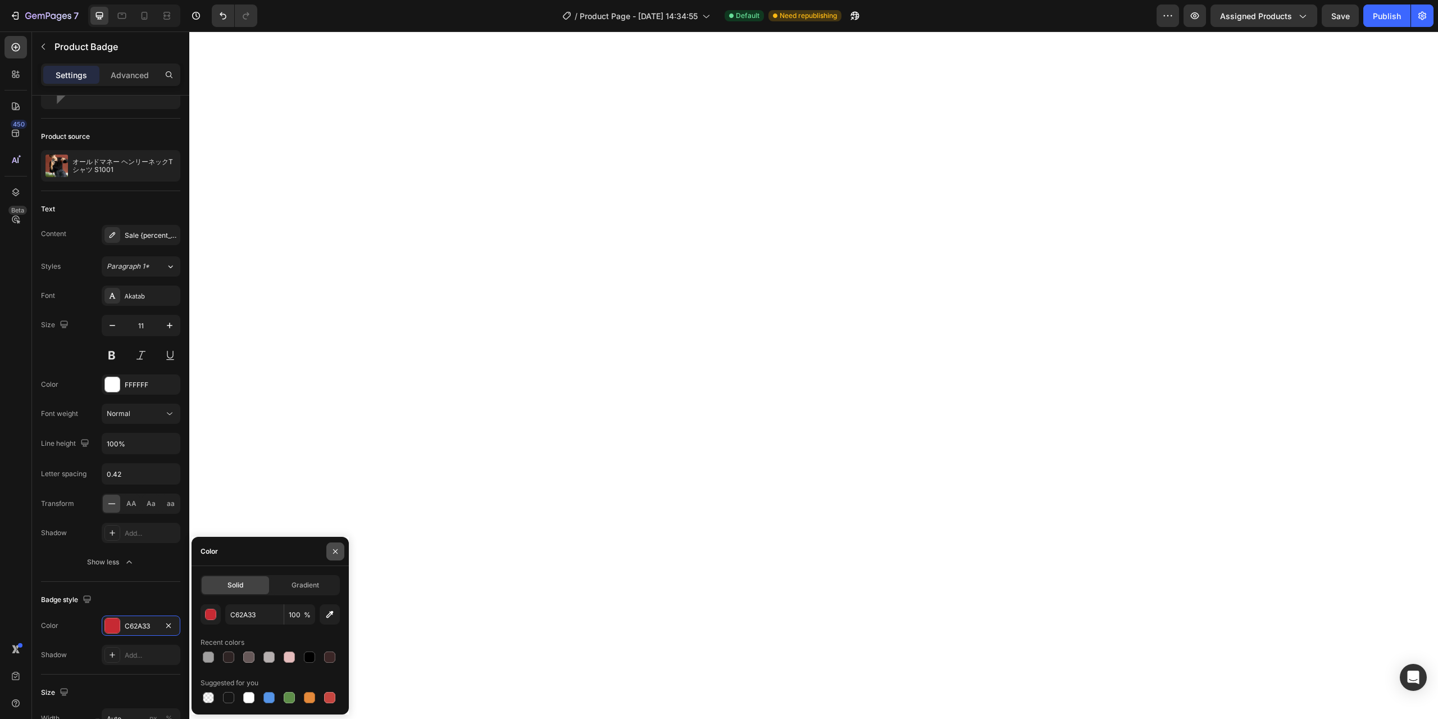
click at [334, 548] on icon "button" at bounding box center [335, 551] width 9 height 9
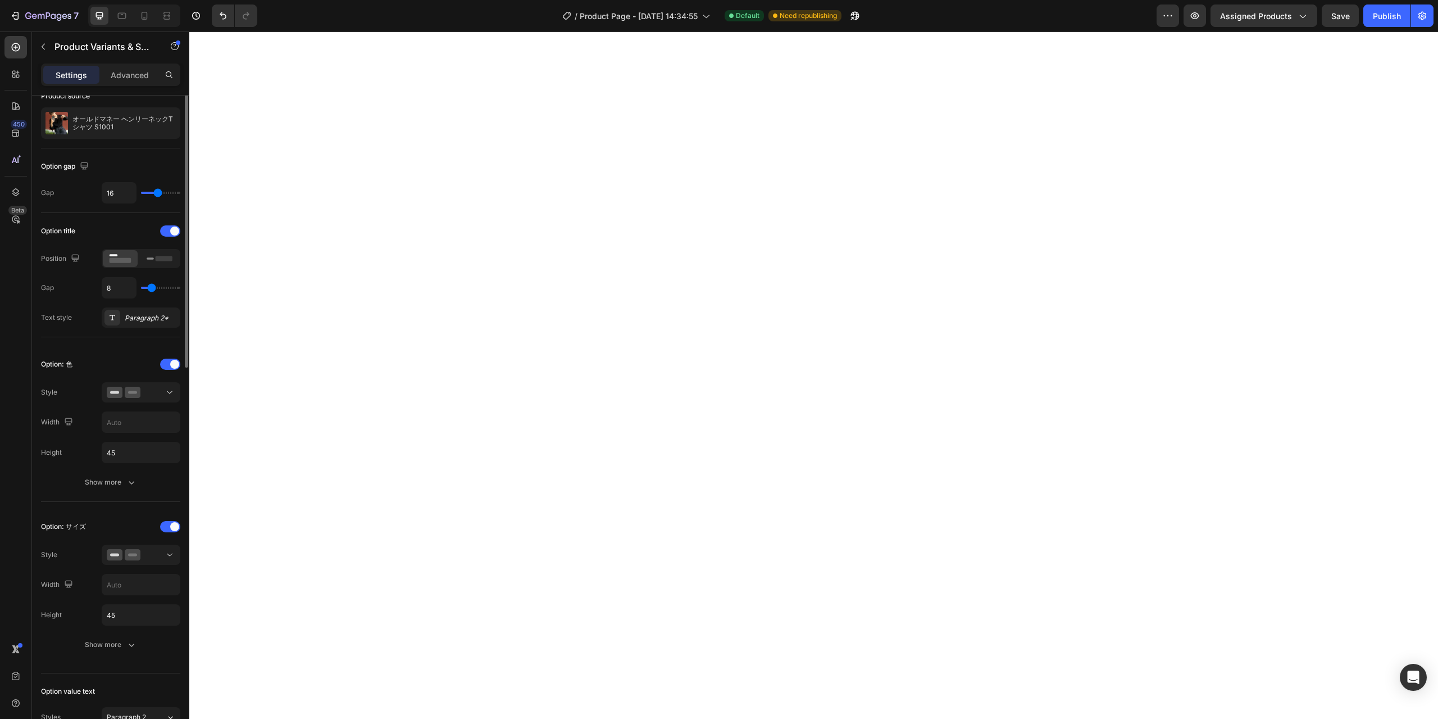
scroll to position [0, 0]
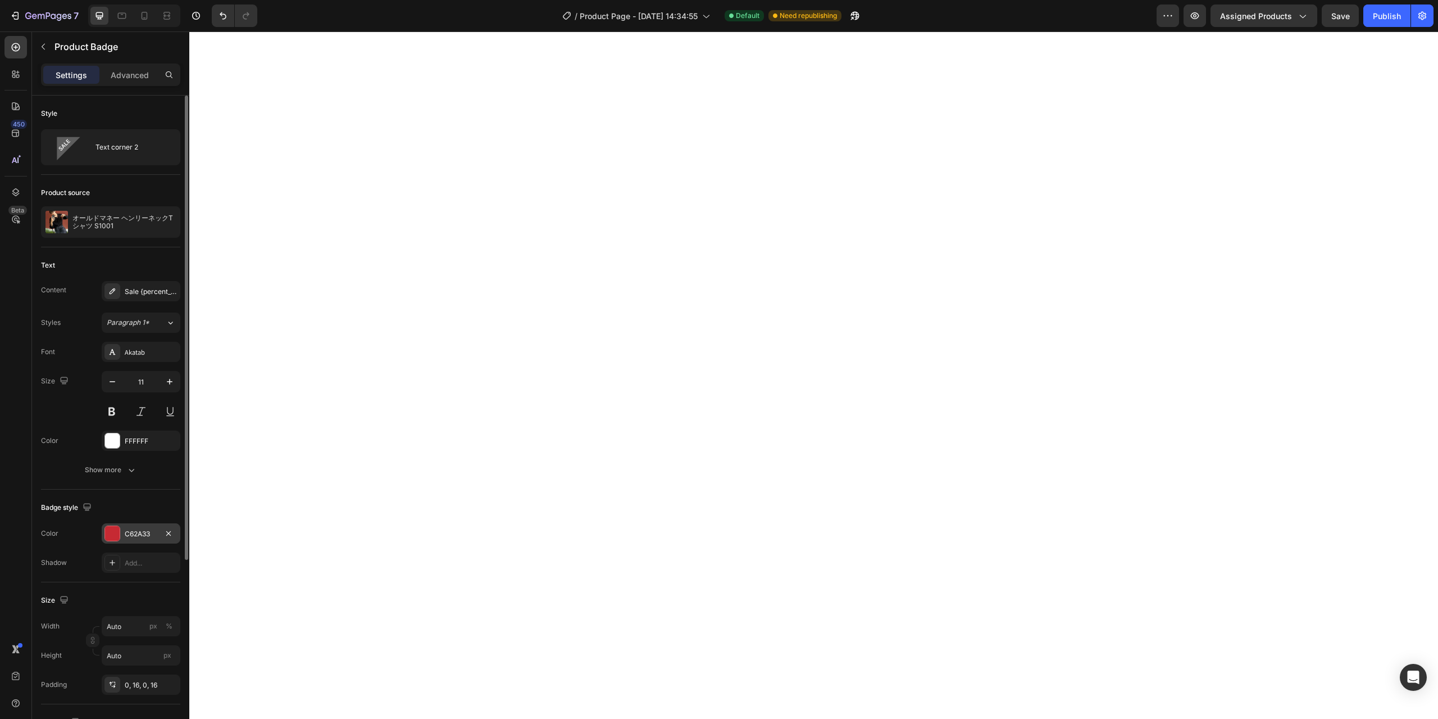
click at [126, 536] on div "C62A33" at bounding box center [141, 534] width 33 height 10
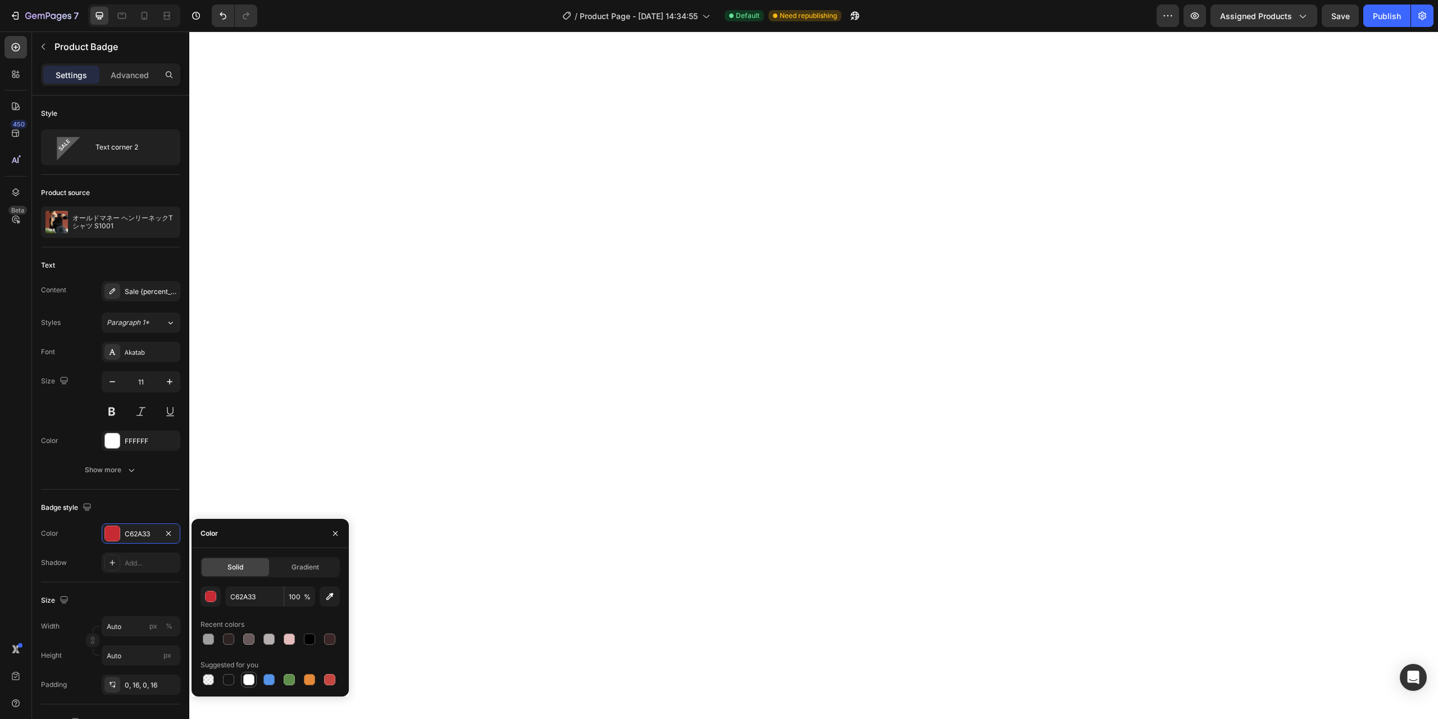
click at [249, 685] on div at bounding box center [248, 678] width 13 height 13
click at [169, 530] on icon "button" at bounding box center [168, 533] width 9 height 9
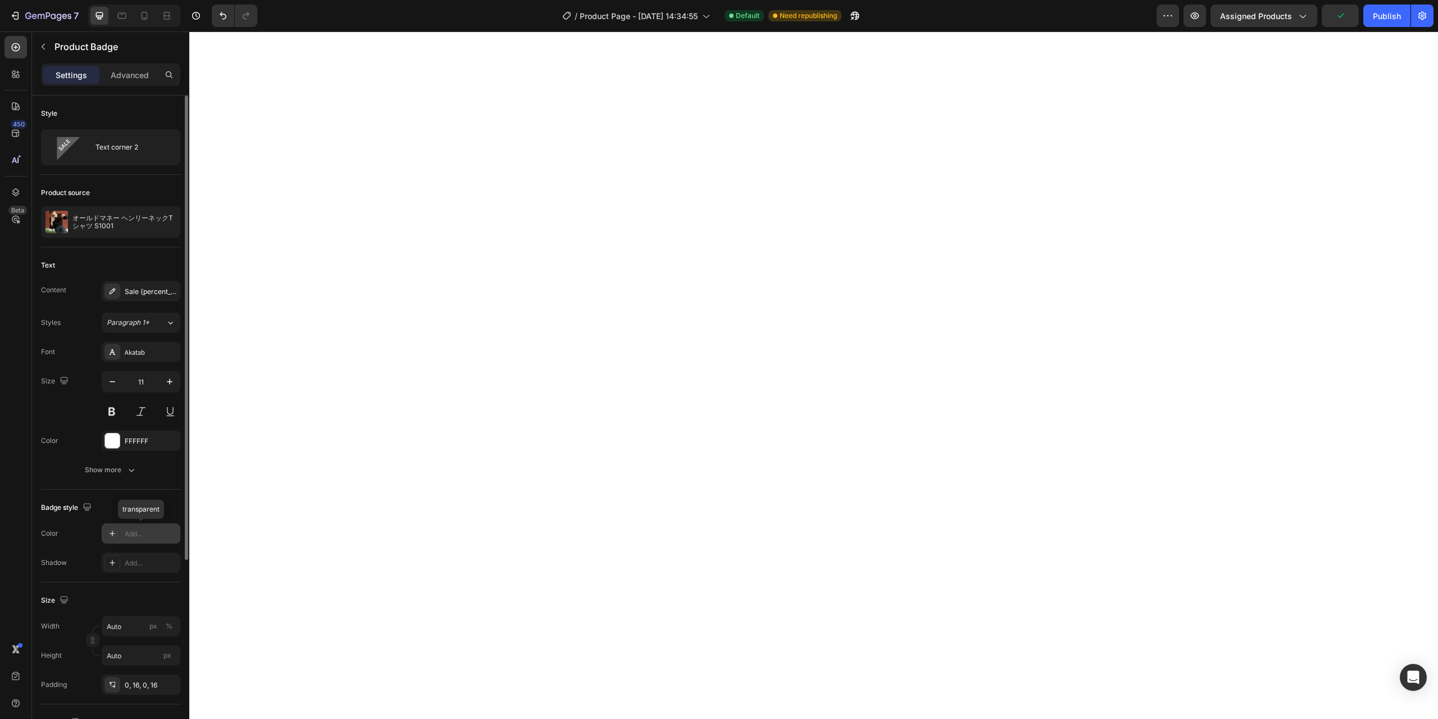
click at [139, 528] on div "Add..." at bounding box center [141, 533] width 79 height 20
type input "C62A33"
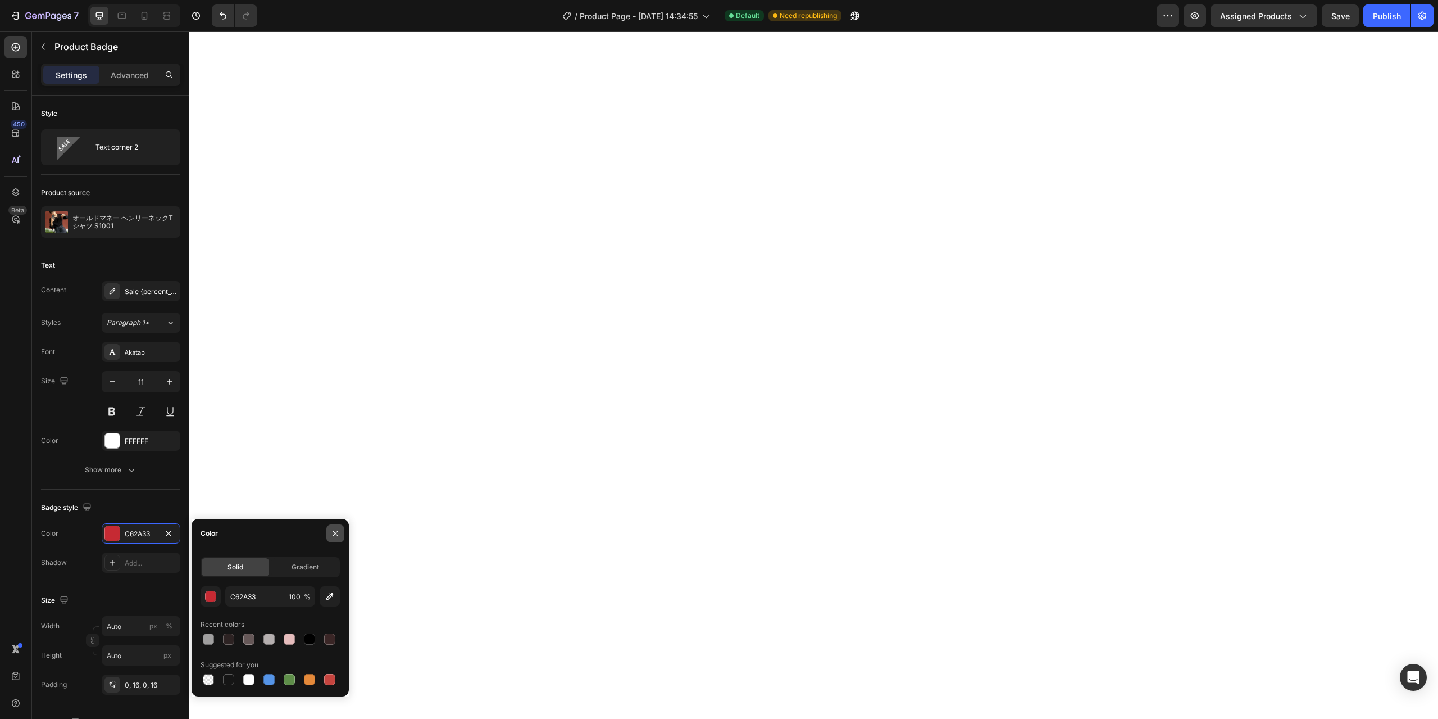
click at [337, 528] on button "button" at bounding box center [335, 533] width 18 height 18
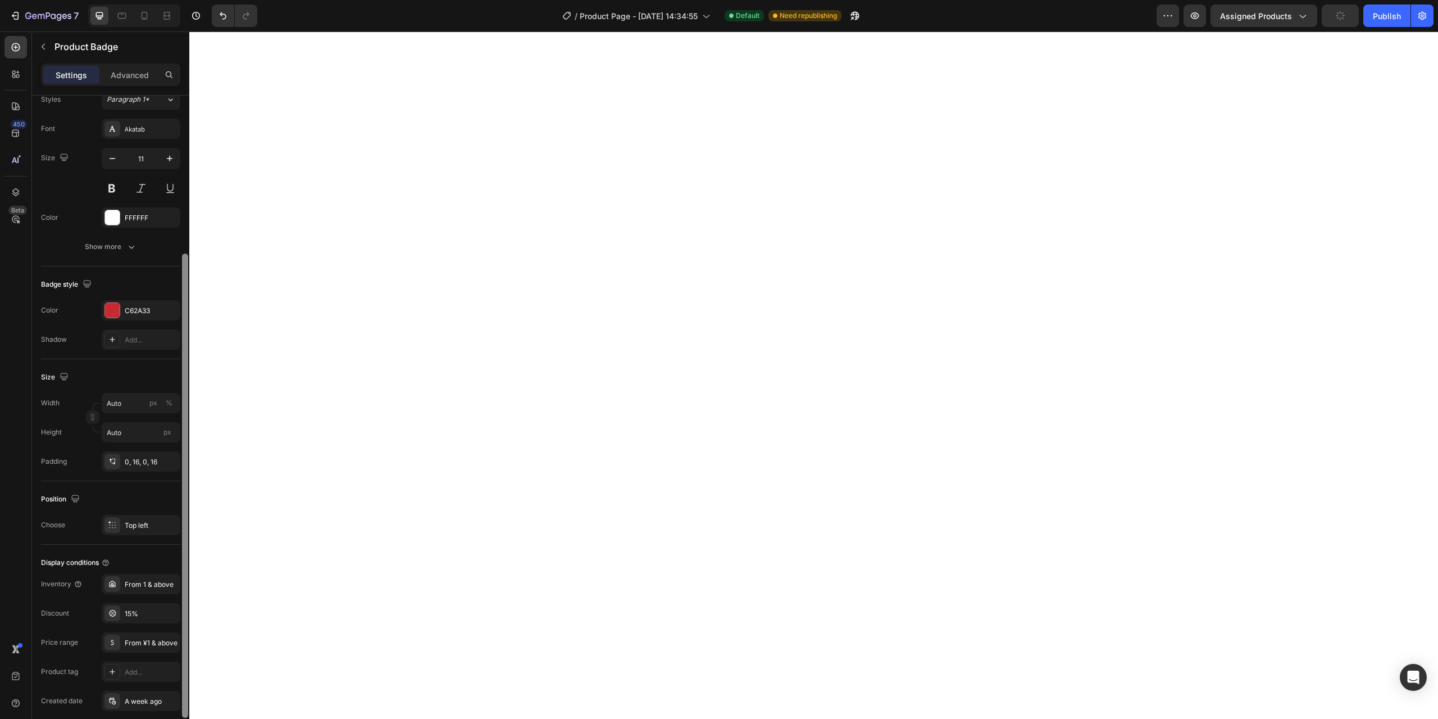
scroll to position [269, 0]
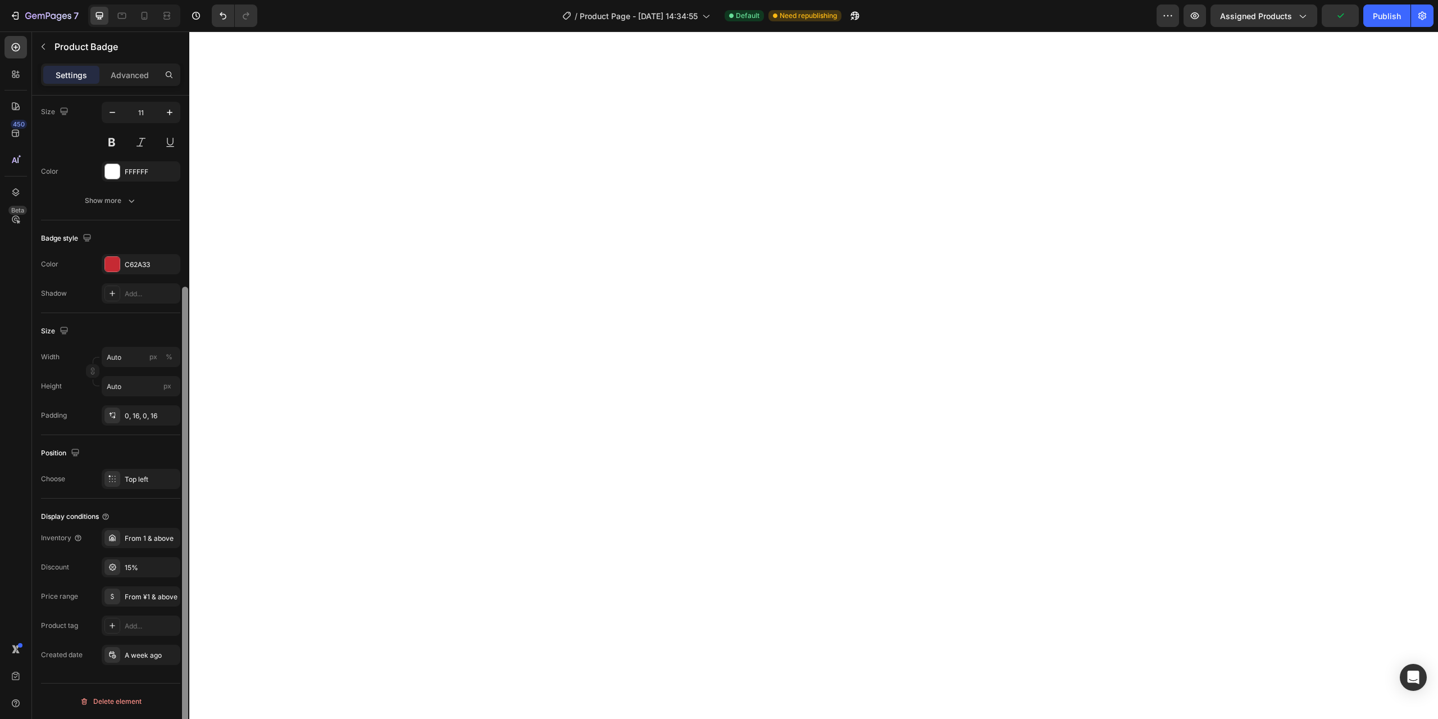
drag, startPoint x: 186, startPoint y: 323, endPoint x: 184, endPoint y: 590, distance: 266.9
click at [184, 590] on div at bounding box center [185, 519] width 6 height 464
click at [138, 597] on div "From ¥1 & above" at bounding box center [141, 597] width 33 height 10
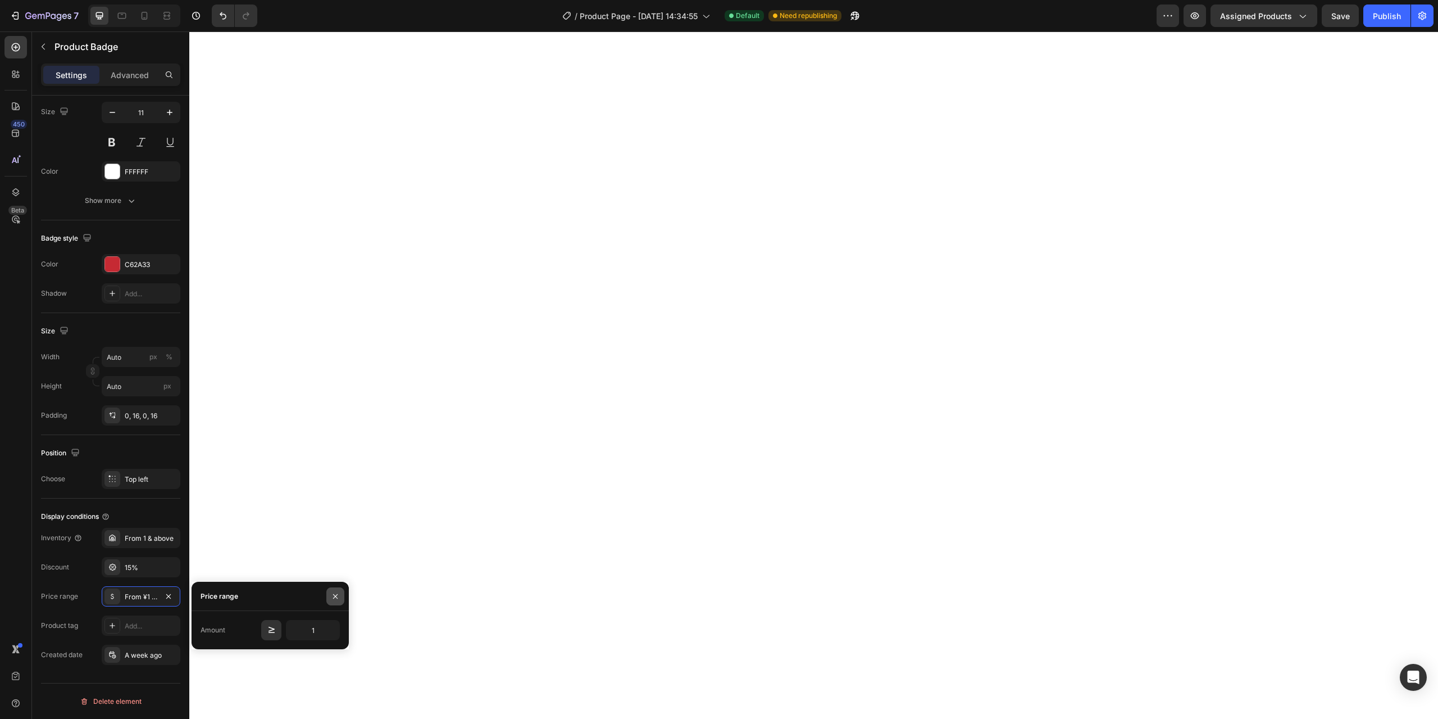
click at [337, 595] on icon "button" at bounding box center [335, 595] width 4 height 4
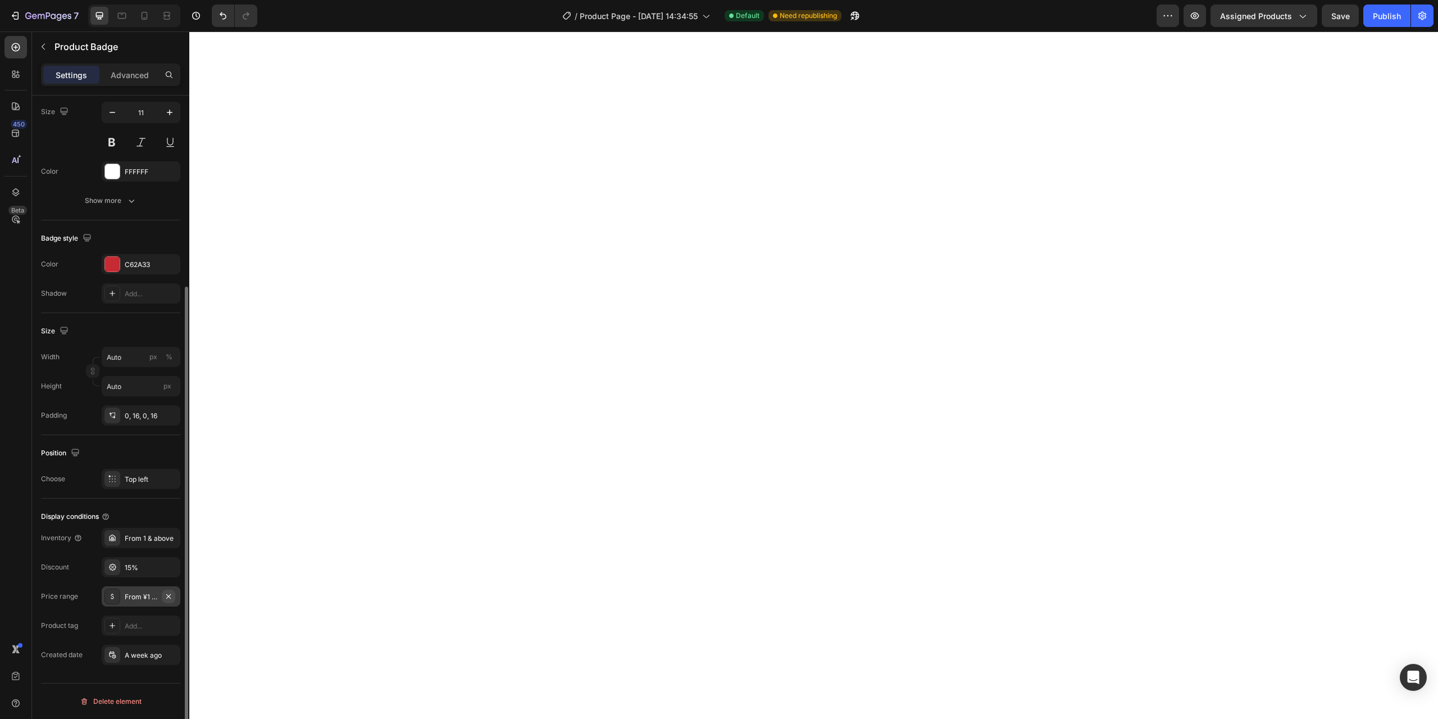
click at [172, 597] on icon "button" at bounding box center [168, 596] width 9 height 9
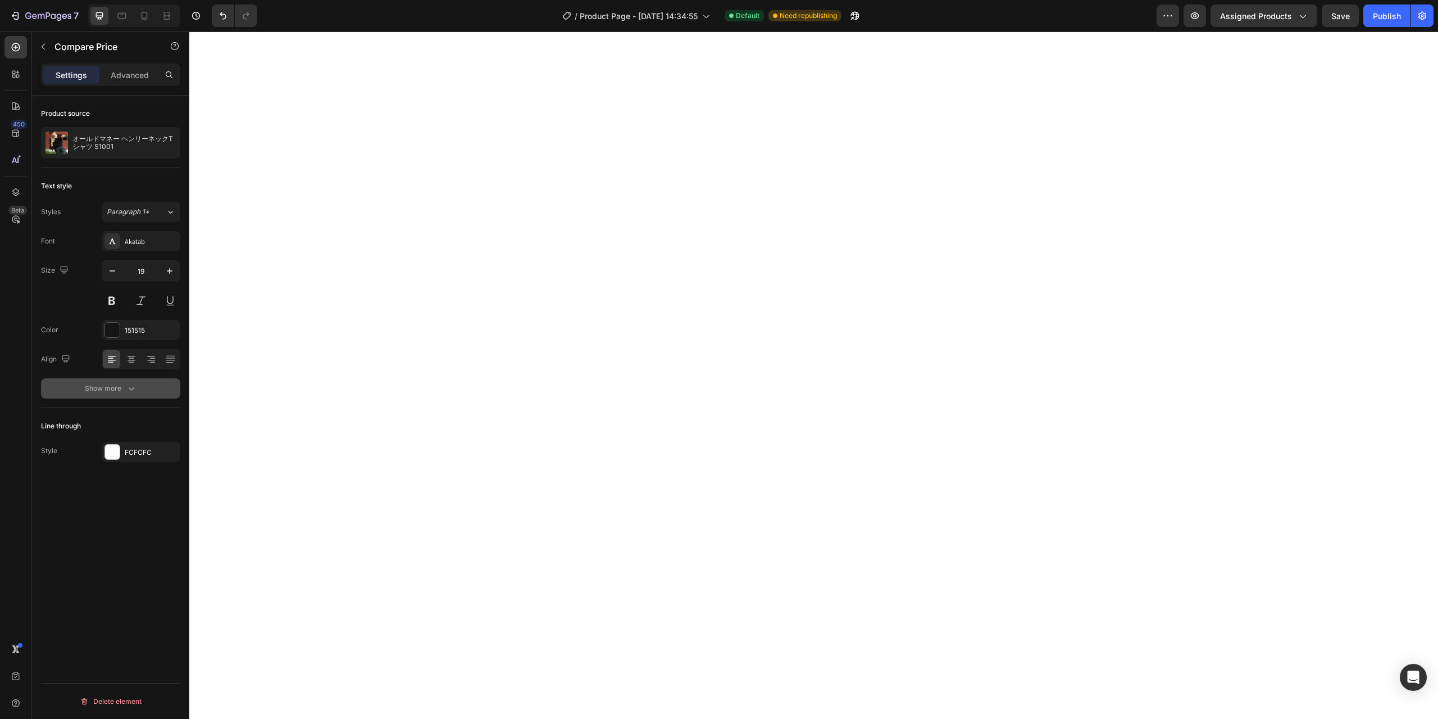
click at [135, 388] on icon "button" at bounding box center [131, 388] width 11 height 11
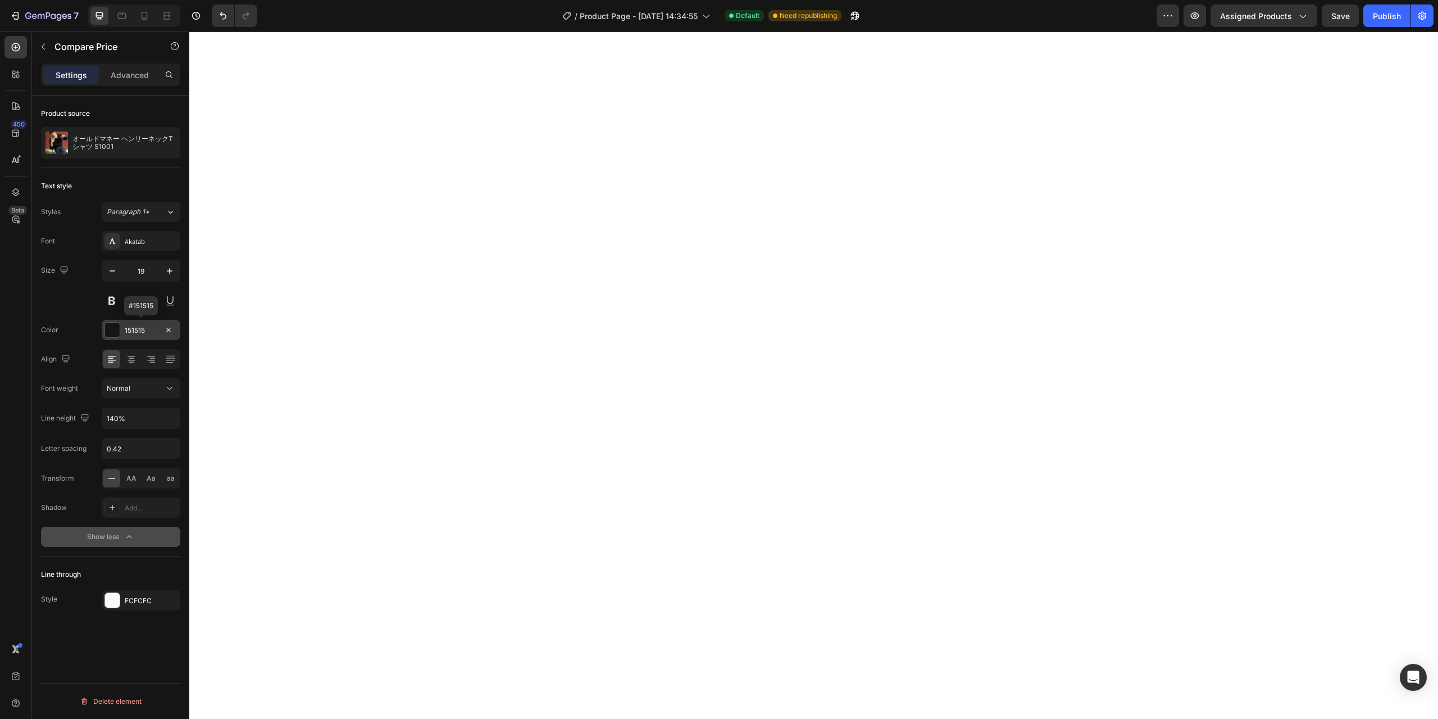
click at [137, 330] on div "151515" at bounding box center [141, 330] width 33 height 10
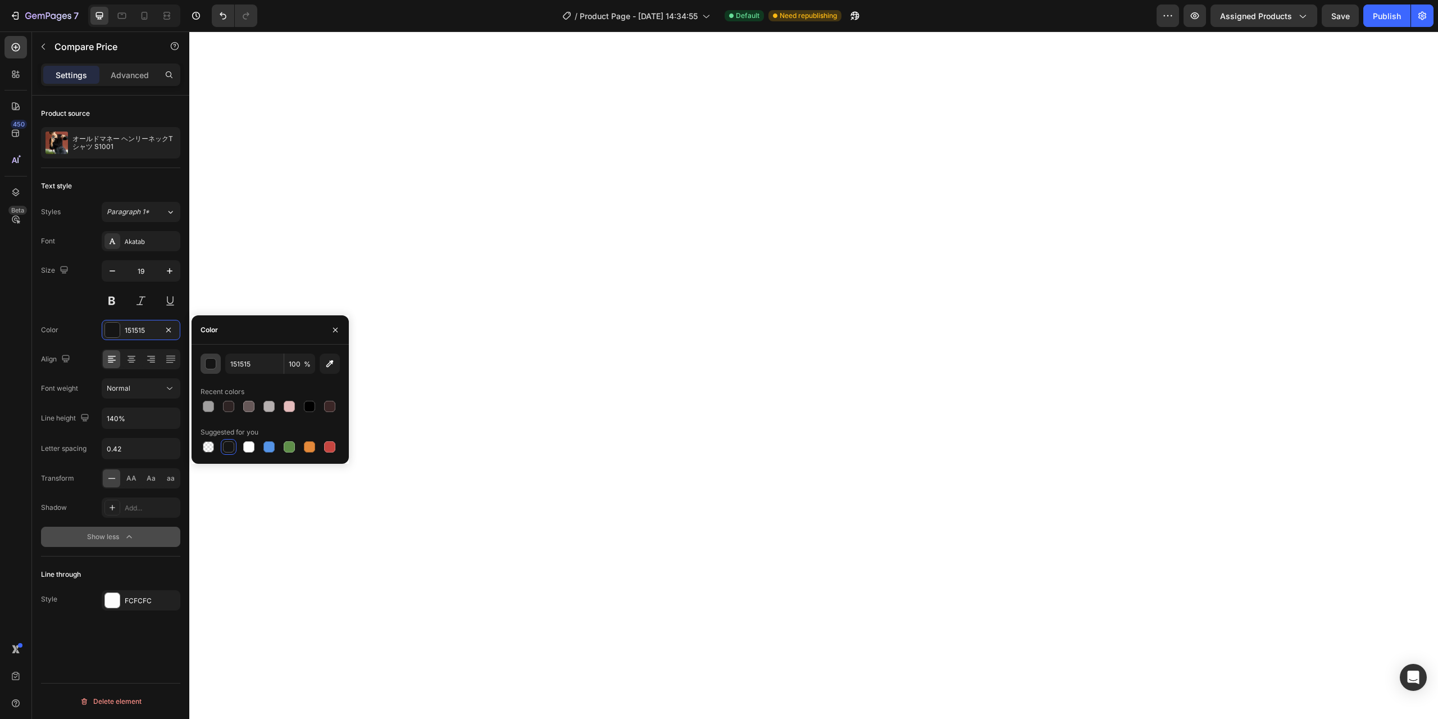
click at [213, 365] on div "button" at bounding box center [211, 363] width 11 height 11
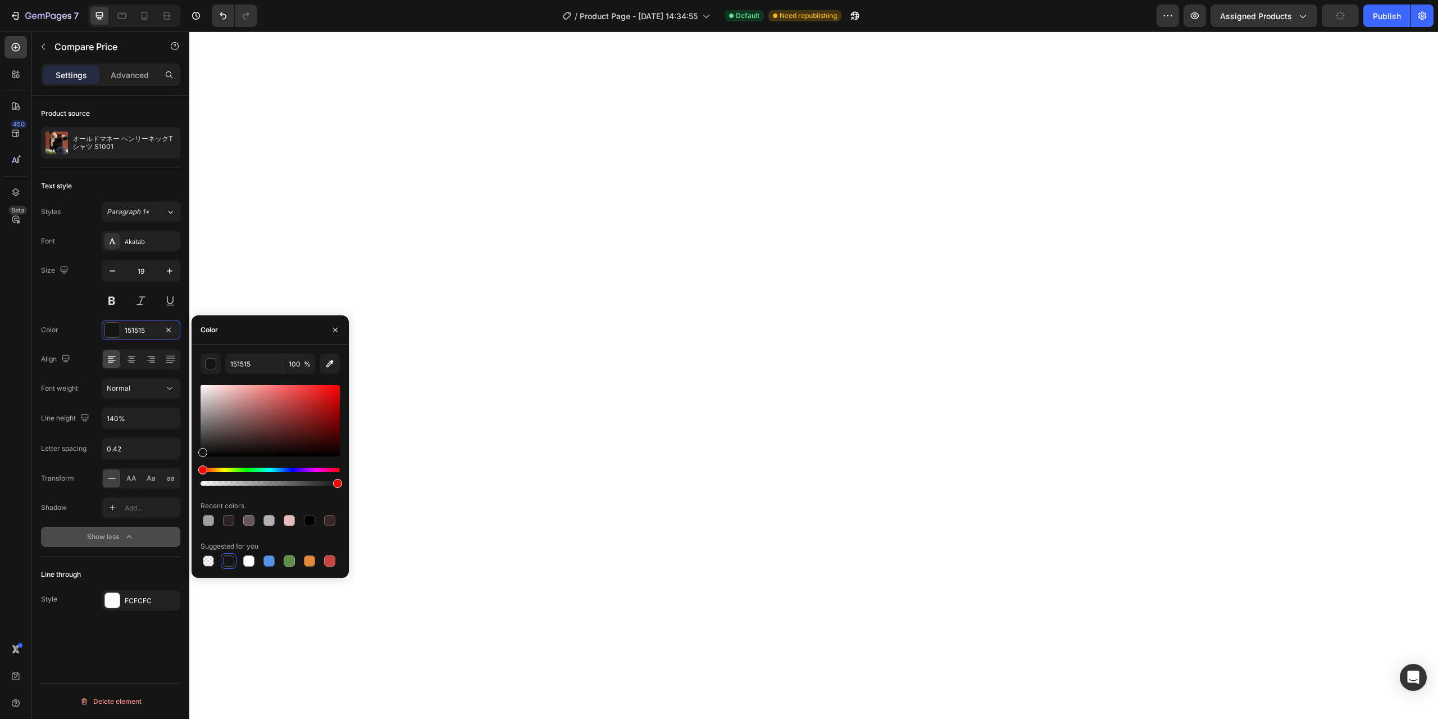
click at [318, 404] on div at bounding box center [270, 420] width 139 height 71
type input "F41A1A"
drag, startPoint x: 321, startPoint y: 400, endPoint x: 325, endPoint y: 387, distance: 13.4
click at [325, 387] on div at bounding box center [270, 420] width 139 height 71
click at [338, 325] on icon "button" at bounding box center [335, 329] width 9 height 9
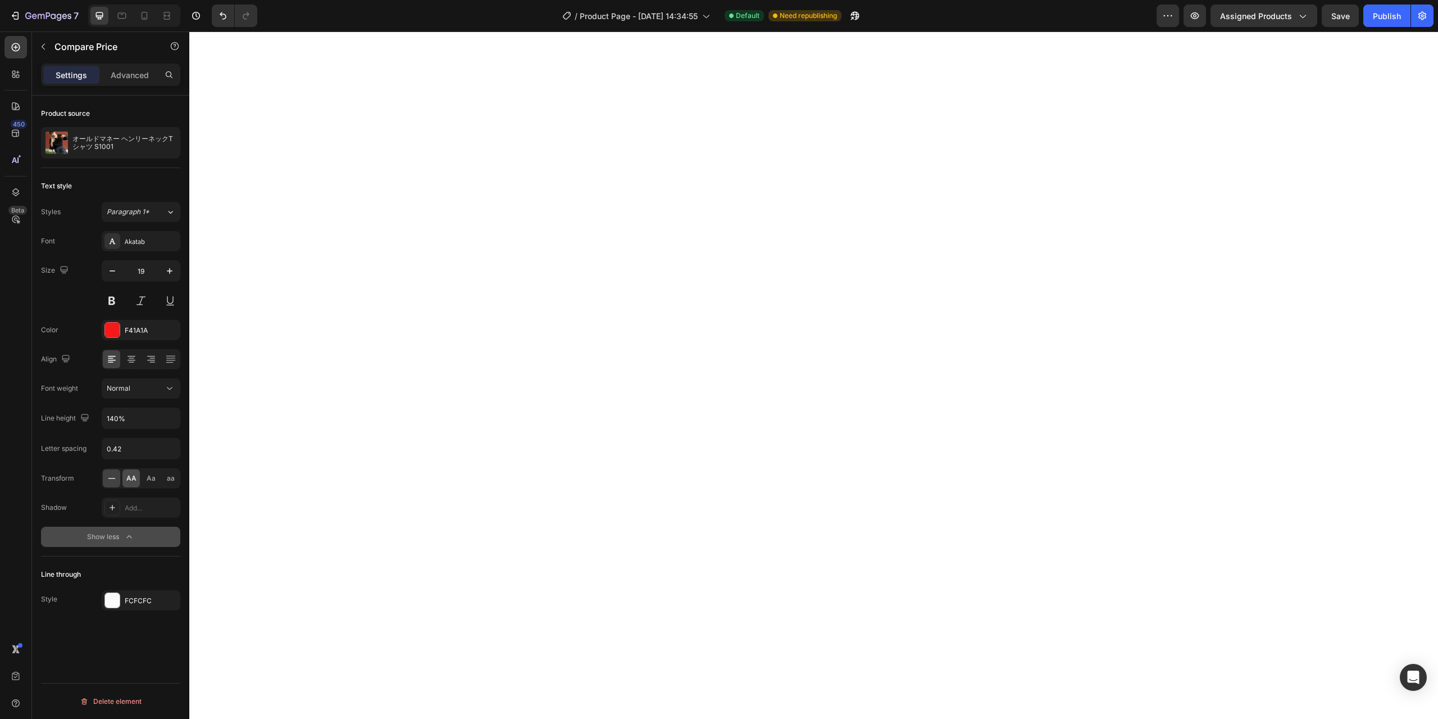
click at [128, 479] on span "AA" at bounding box center [131, 478] width 10 height 10
click at [112, 478] on icon at bounding box center [111, 477] width 11 height 11
click at [164, 215] on div "Paragraph 1*" at bounding box center [136, 212] width 59 height 10
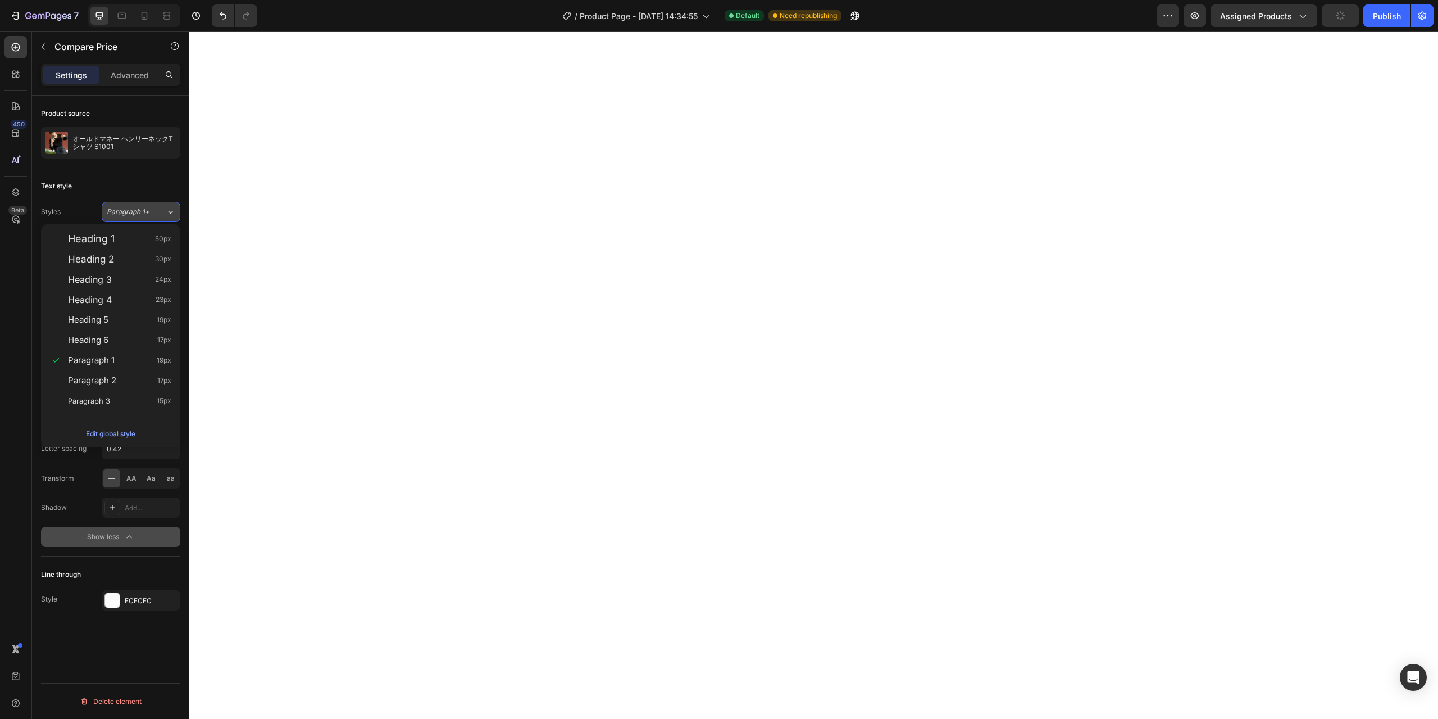
click at [164, 215] on div "Paragraph 1*" at bounding box center [136, 212] width 59 height 10
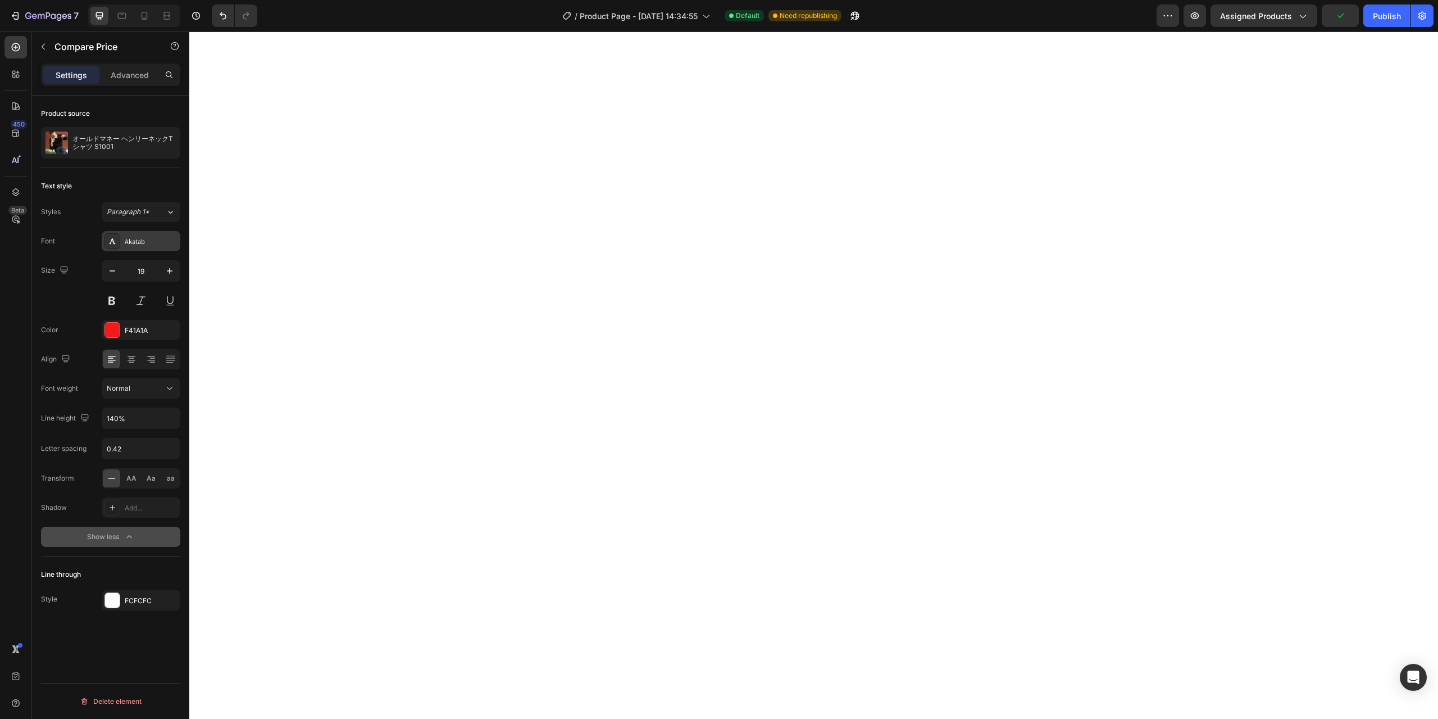
click at [142, 249] on div "Akatab" at bounding box center [141, 241] width 79 height 20
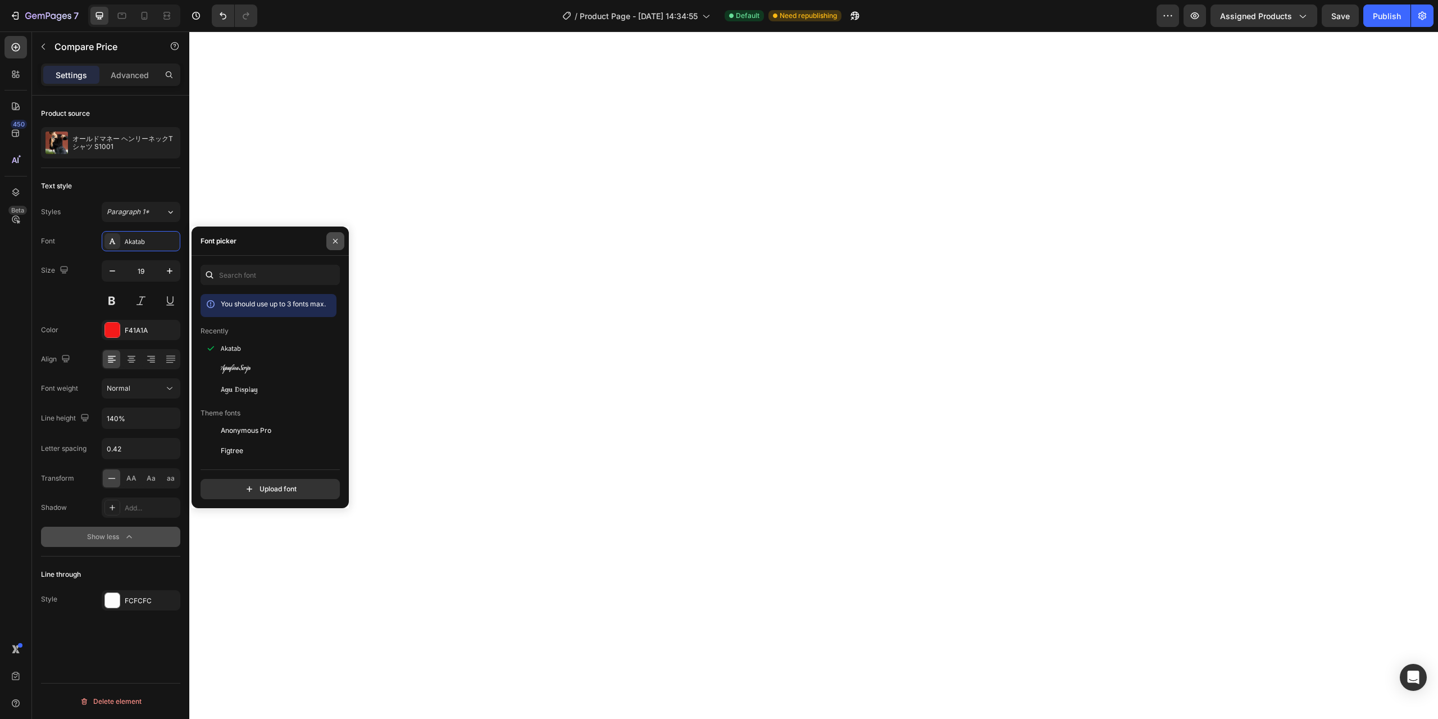
click at [331, 239] on icon "button" at bounding box center [335, 241] width 9 height 9
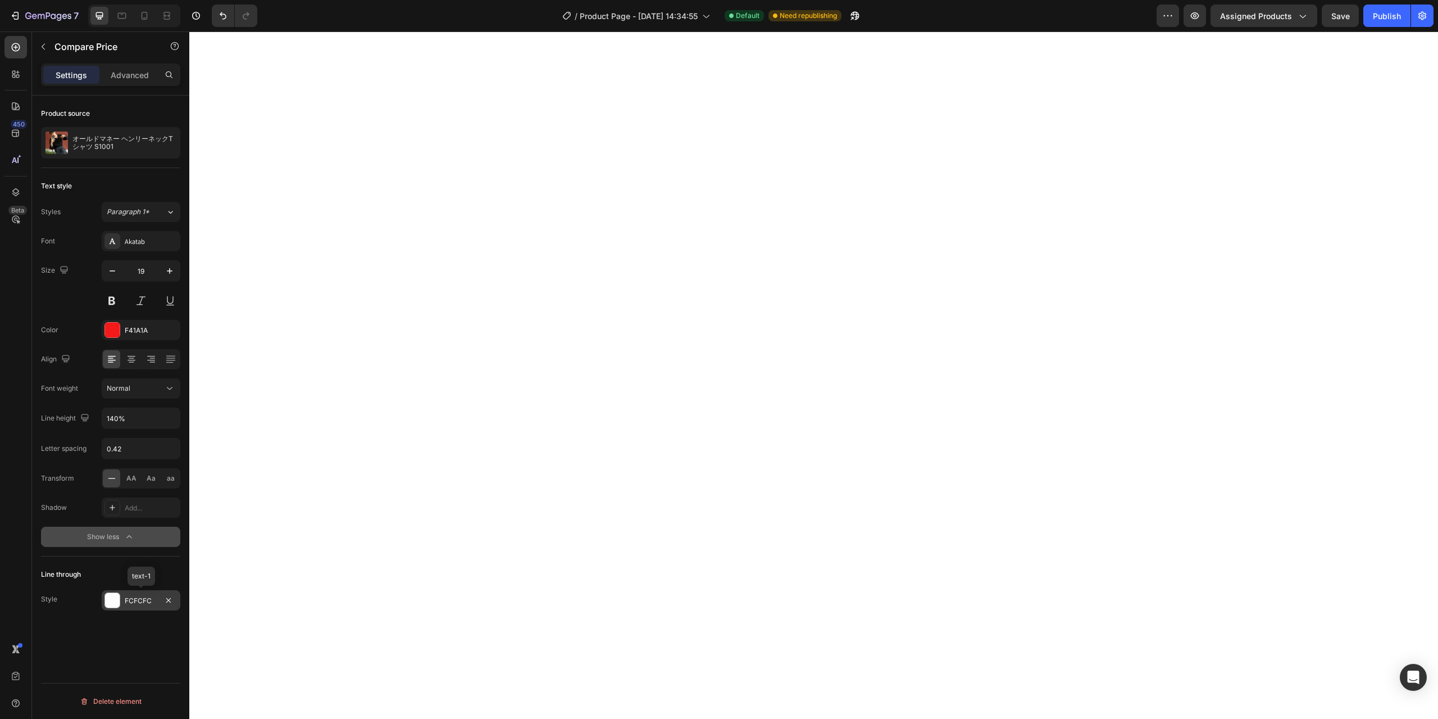
click at [121, 593] on div "FCFCFC" at bounding box center [141, 600] width 79 height 20
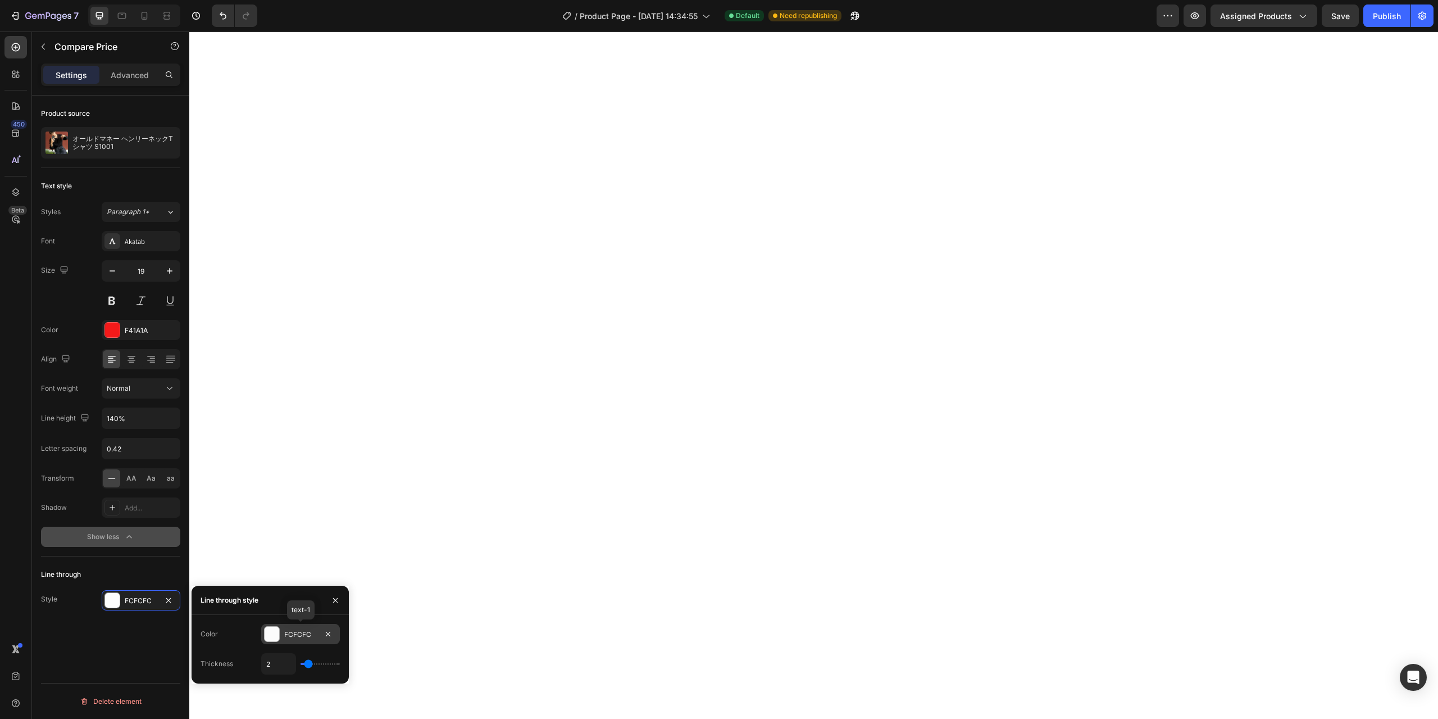
click at [274, 633] on div at bounding box center [272, 633] width 15 height 15
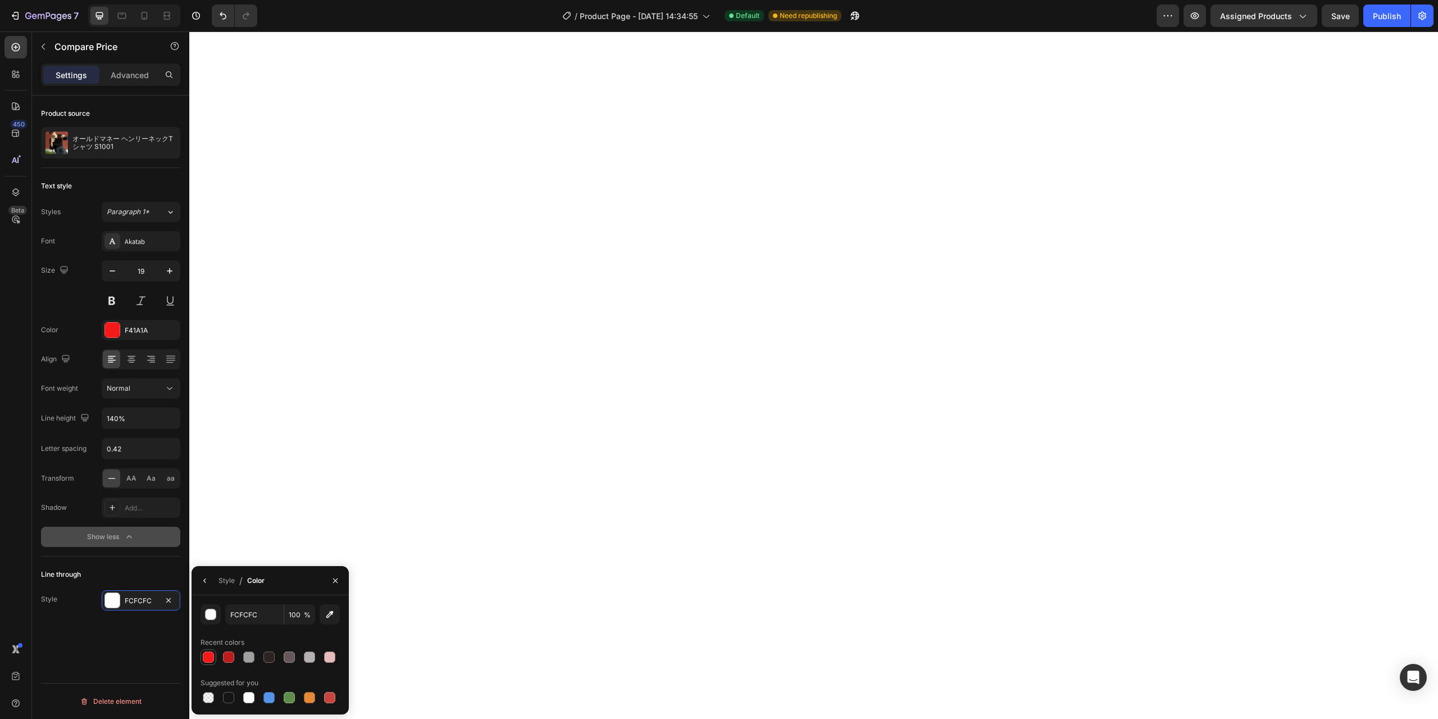
click at [210, 654] on div at bounding box center [208, 656] width 11 height 11
type input "F41A1A"
click at [331, 578] on icon "button" at bounding box center [335, 580] width 9 height 9
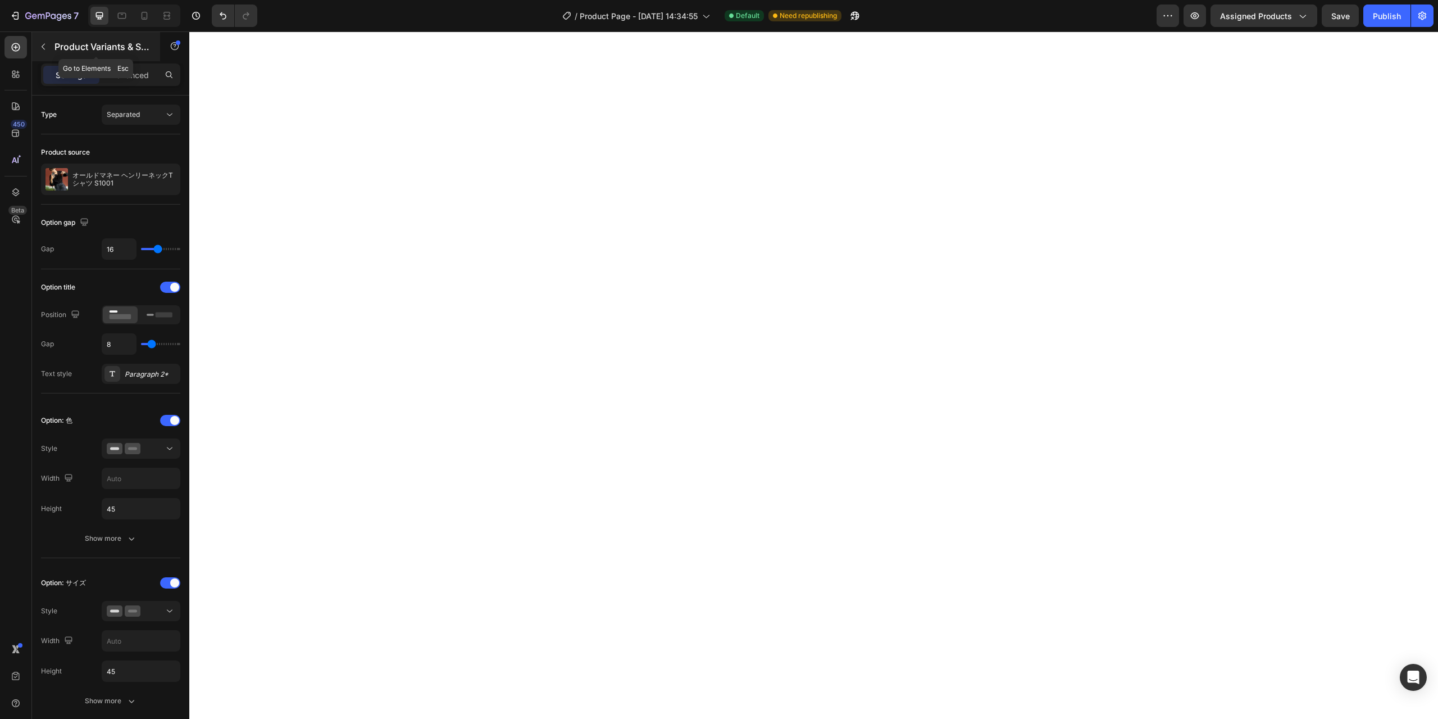
click at [58, 48] on p "Product Variants & Swatches" at bounding box center [102, 46] width 96 height 13
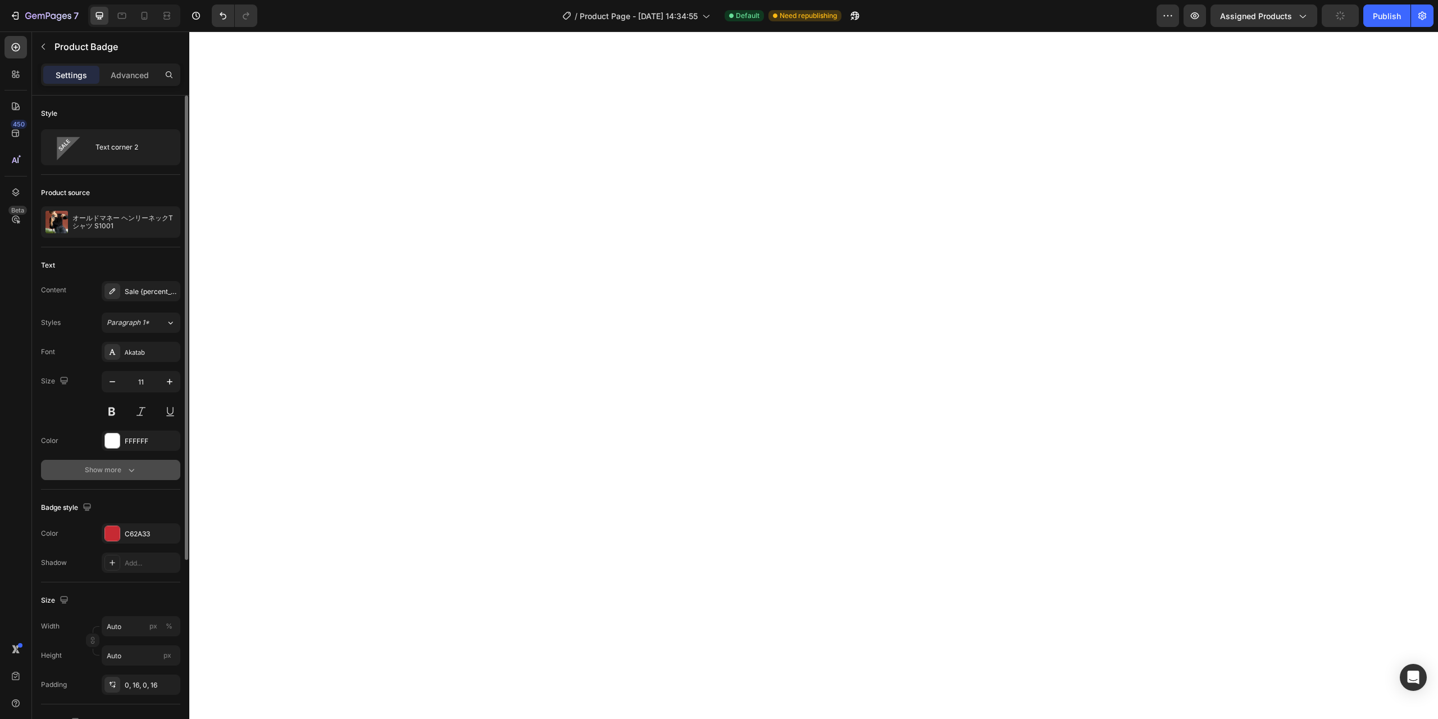
click at [124, 465] on div "Show more" at bounding box center [111, 469] width 52 height 11
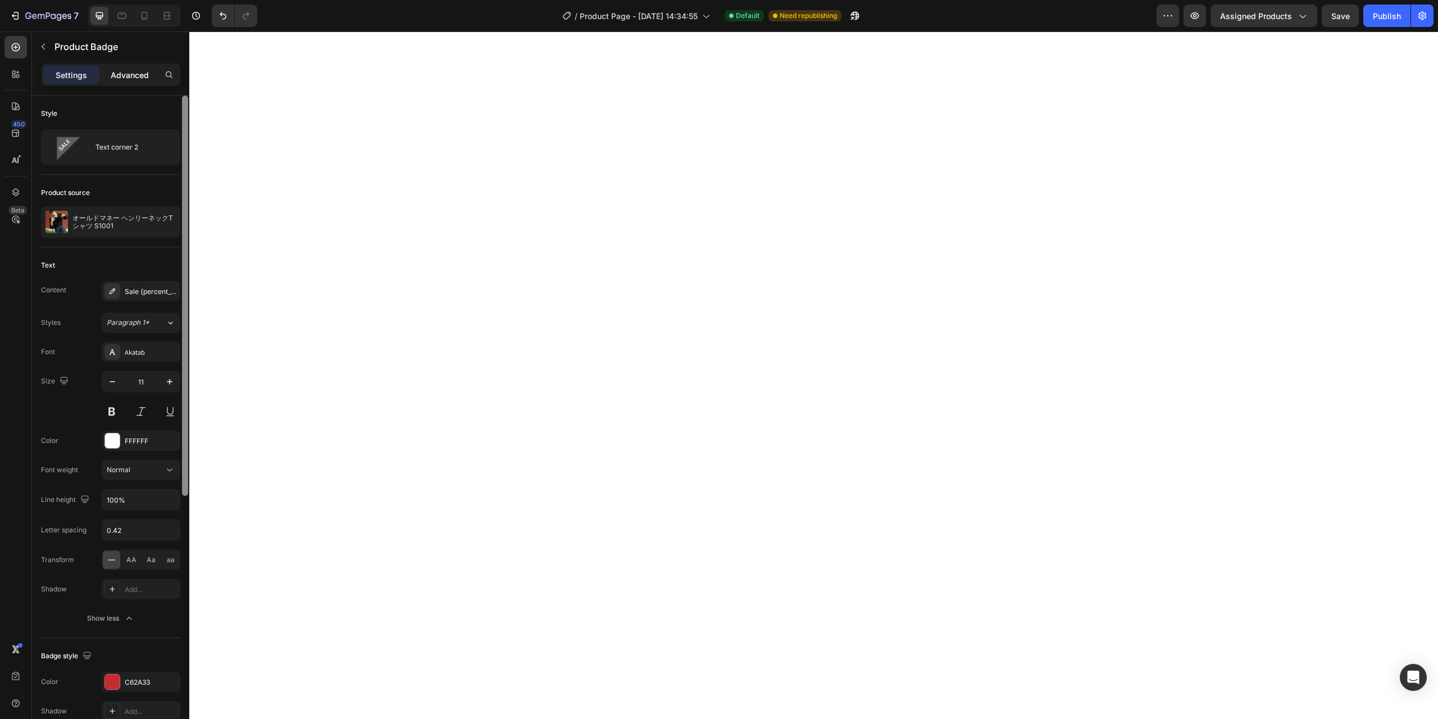
click at [135, 74] on p "Advanced" at bounding box center [130, 75] width 38 height 12
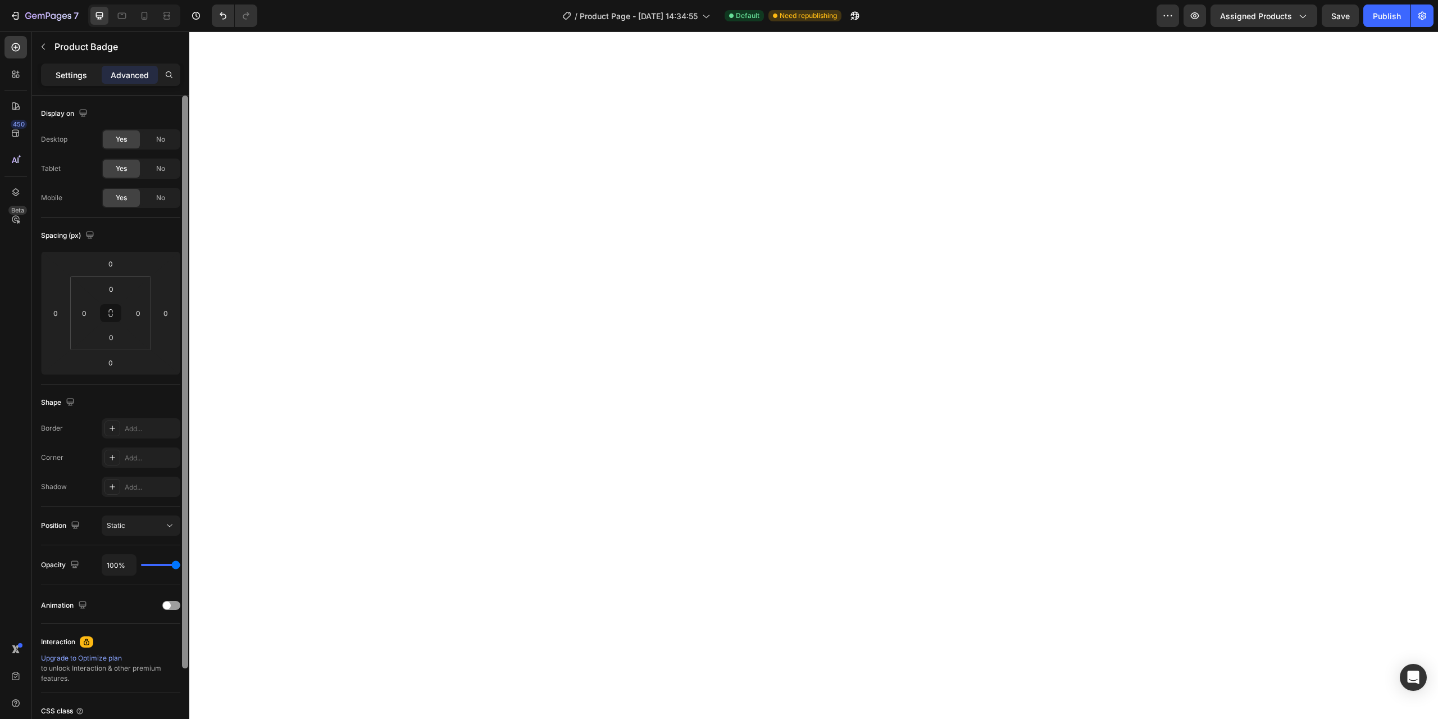
click at [82, 78] on p "Settings" at bounding box center [71, 75] width 31 height 12
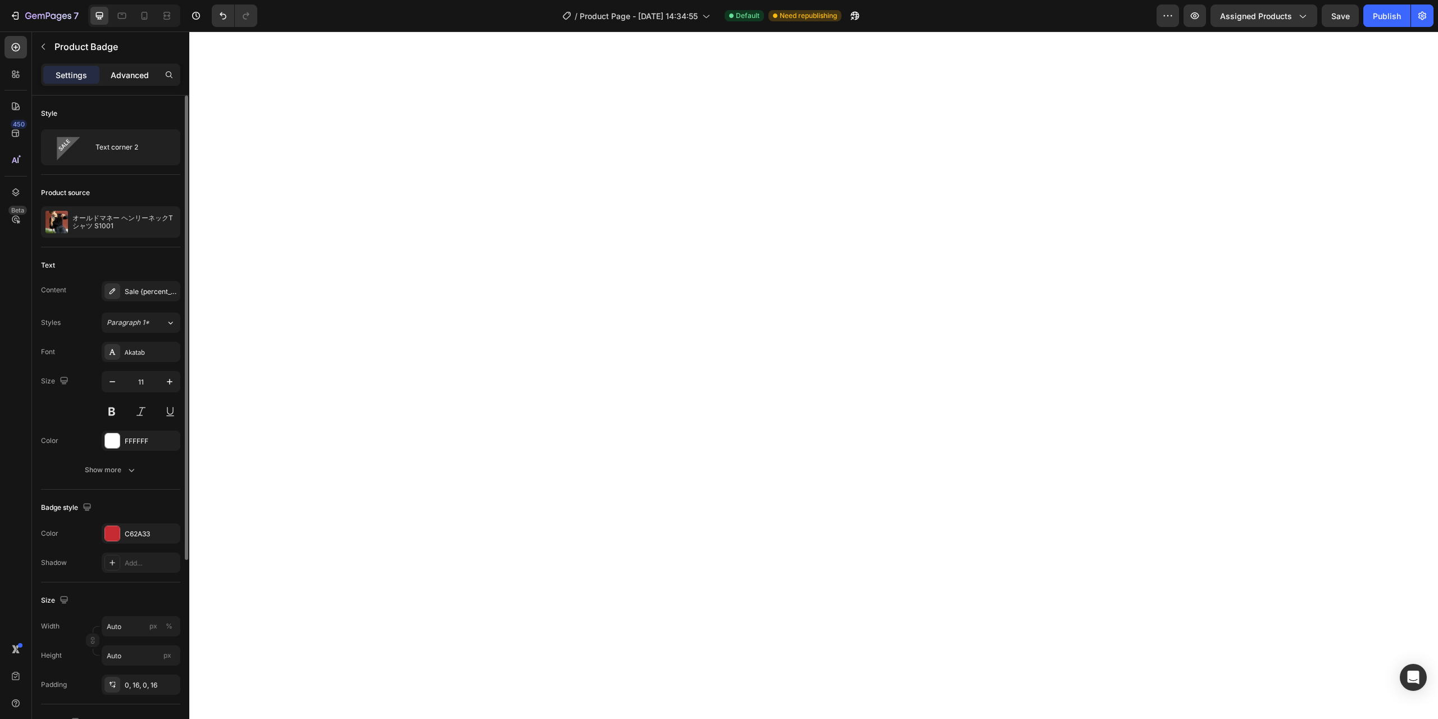
click at [140, 83] on div "Advanced" at bounding box center [130, 75] width 56 height 18
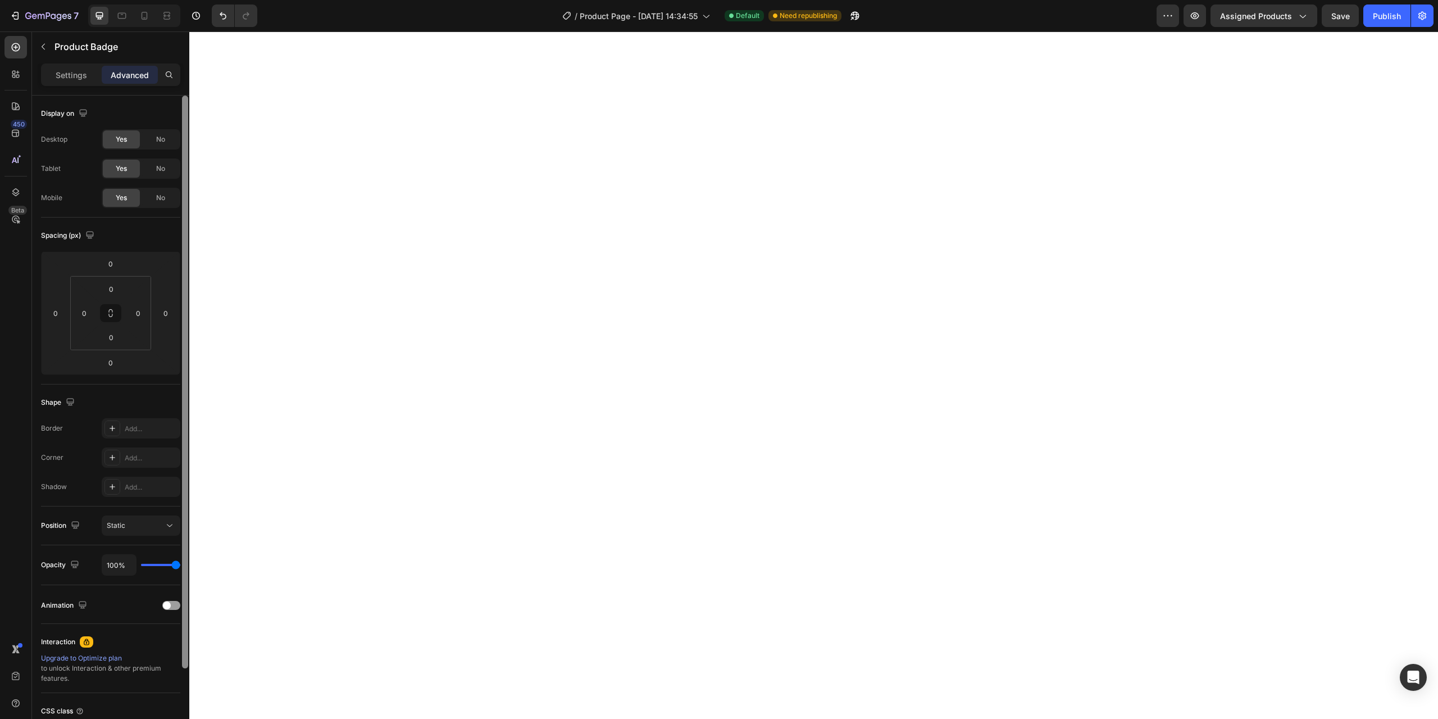
scroll to position [94, 0]
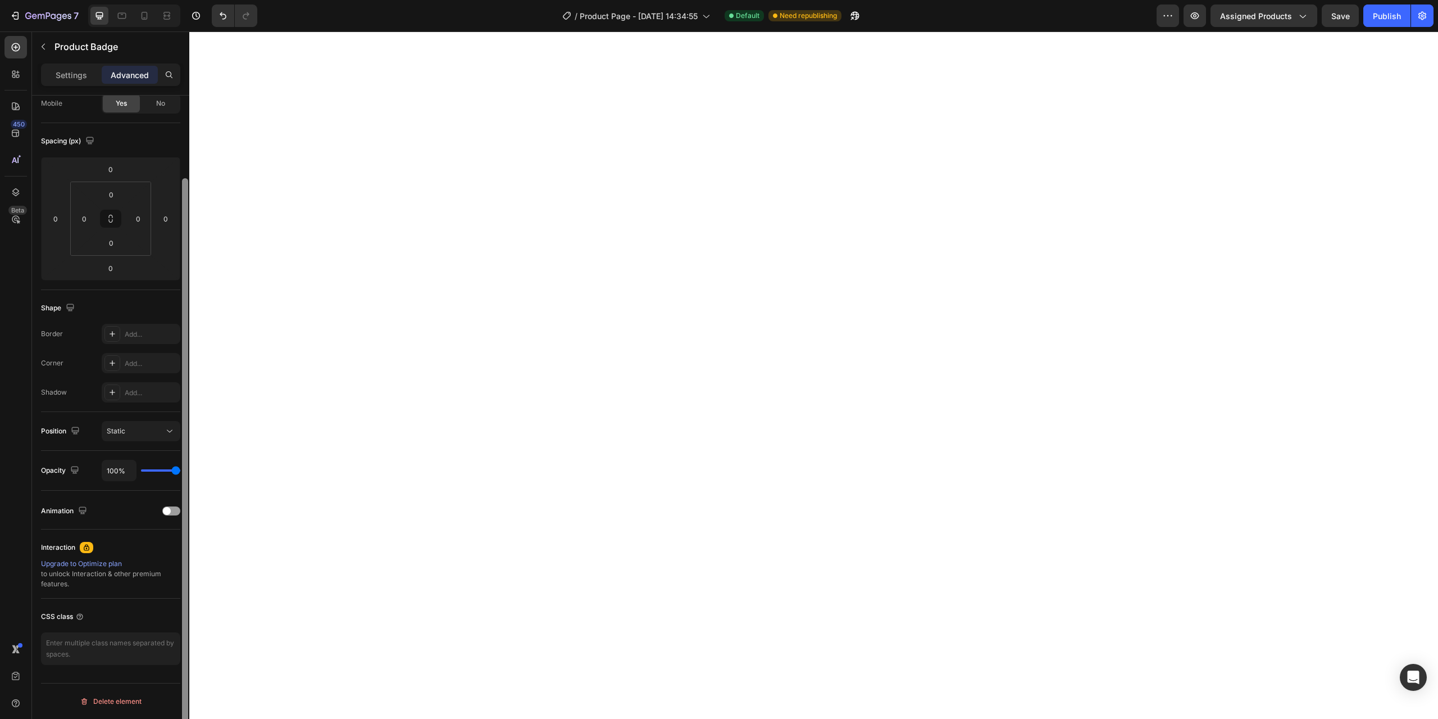
drag, startPoint x: 185, startPoint y: 260, endPoint x: 175, endPoint y: 536, distance: 276.6
click at [166, 609] on div "Display on Desktop Yes No Tablet Yes No Mobile Yes No Spacing (px) 0 0 0 0 0 0 …" at bounding box center [110, 423] width 157 height 655
click at [171, 511] on div at bounding box center [171, 510] width 18 height 9
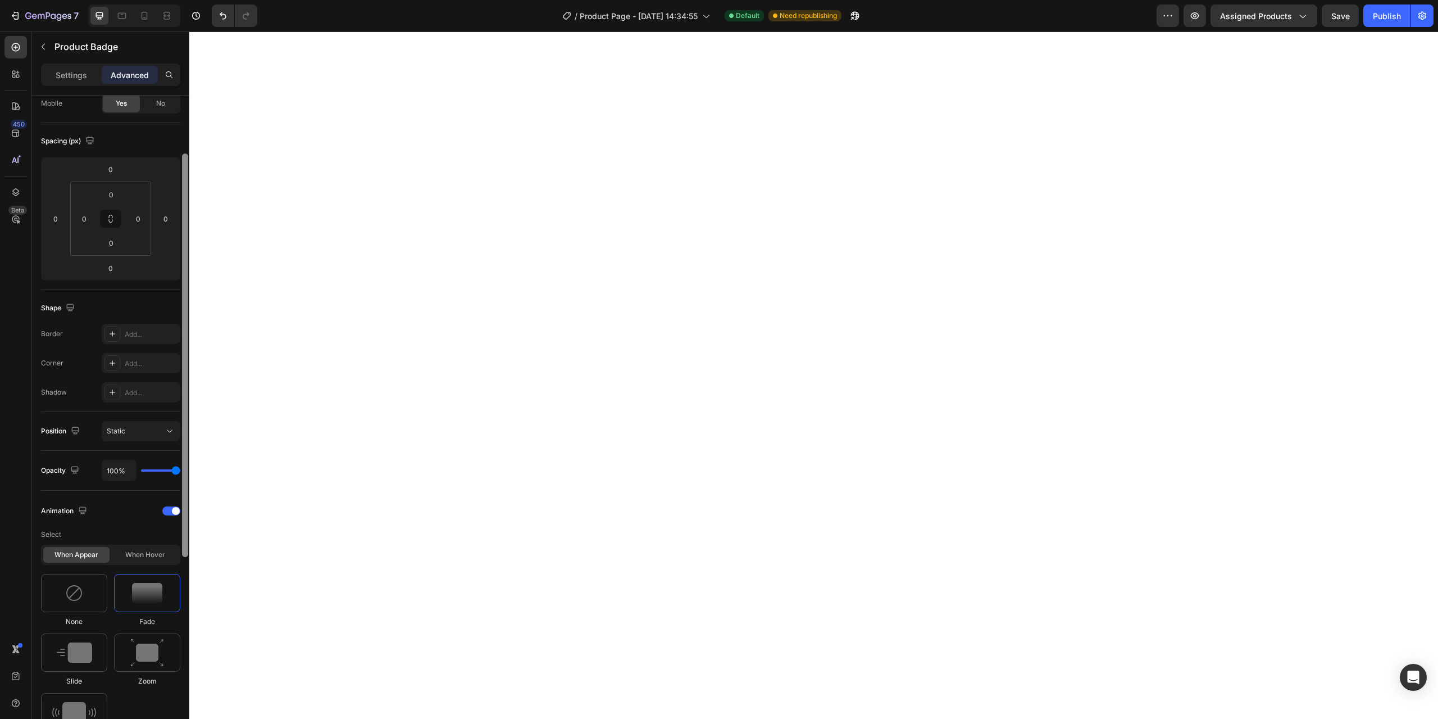
scroll to position [0, 0]
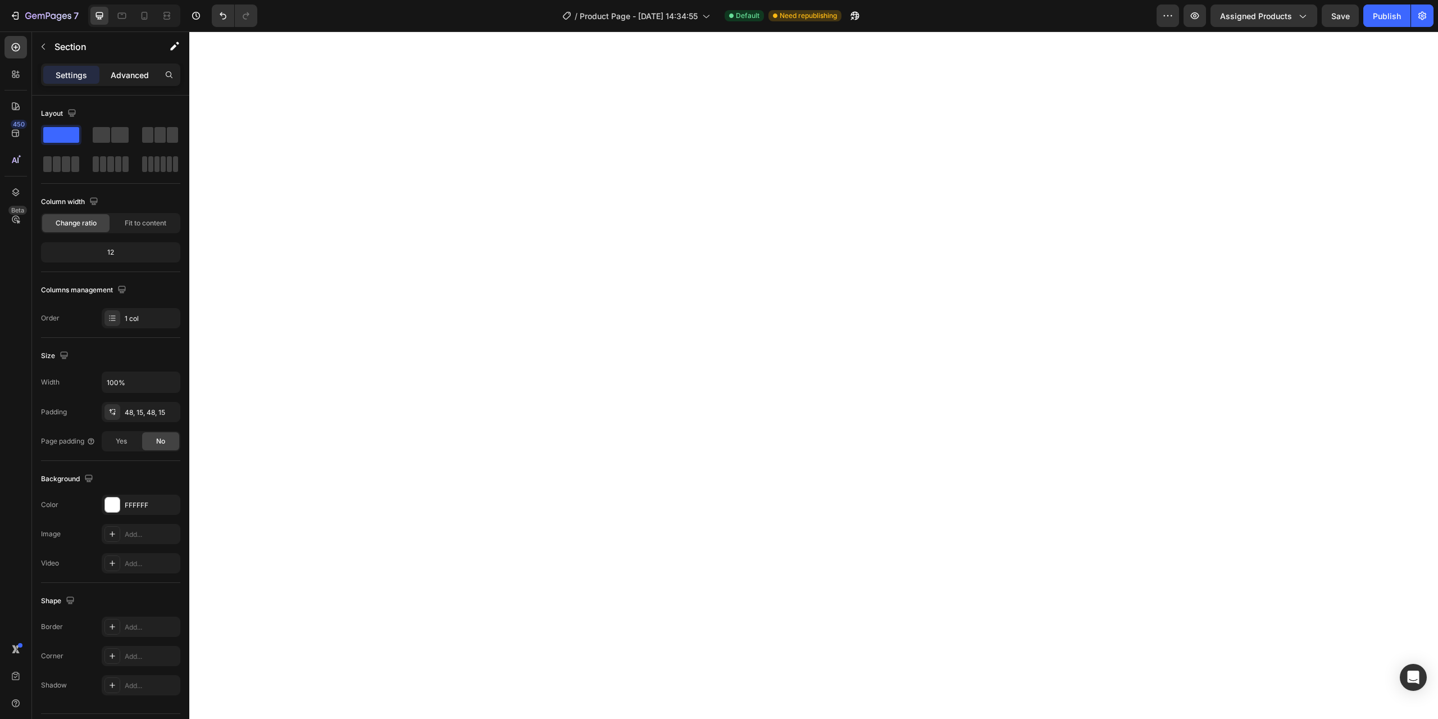
click at [124, 72] on p "Advanced" at bounding box center [130, 75] width 38 height 12
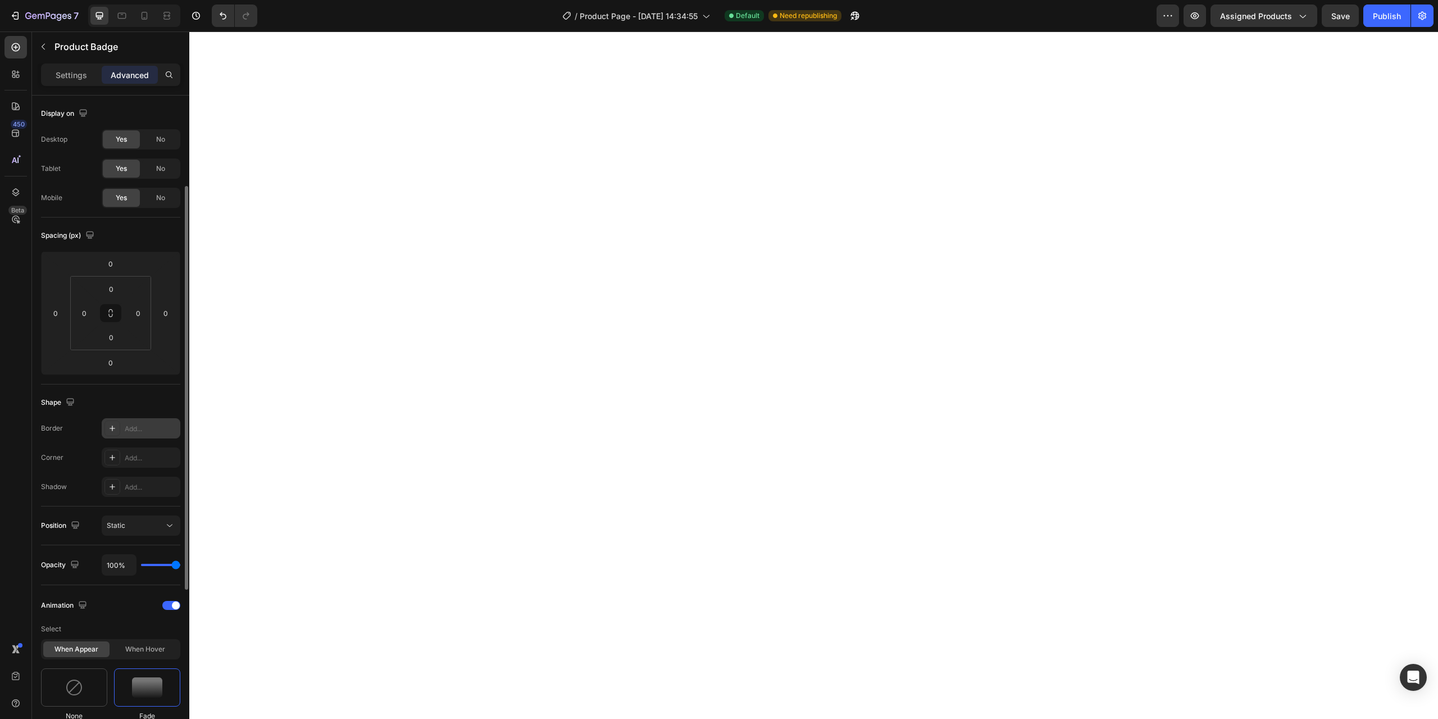
scroll to position [56, 0]
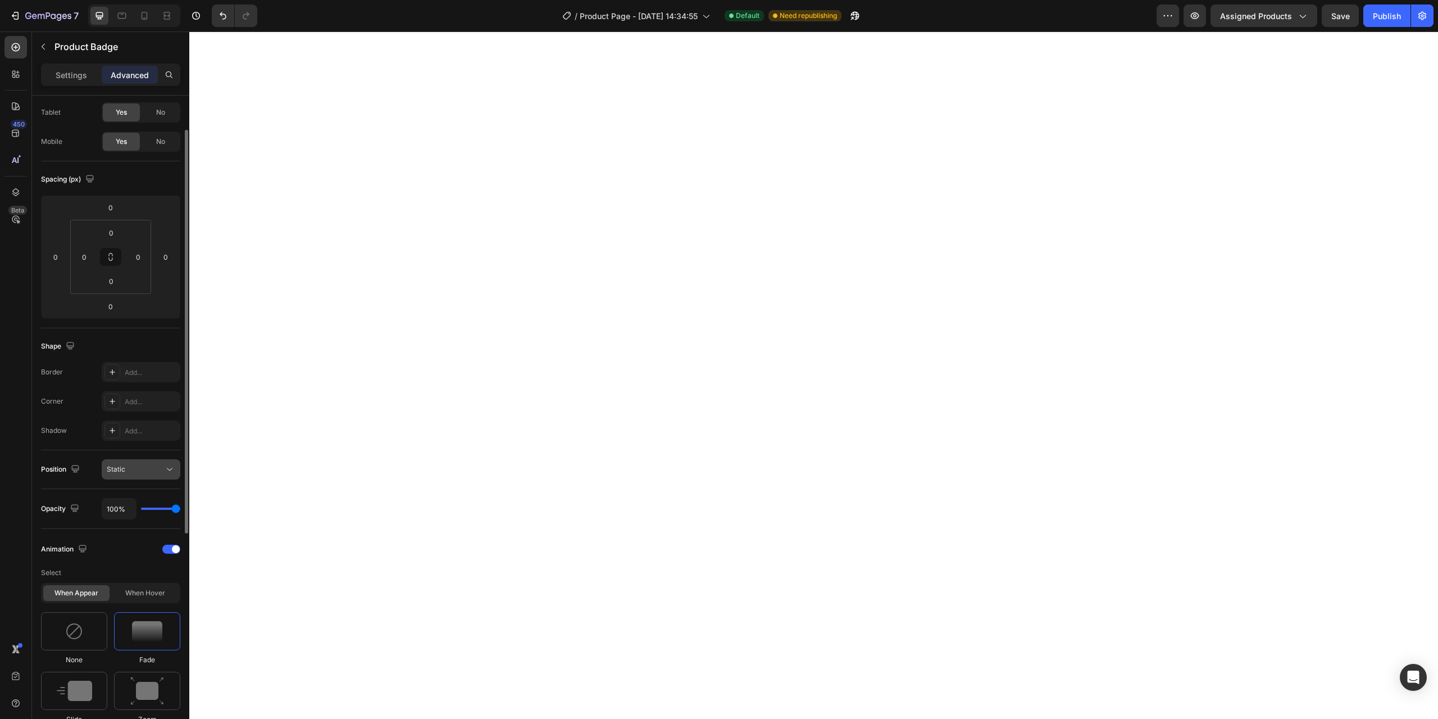
click at [158, 461] on button "Static" at bounding box center [141, 469] width 79 height 20
type input "65%"
type input "65"
type input "61%"
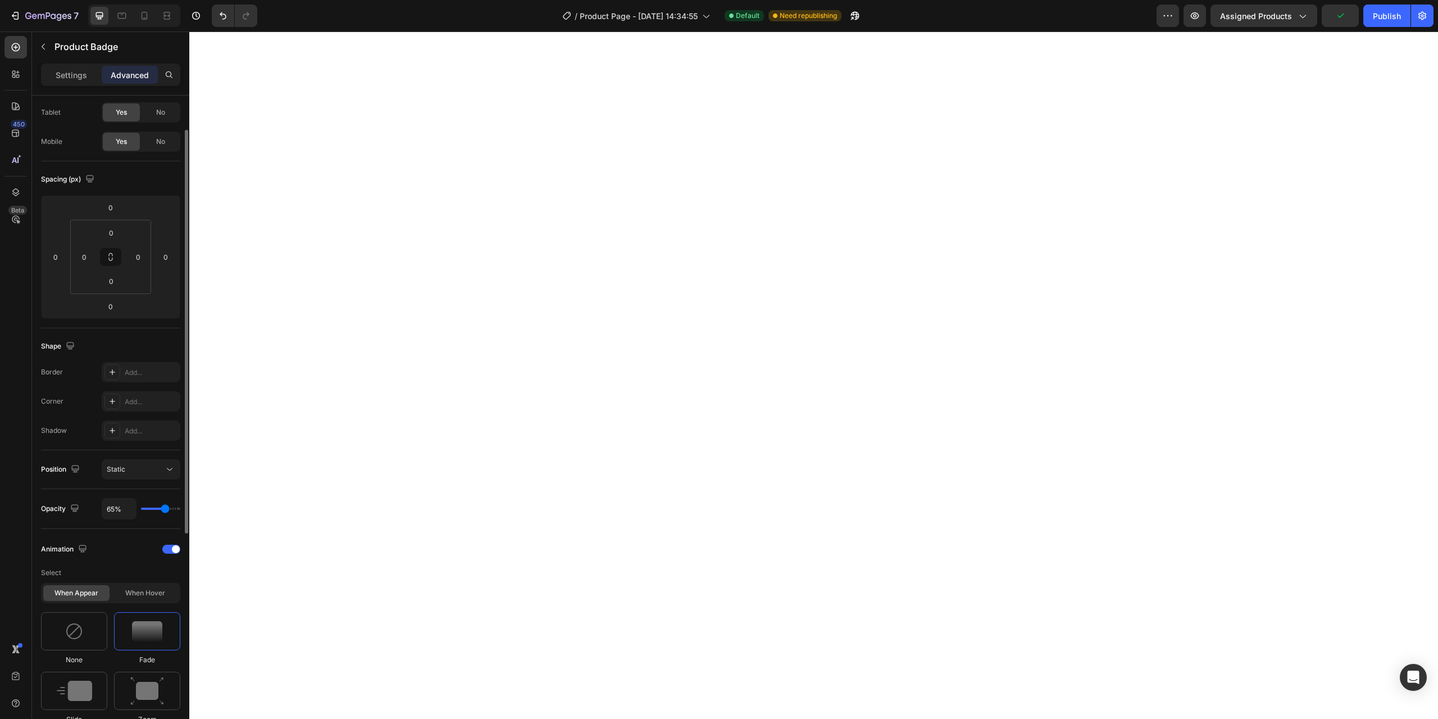
type input "61"
type input "52%"
type input "52"
type input "39%"
type input "39"
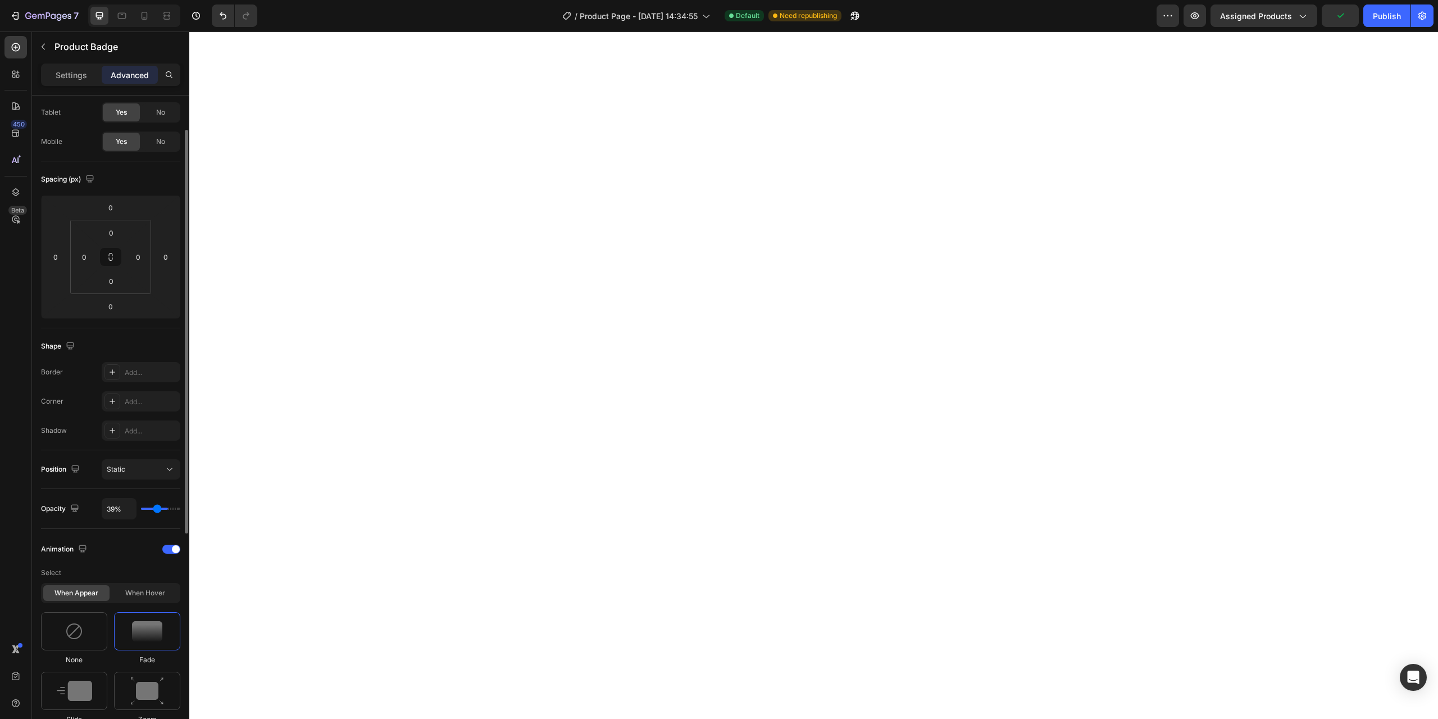
type input "28%"
type input "28"
type input "20%"
type input "20"
type input "9%"
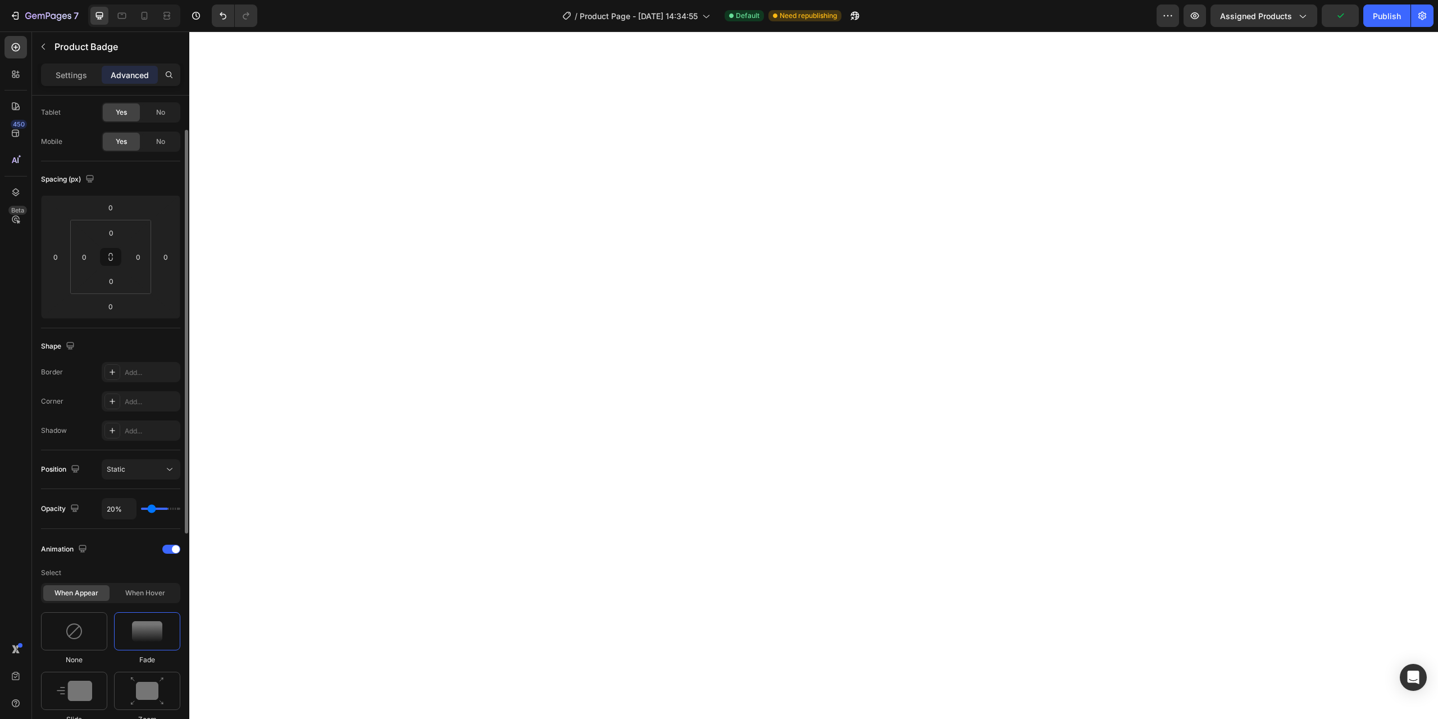
type input "9"
type input "0%"
type input "0"
type input "15%"
type input "15"
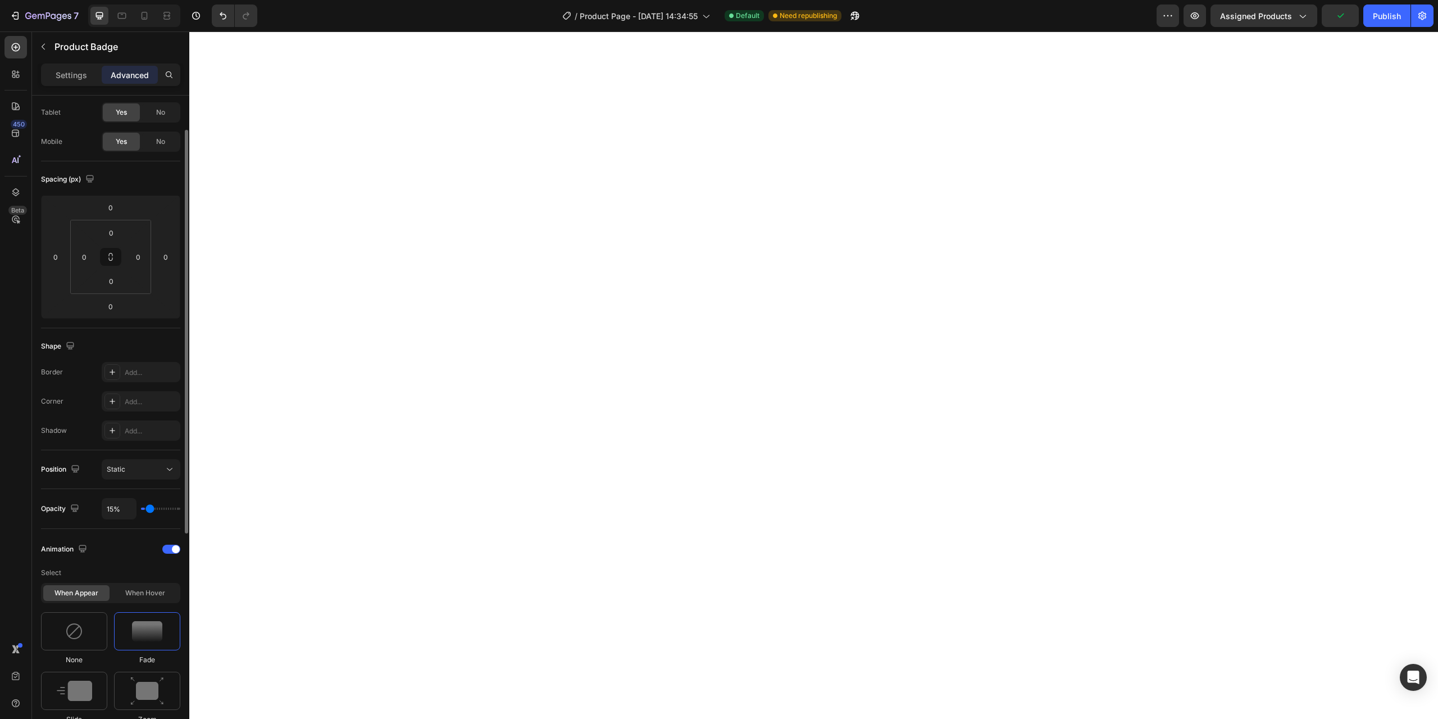
type input "37%"
type input "37"
type input "57%"
type input "57"
type input "85%"
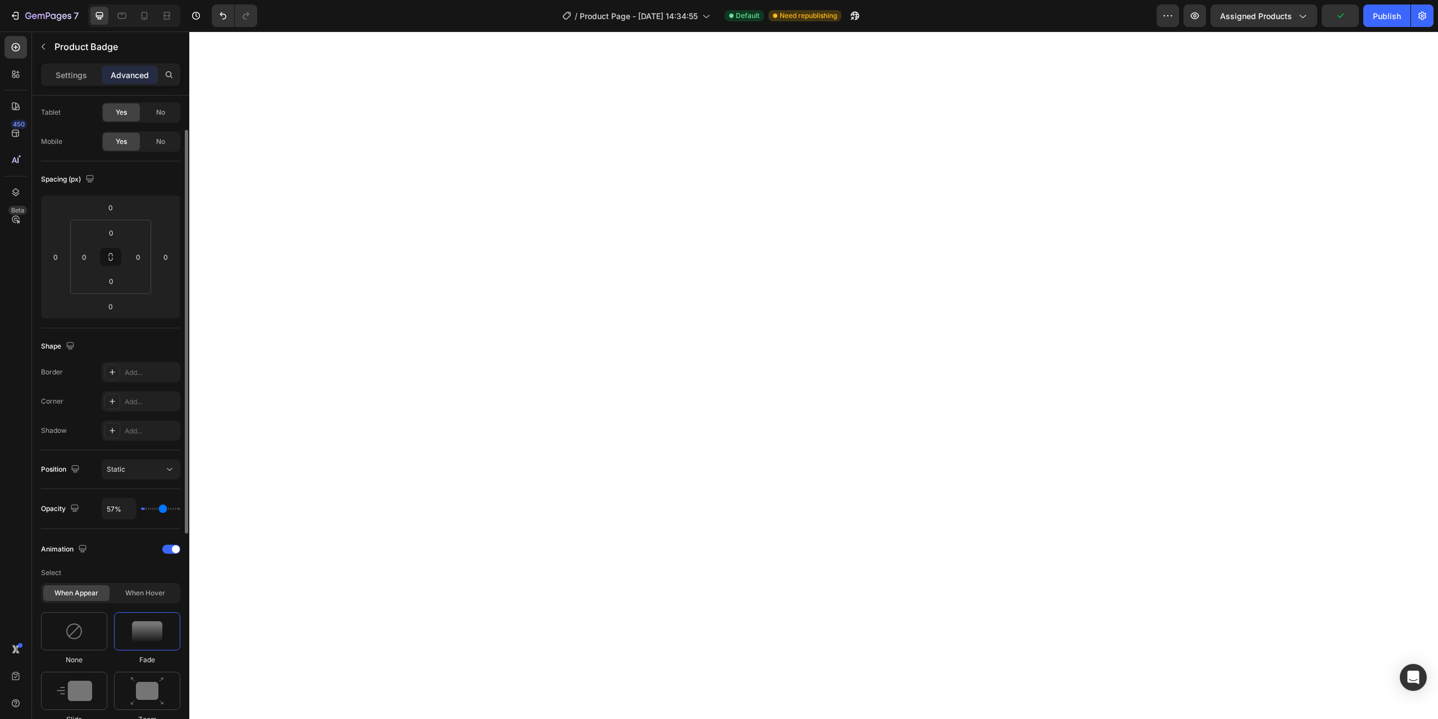
type input "85"
type input "100%"
type input "100"
drag, startPoint x: 165, startPoint y: 508, endPoint x: 330, endPoint y: 499, distance: 165.4
click at [180, 507] on input "range" at bounding box center [160, 508] width 39 height 2
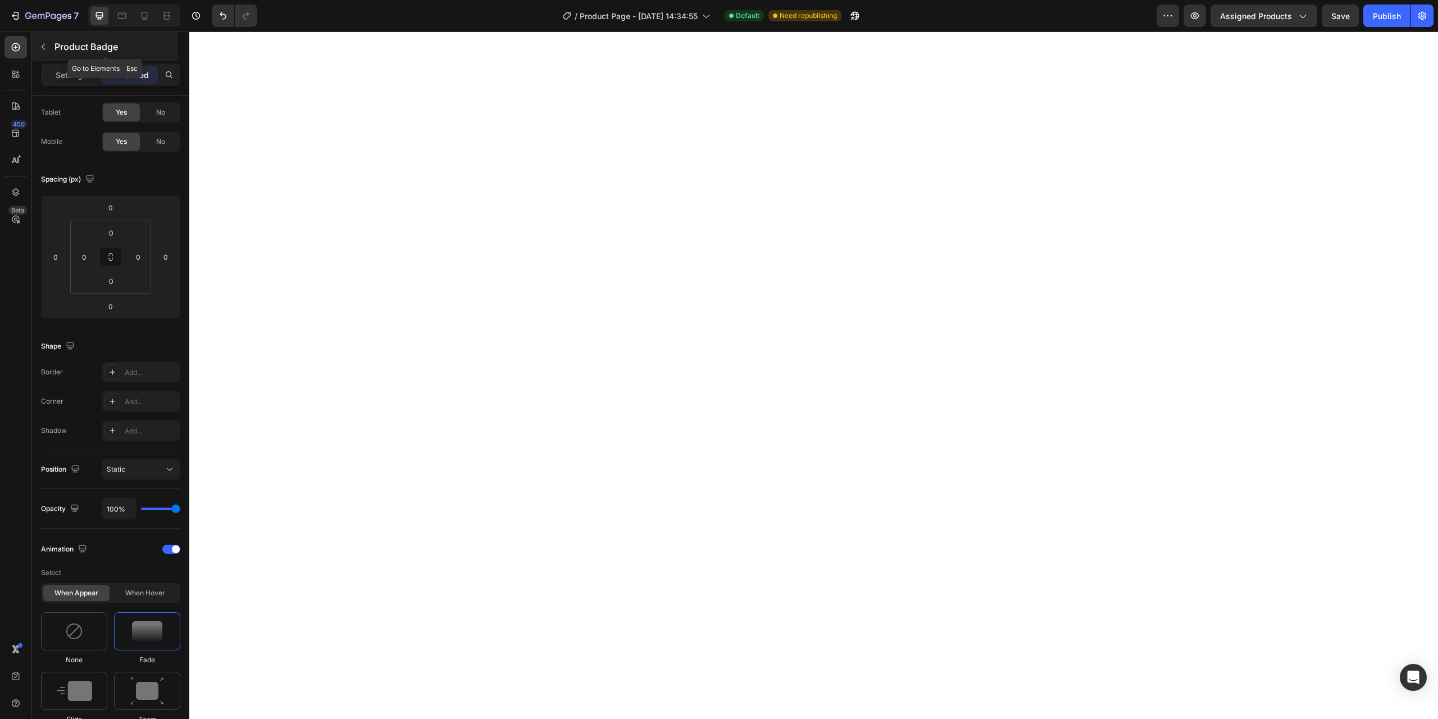
click at [54, 55] on div "Product Badge" at bounding box center [105, 46] width 146 height 29
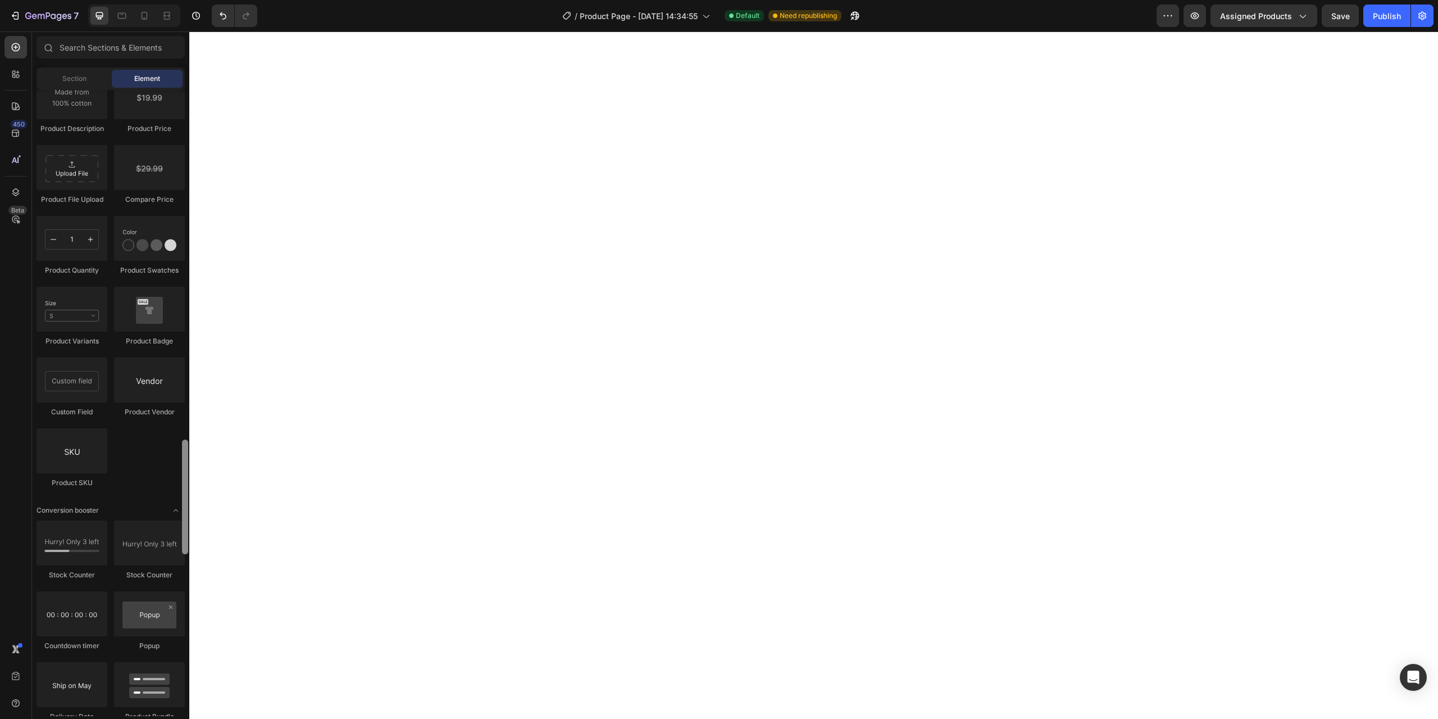
scroll to position [2528, 0]
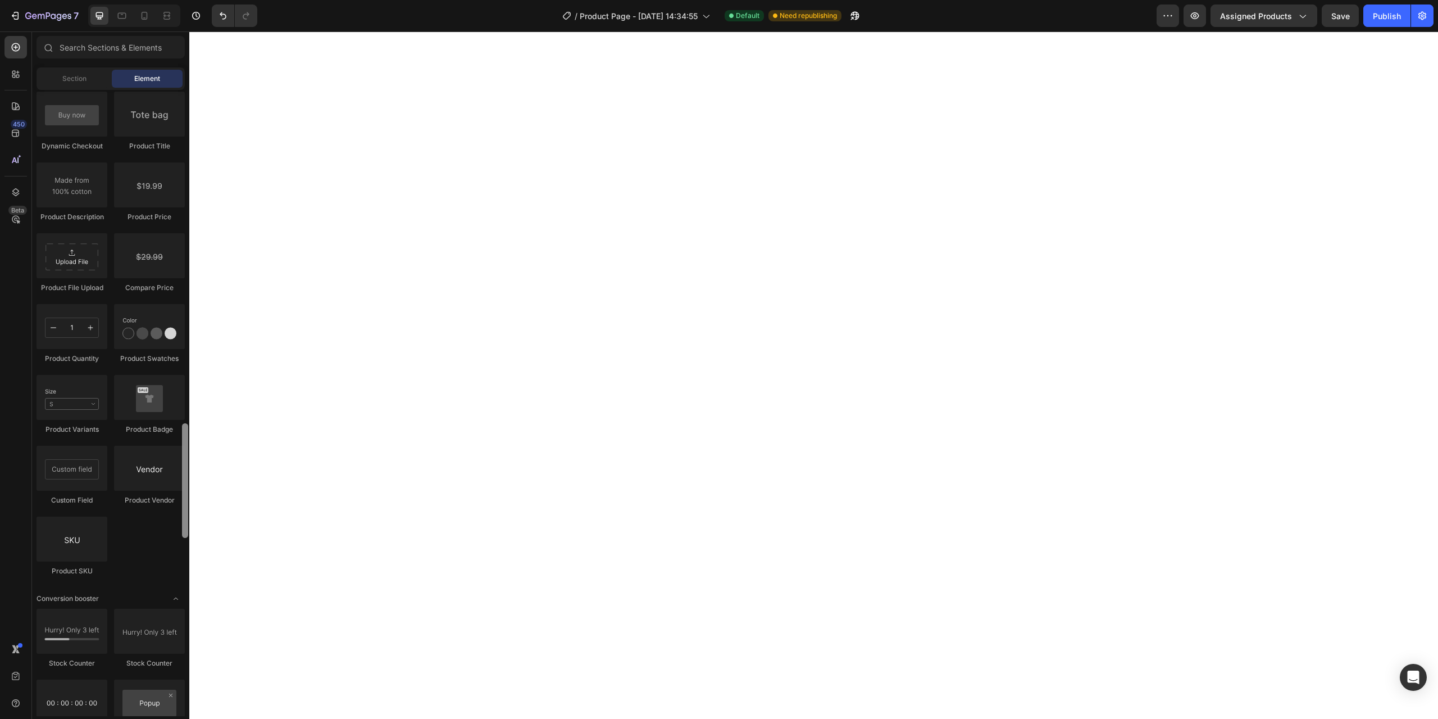
scroll to position [1808, 0]
drag, startPoint x: 183, startPoint y: 572, endPoint x: 185, endPoint y: 439, distance: 132.6
click at [185, 439] on div at bounding box center [185, 483] width 6 height 115
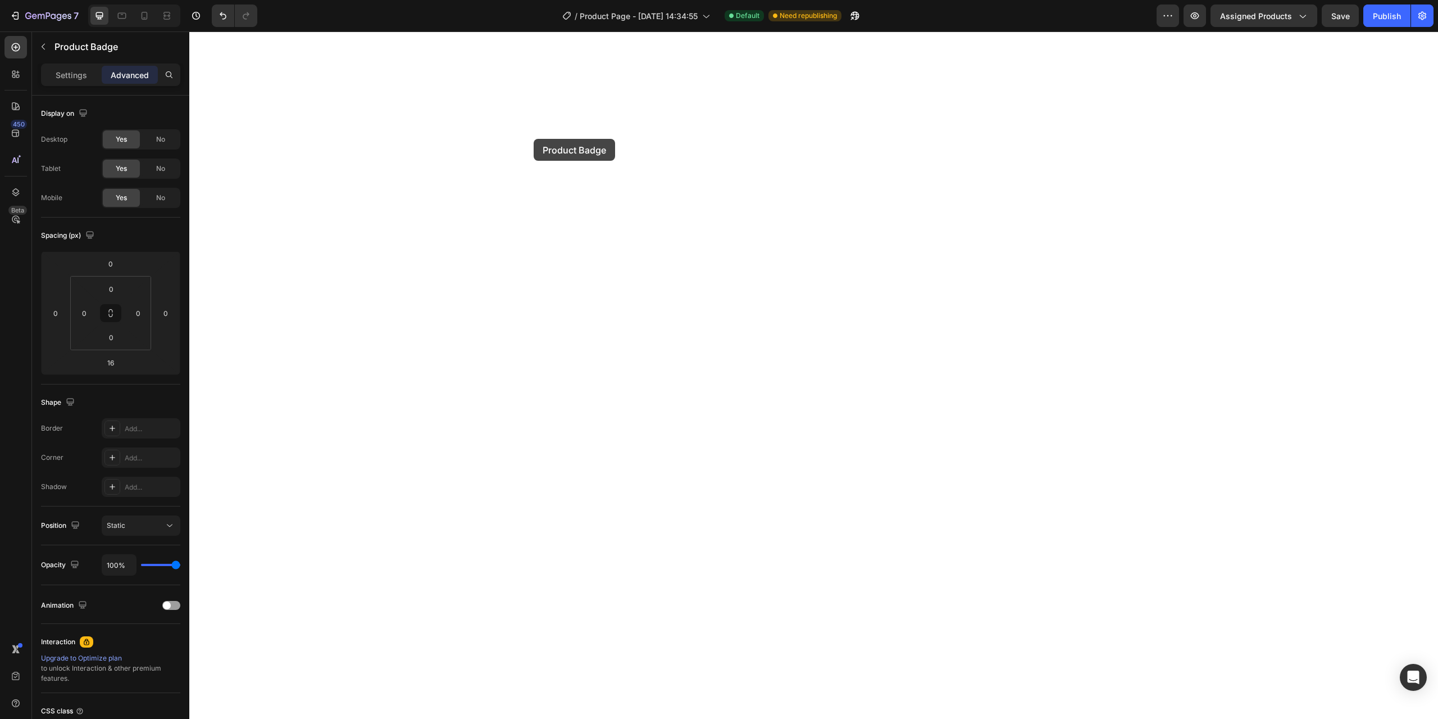
type input "0"
click at [96, 67] on div "Settings" at bounding box center [71, 75] width 56 height 18
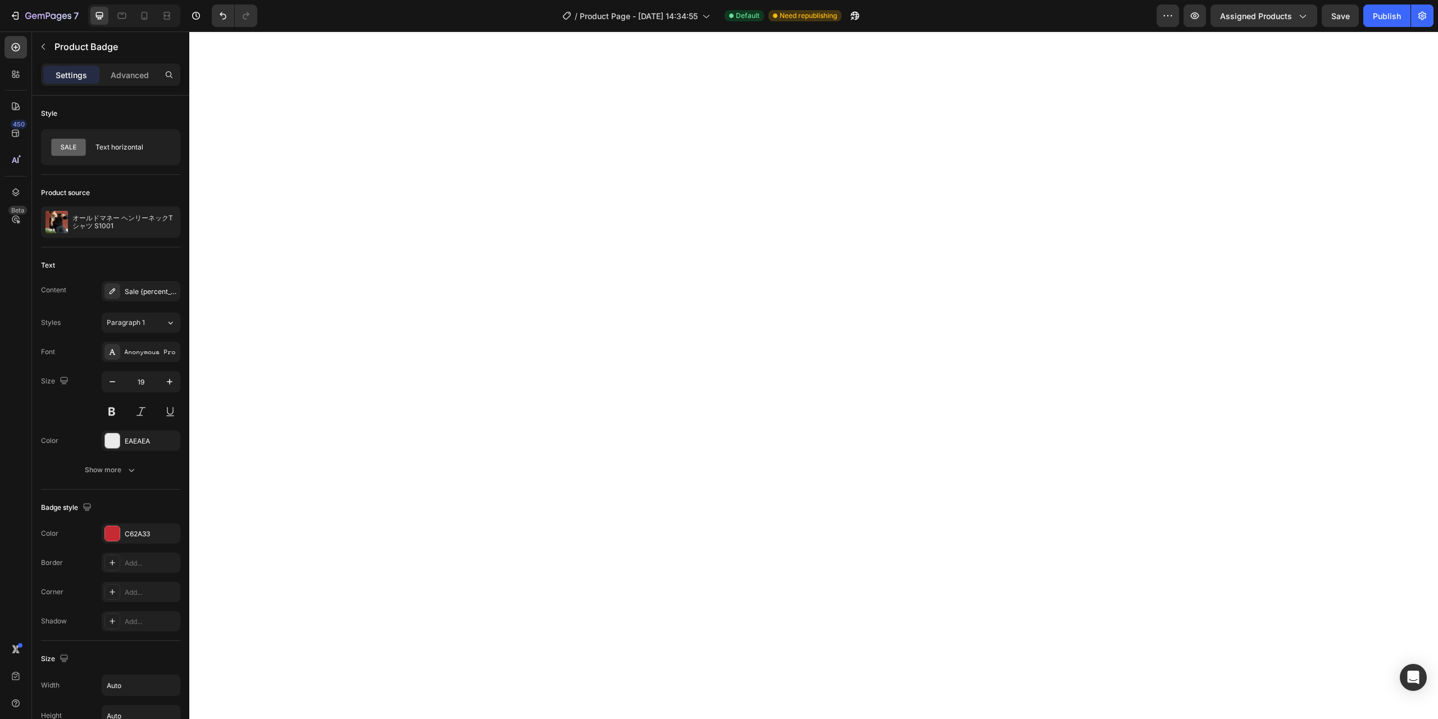
click at [93, 70] on div "Settings" at bounding box center [71, 75] width 56 height 18
click at [154, 288] on div "Sale {percent_discount} off" at bounding box center [151, 292] width 53 height 10
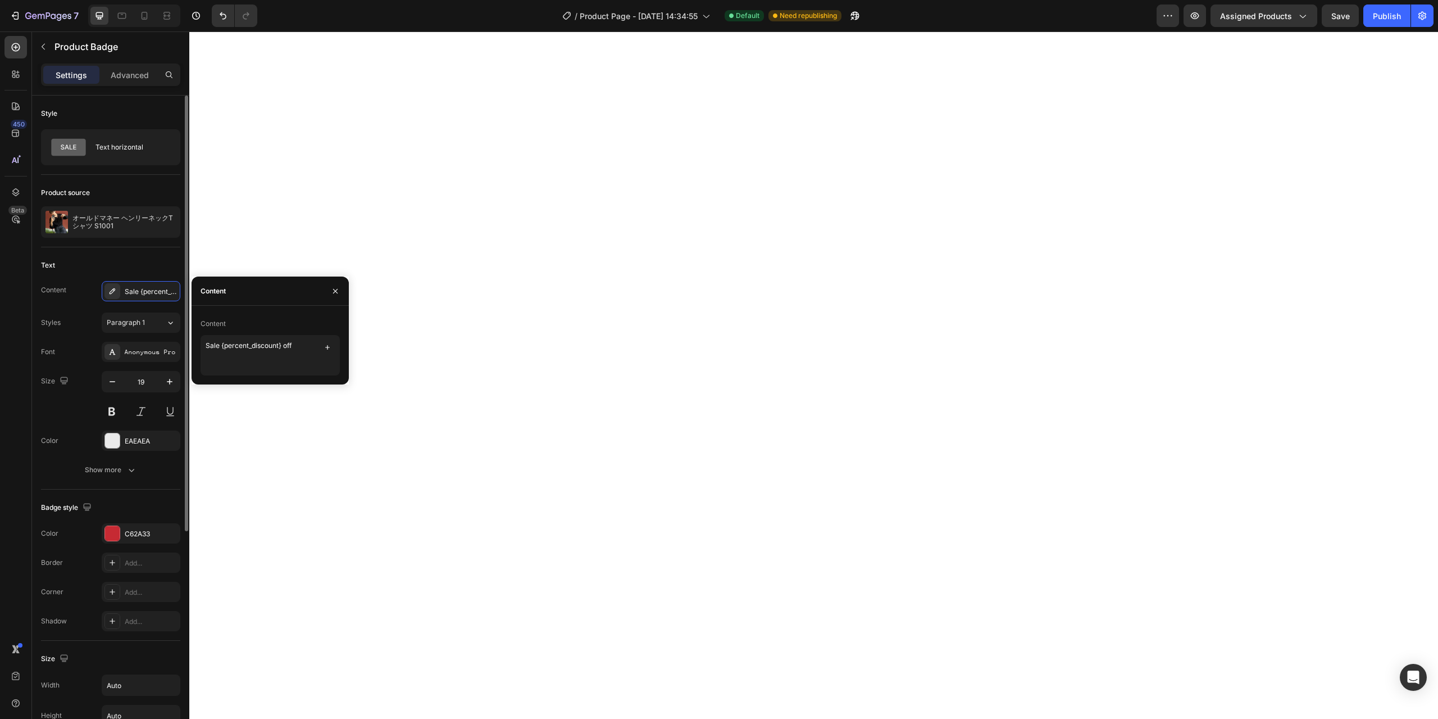
click at [155, 246] on div "Product source オールドマネー [PERSON_NAME]Tシャツ S1001" at bounding box center [110, 211] width 139 height 72
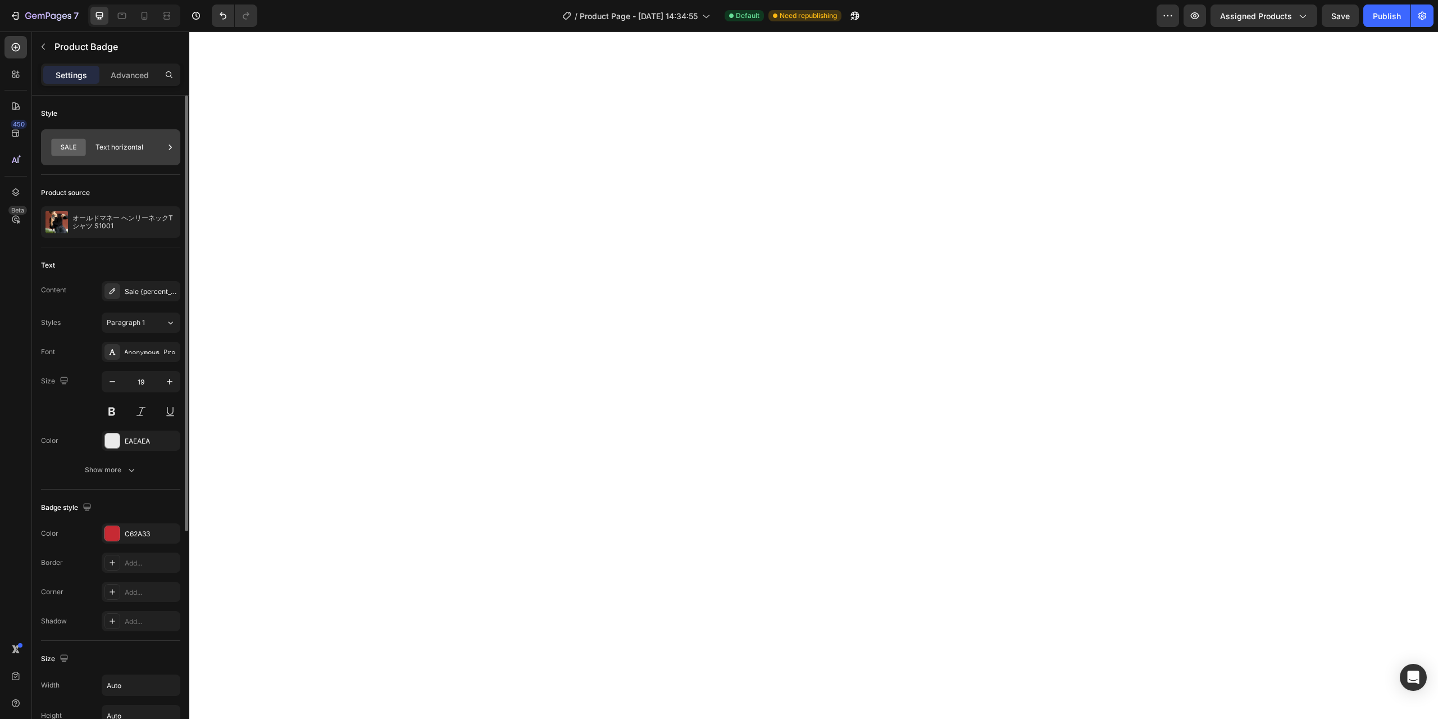
click at [126, 148] on div "Text horizontal" at bounding box center [130, 147] width 69 height 26
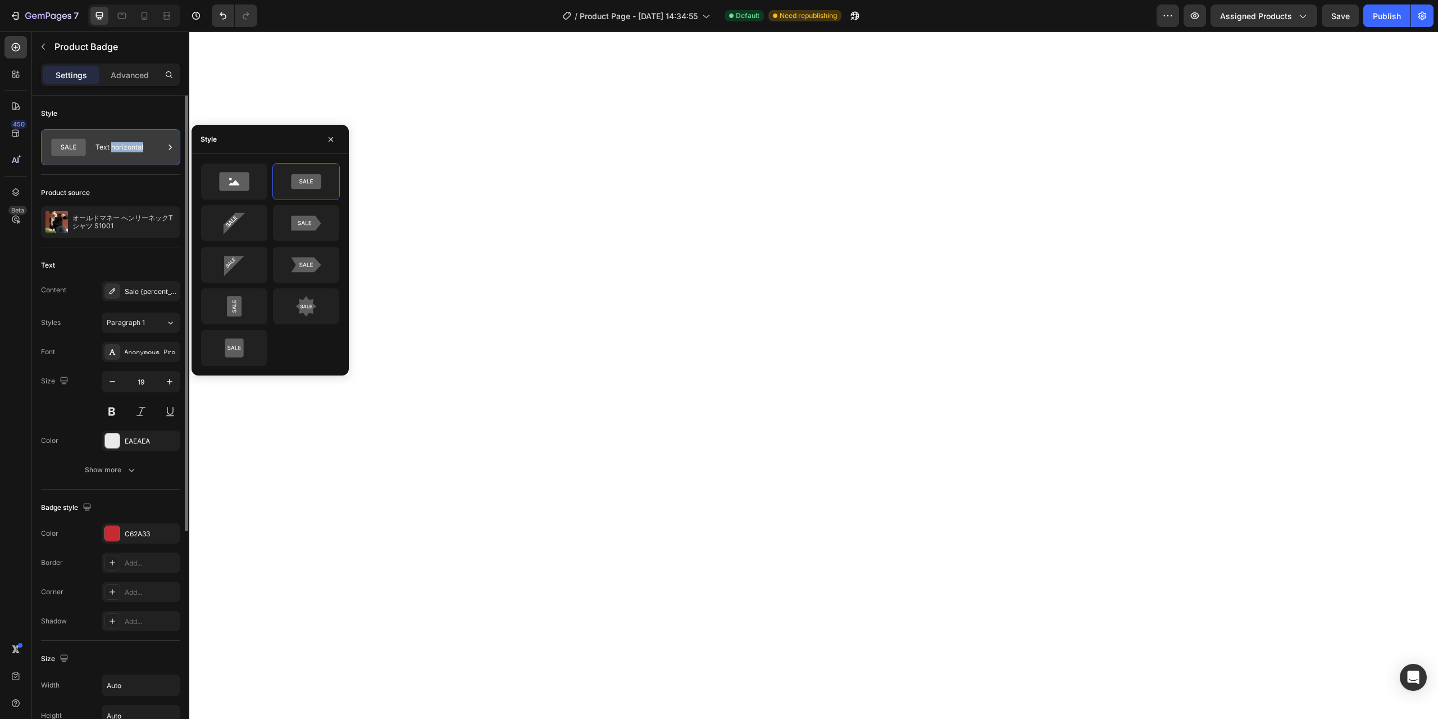
click at [126, 148] on div "Text horizontal" at bounding box center [130, 147] width 69 height 26
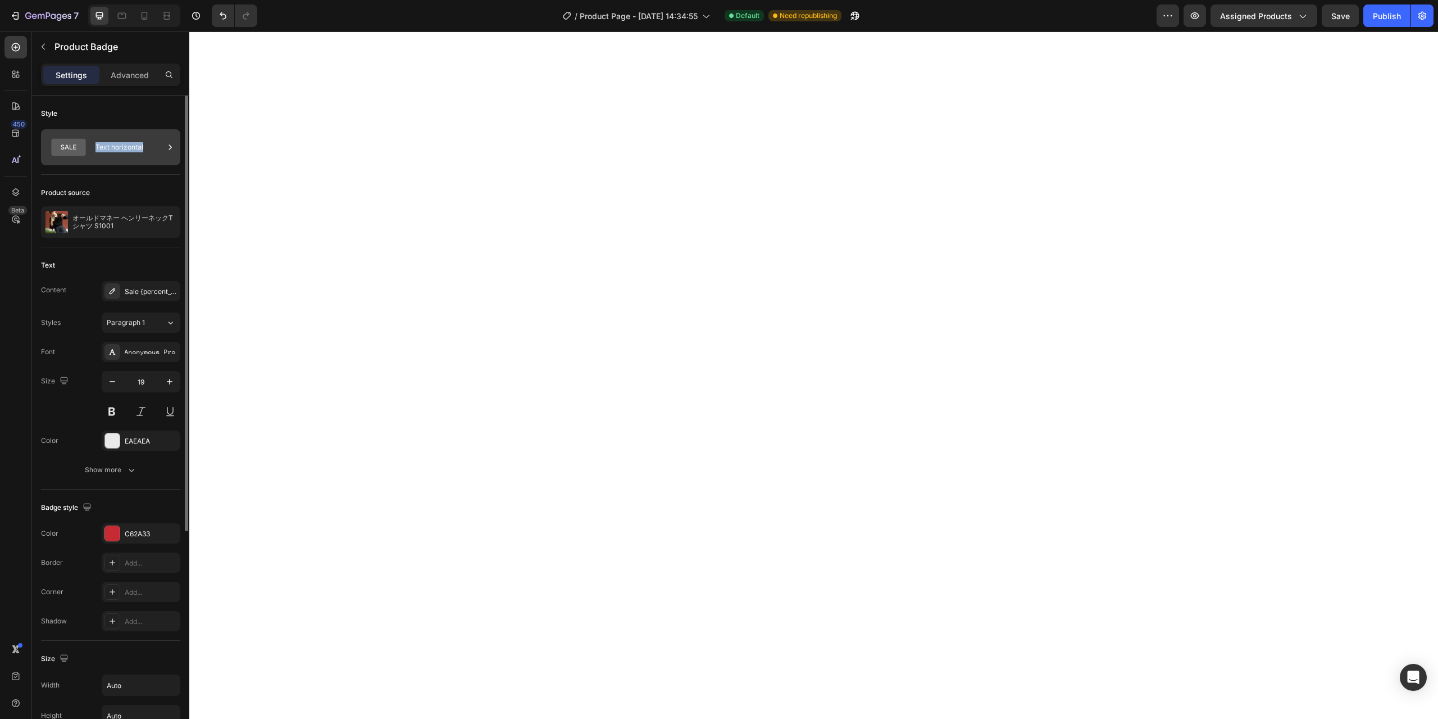
click at [126, 148] on div "Text horizontal" at bounding box center [130, 147] width 69 height 26
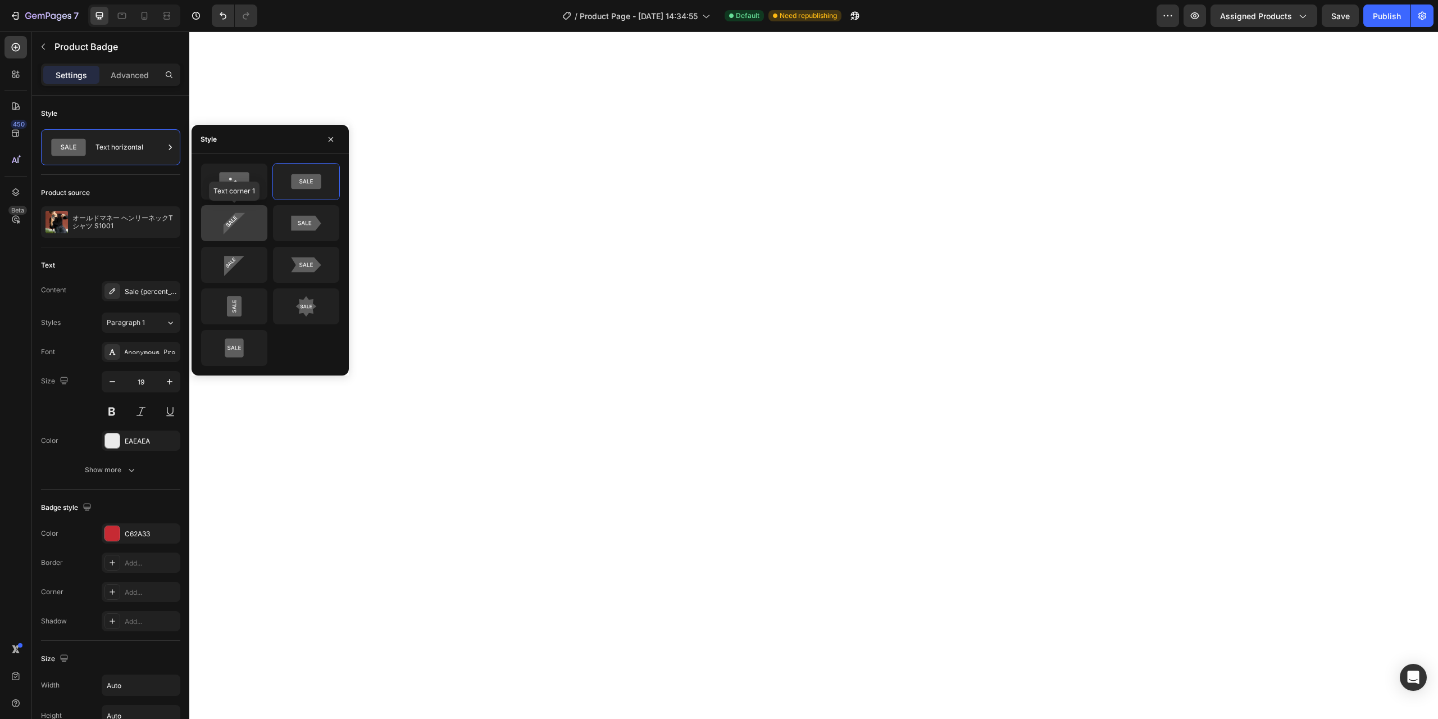
click at [250, 223] on icon at bounding box center [234, 223] width 53 height 22
click at [251, 264] on icon at bounding box center [234, 264] width 53 height 22
click at [244, 234] on icon at bounding box center [234, 223] width 53 height 22
click at [308, 266] on icon at bounding box center [306, 264] width 30 height 15
click at [323, 222] on icon at bounding box center [306, 223] width 53 height 22
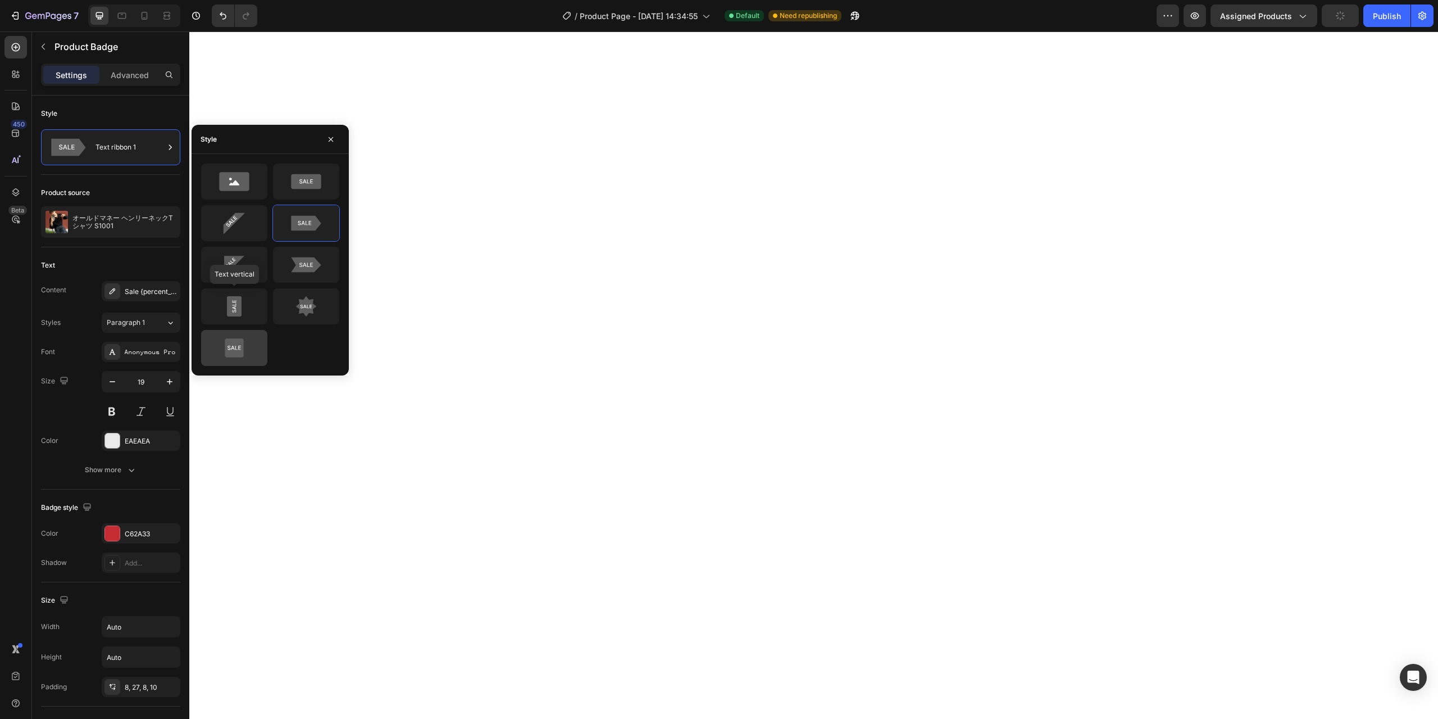
click at [239, 342] on icon at bounding box center [234, 347] width 19 height 19
click at [242, 284] on div "Text vertical" at bounding box center [270, 264] width 139 height 203
click at [239, 267] on icon at bounding box center [234, 264] width 53 height 22
click at [116, 379] on icon "button" at bounding box center [112, 381] width 11 height 11
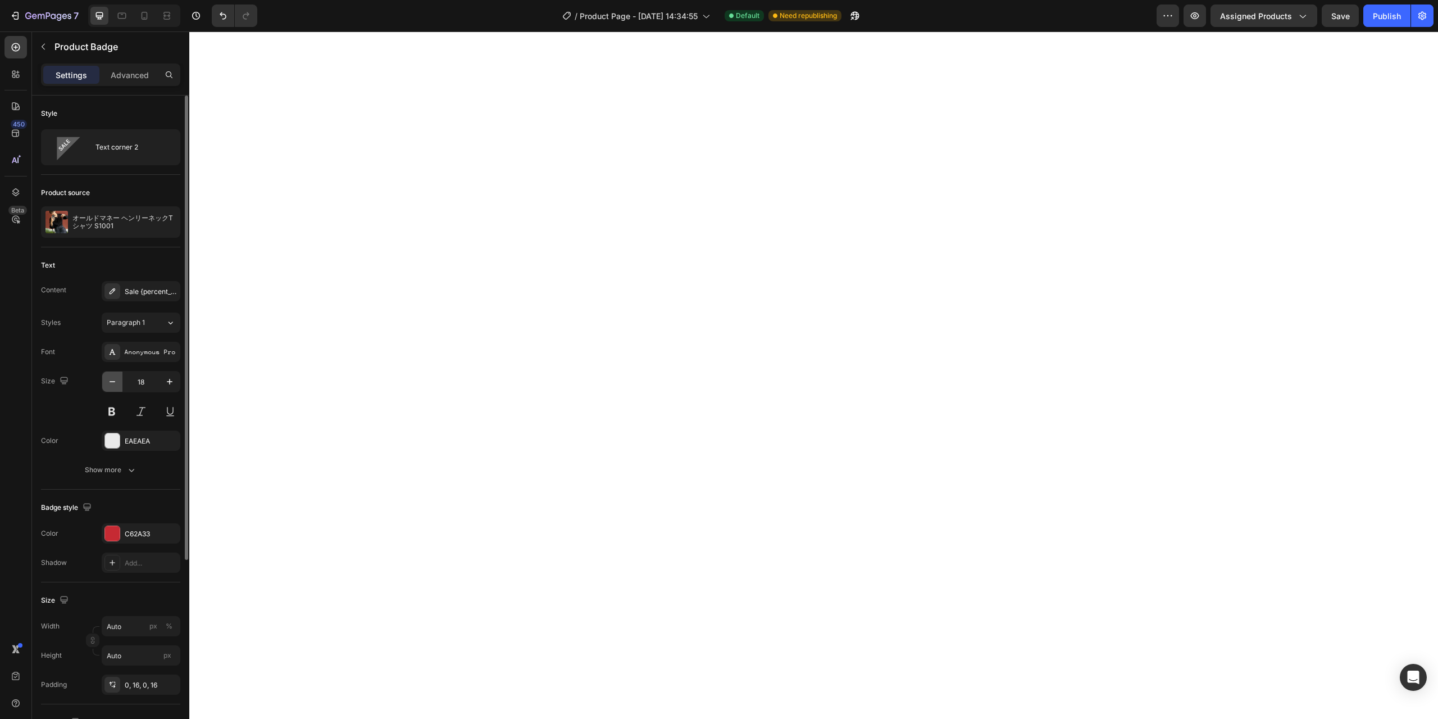
click at [116, 379] on icon "button" at bounding box center [112, 381] width 11 height 11
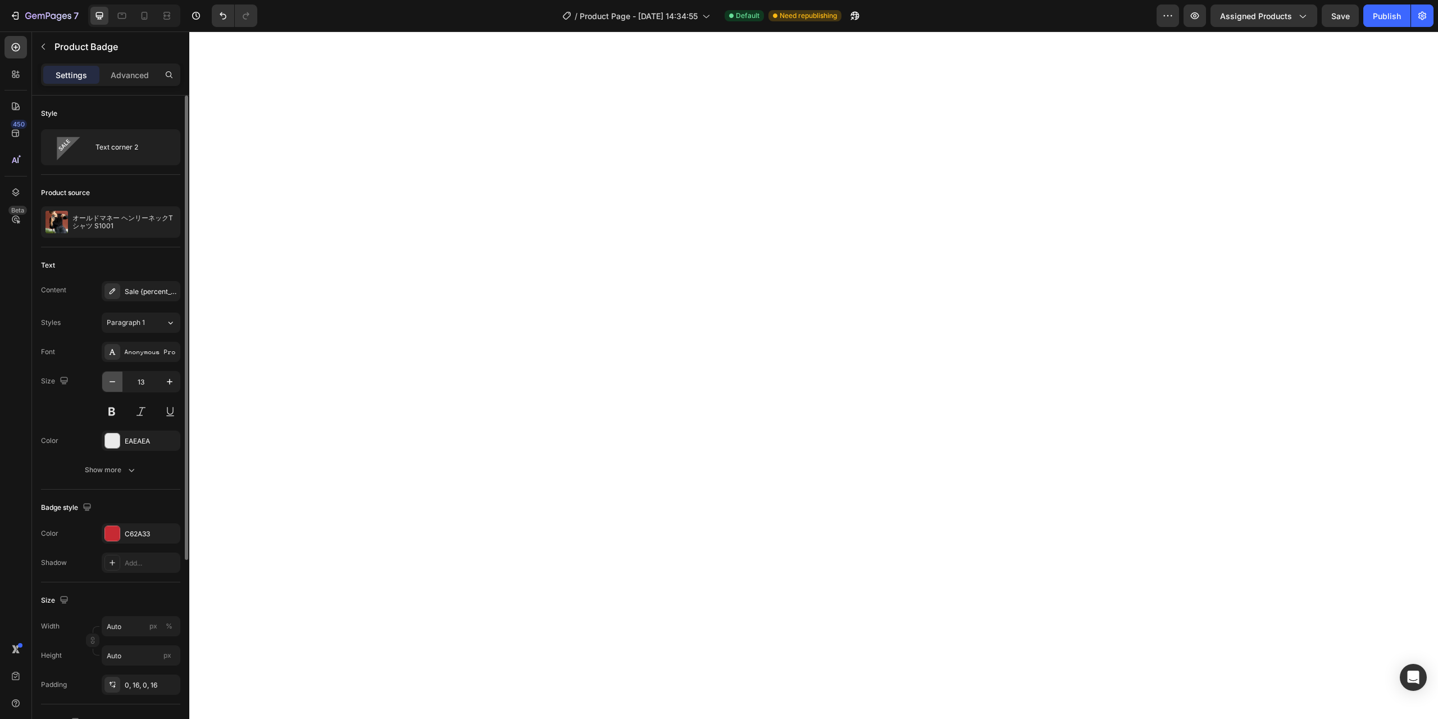
click at [116, 379] on icon "button" at bounding box center [112, 381] width 11 height 11
type input "9"
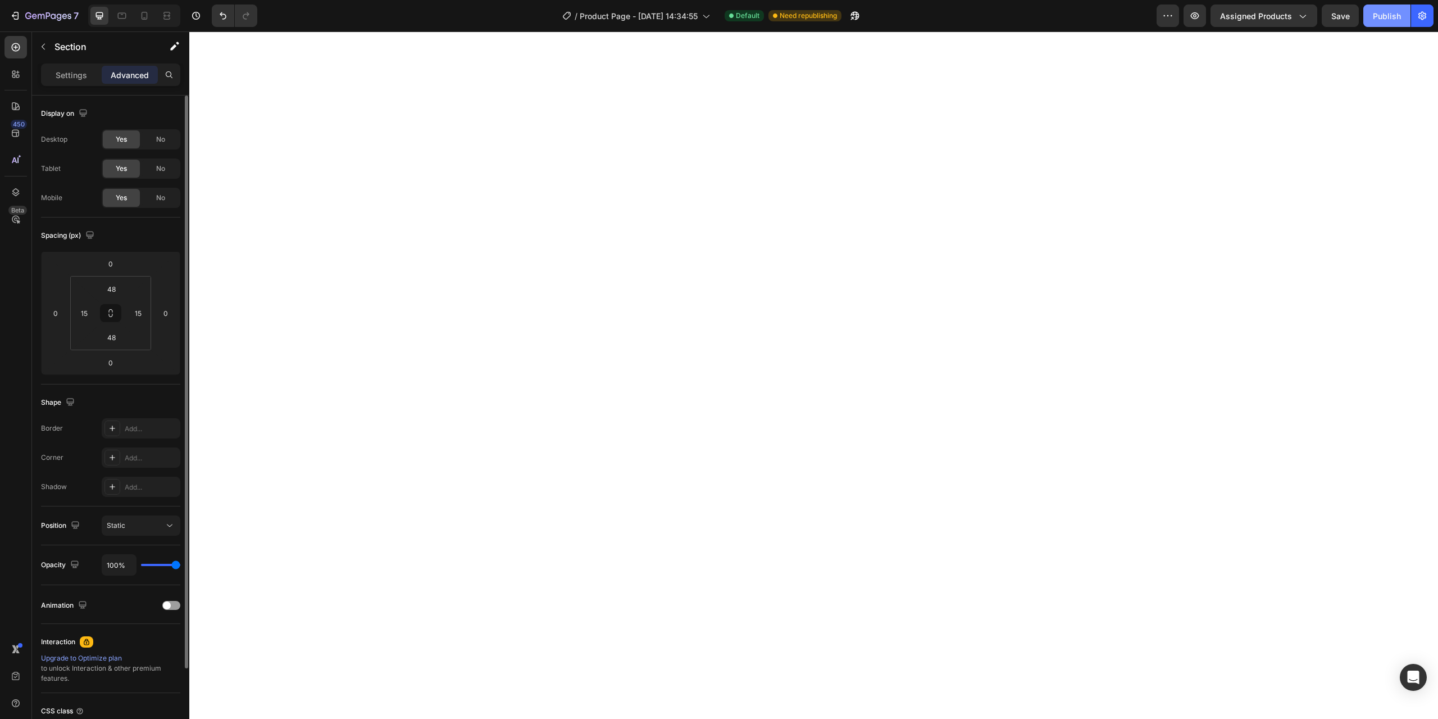
click at [1390, 14] on div "Publish" at bounding box center [1387, 16] width 28 height 12
click at [1384, 24] on button "Publish" at bounding box center [1386, 15] width 47 height 22
